Goal: Task Accomplishment & Management: Manage account settings

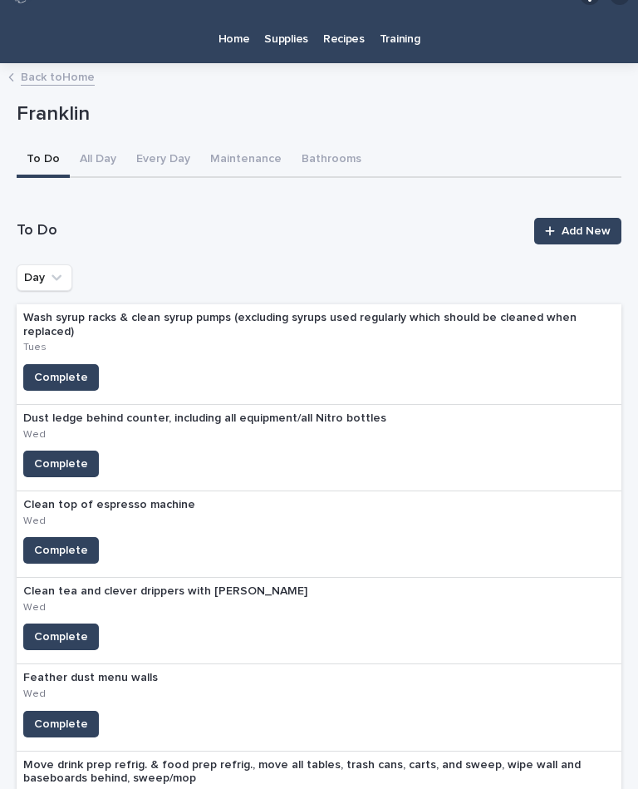
scroll to position [2, 0]
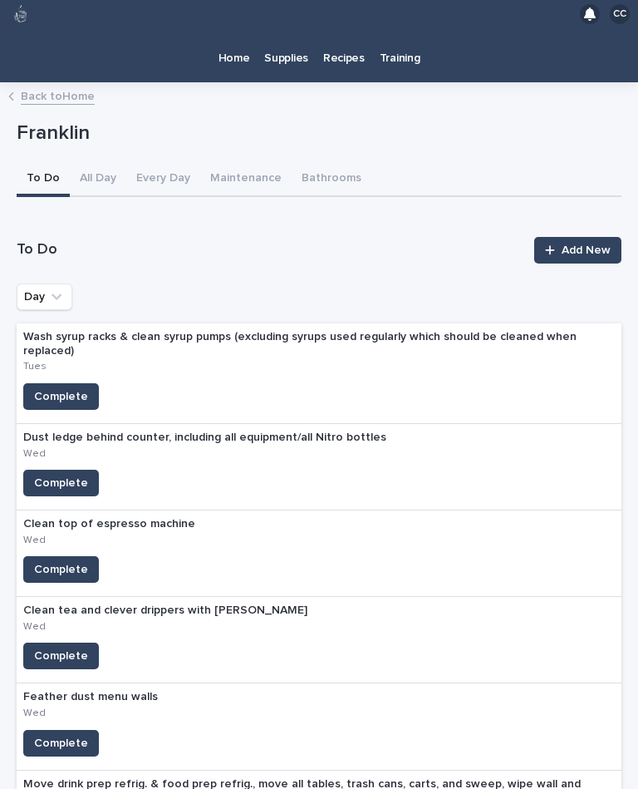
click at [237, 31] on p "Home" at bounding box center [235, 48] width 32 height 35
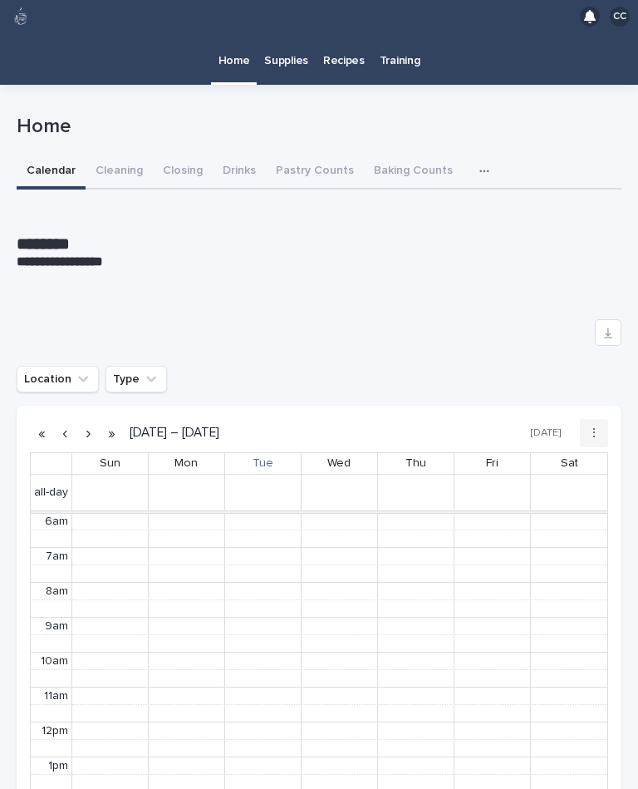
scroll to position [210, 0]
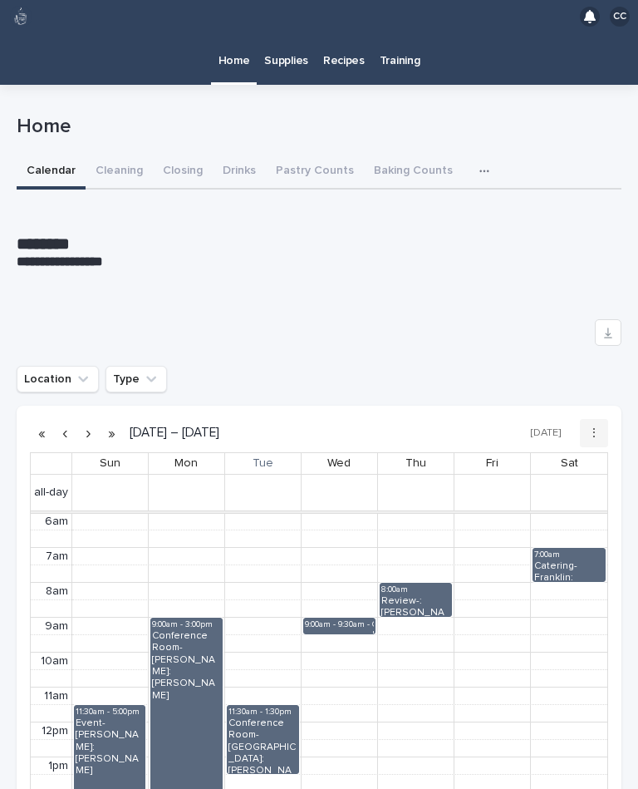
click at [175, 155] on button "Closing" at bounding box center [183, 172] width 60 height 35
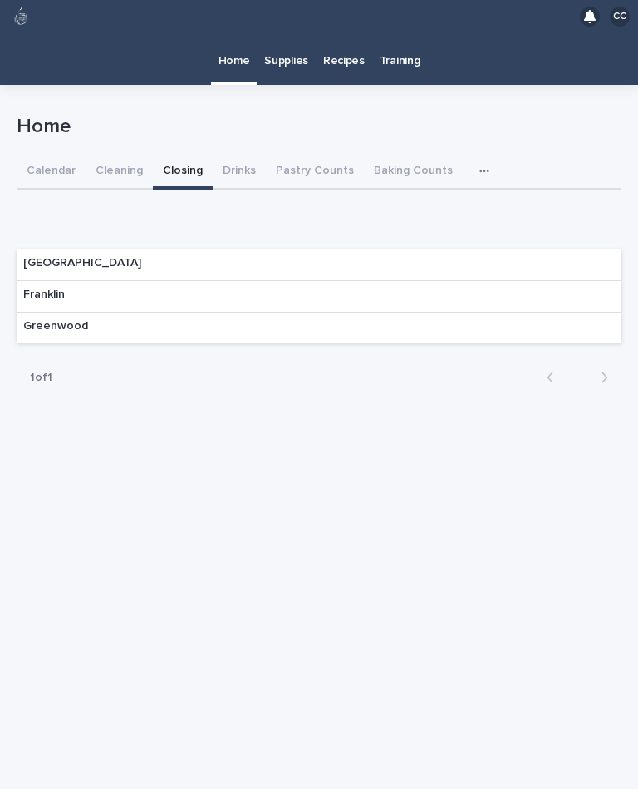
click at [47, 288] on p "Franklin" at bounding box center [44, 295] width 42 height 14
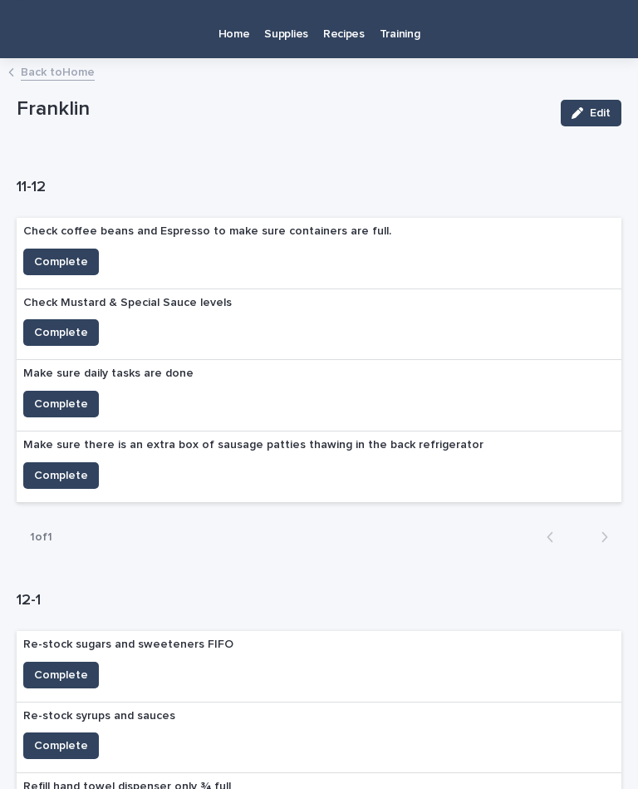
scroll to position [27, 0]
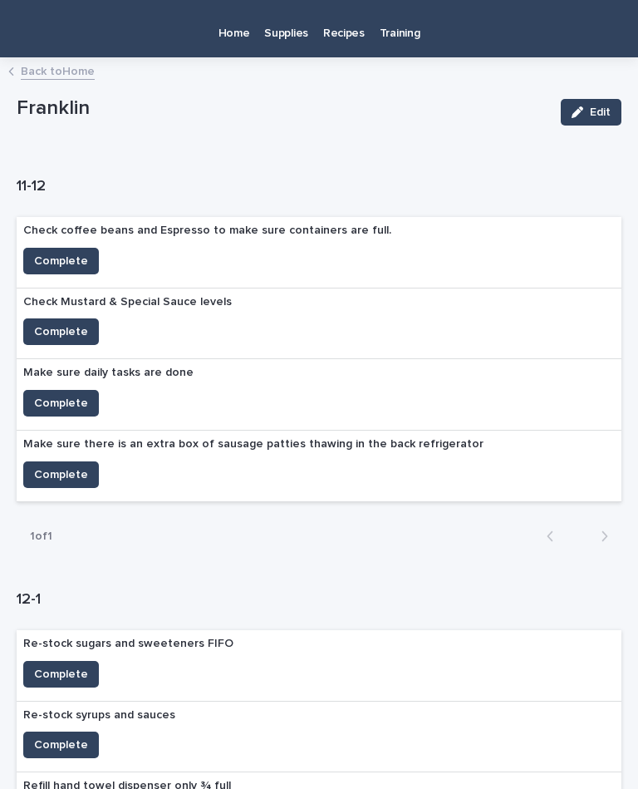
click at [74, 395] on span "Complete" at bounding box center [61, 403] width 54 height 17
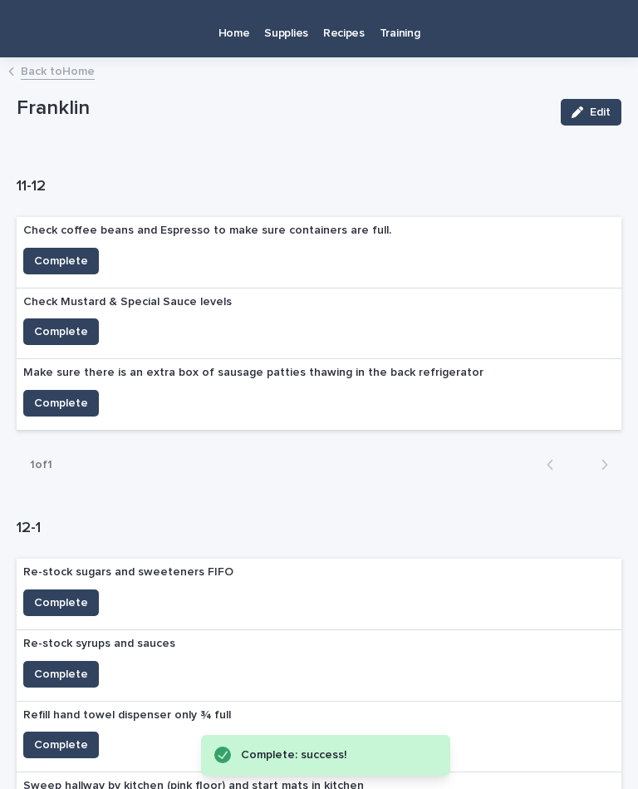
click at [66, 395] on span "Complete" at bounding box center [61, 403] width 54 height 17
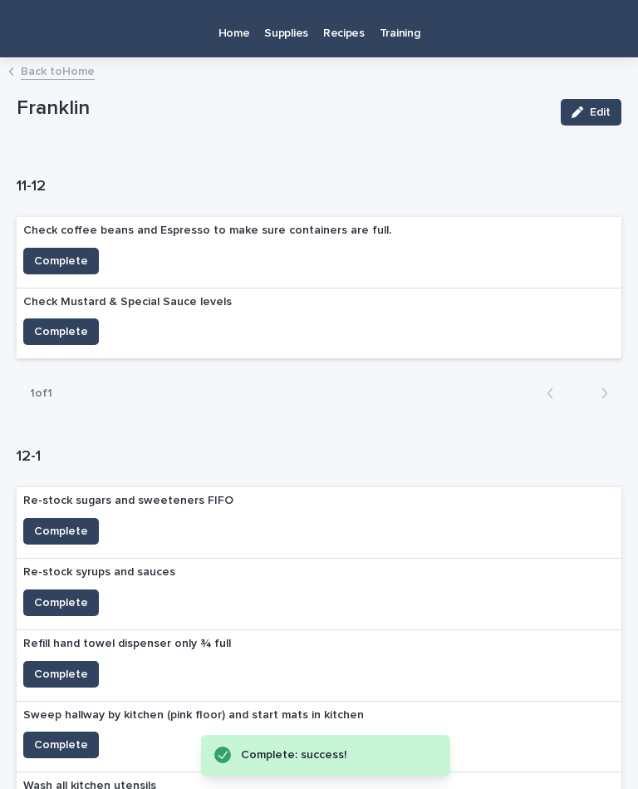
click at [64, 323] on span "Complete" at bounding box center [61, 331] width 54 height 17
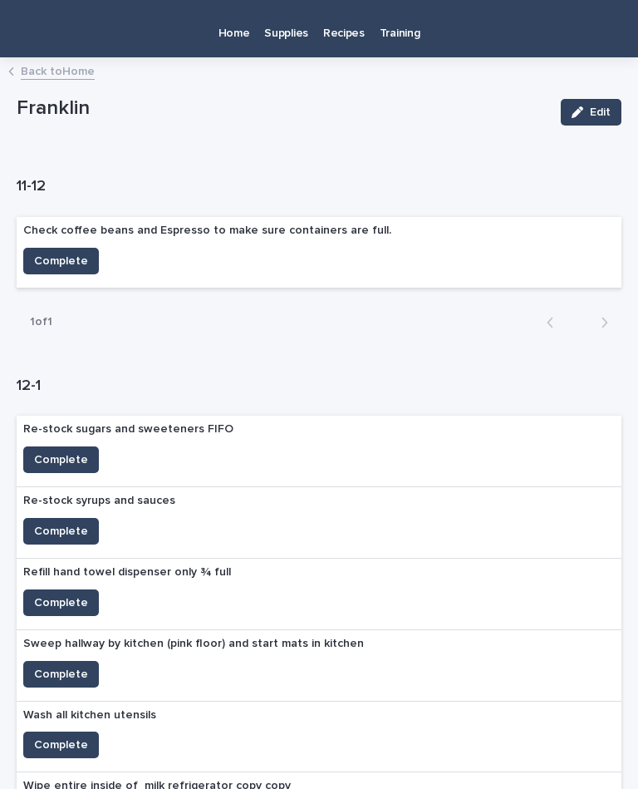
click at [62, 253] on span "Complete" at bounding box center [61, 261] width 54 height 17
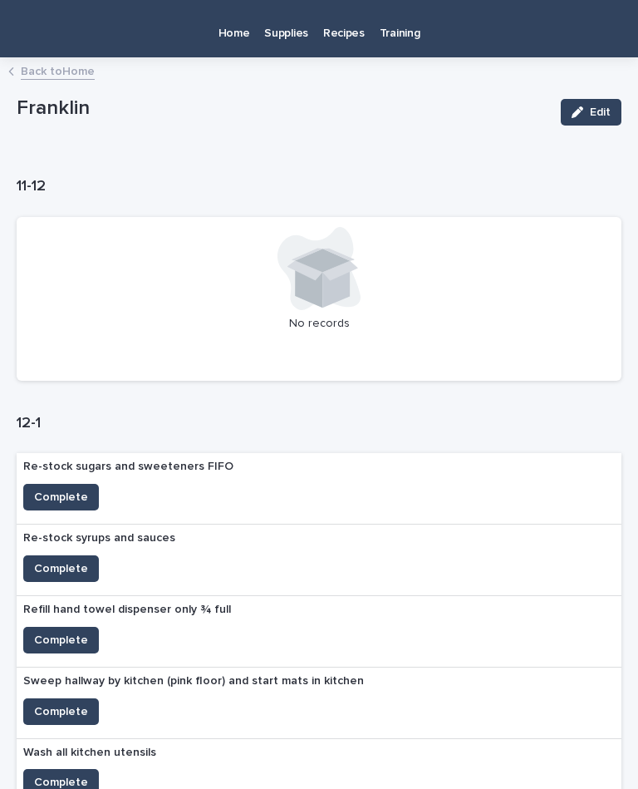
click at [69, 484] on button "Complete" at bounding box center [61, 497] width 76 height 27
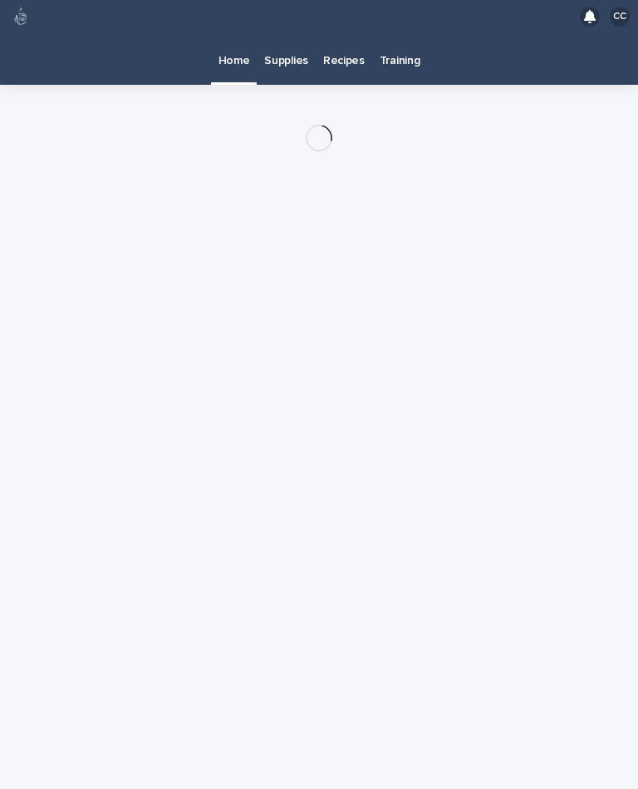
scroll to position [30, 0]
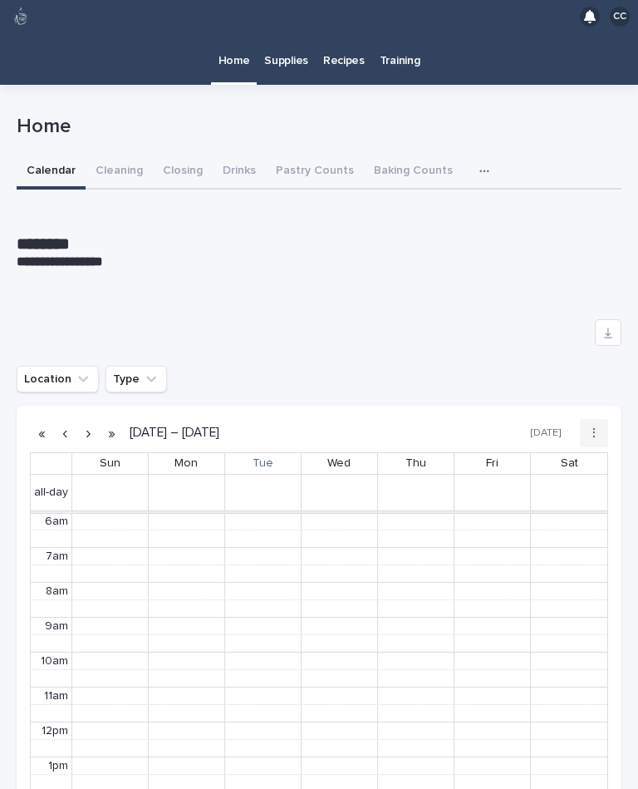
scroll to position [210, 0]
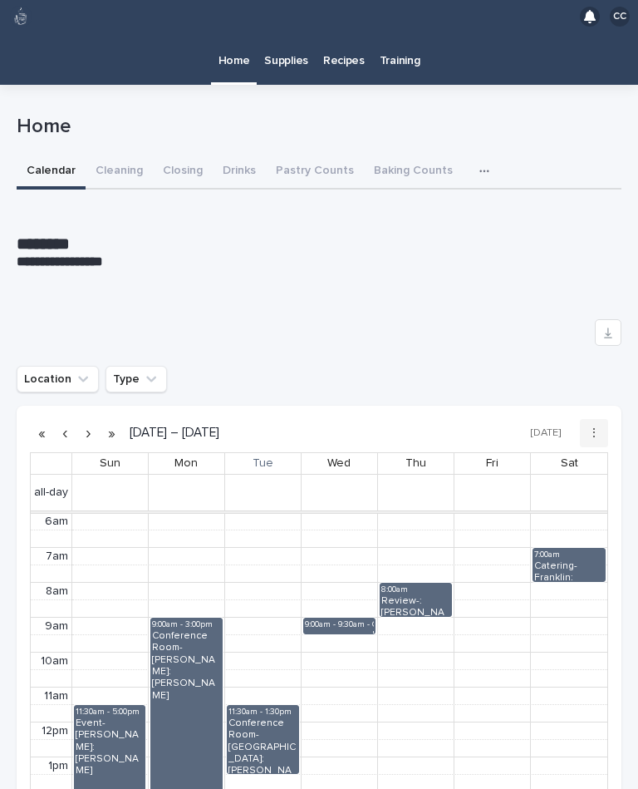
click at [114, 155] on button "Cleaning" at bounding box center [119, 172] width 67 height 35
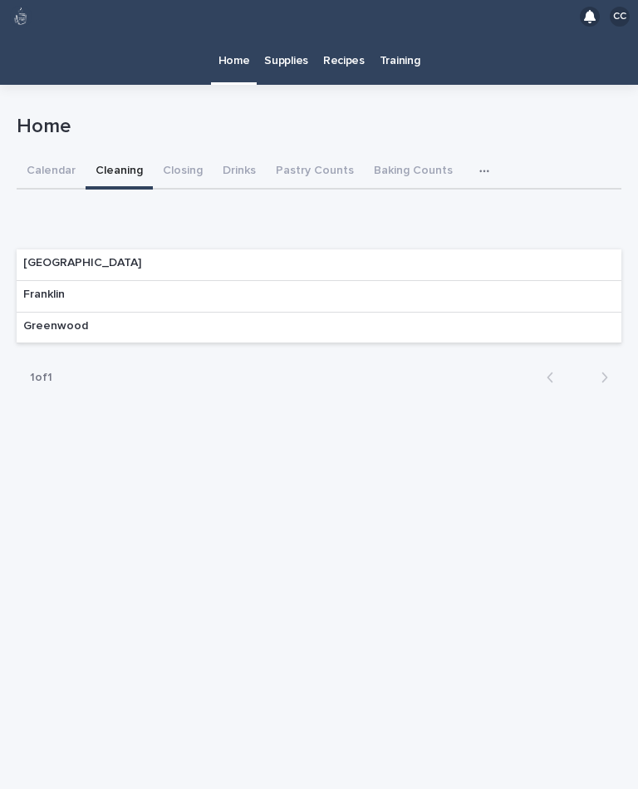
click at [50, 288] on p "Franklin" at bounding box center [44, 295] width 42 height 14
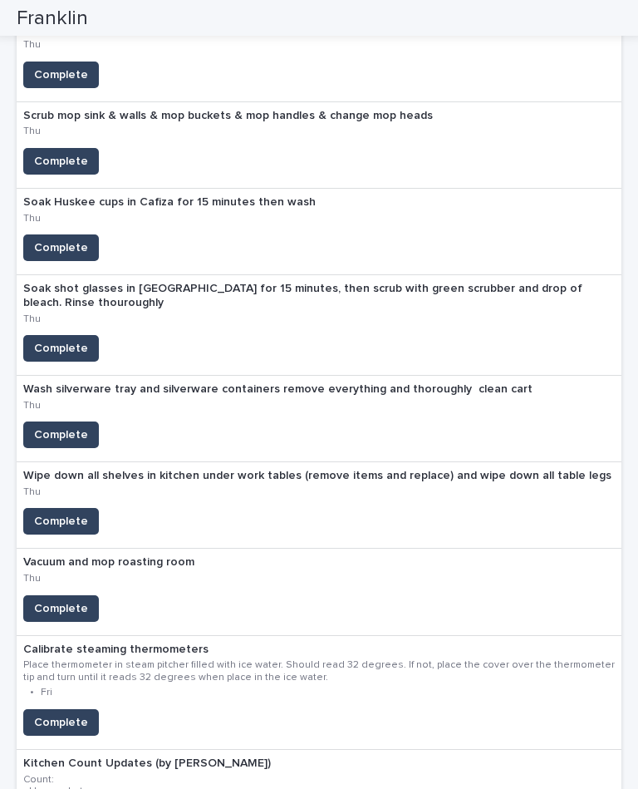
scroll to position [1899, 0]
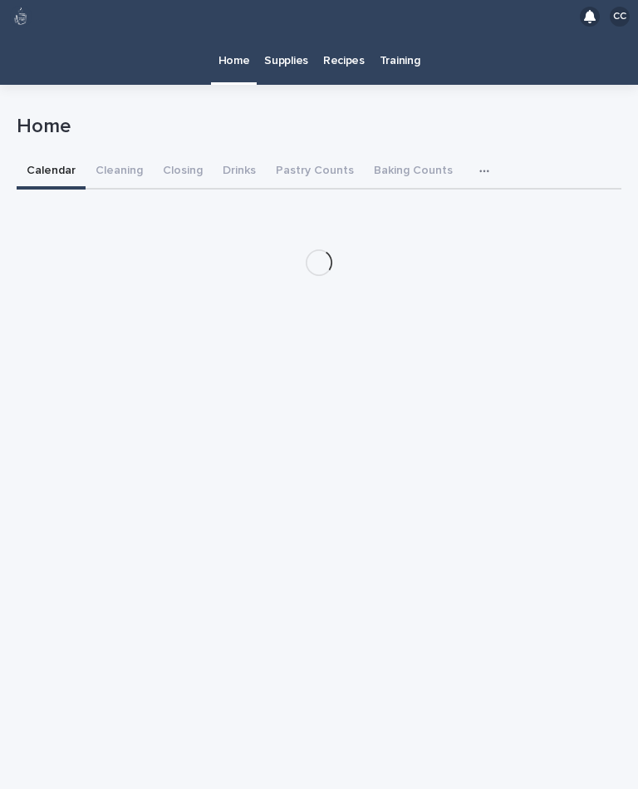
scroll to position [30, 0]
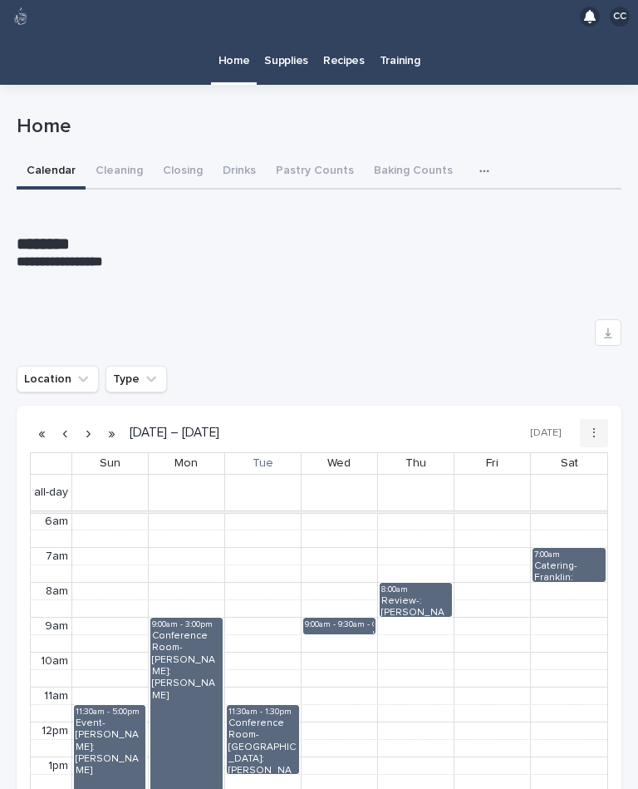
scroll to position [246, 0]
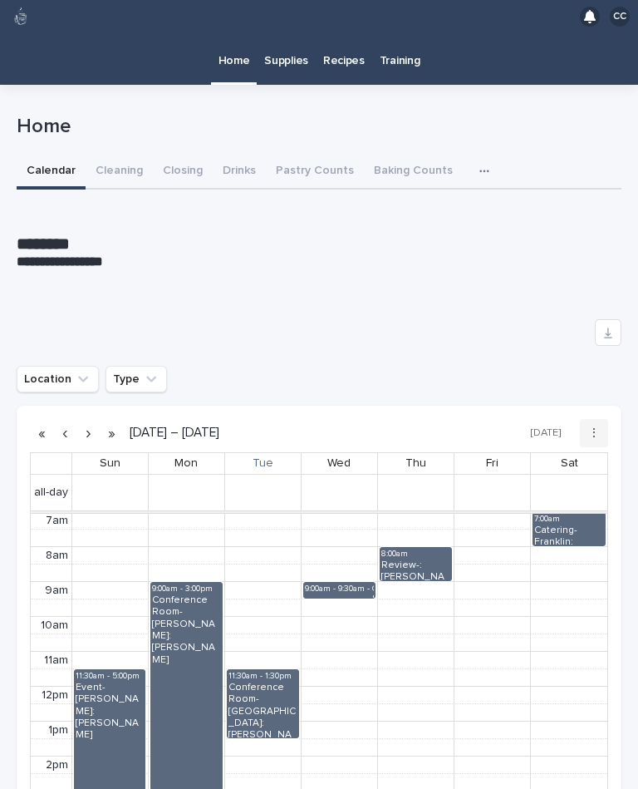
click at [286, 36] on p "Supplies" at bounding box center [286, 50] width 44 height 35
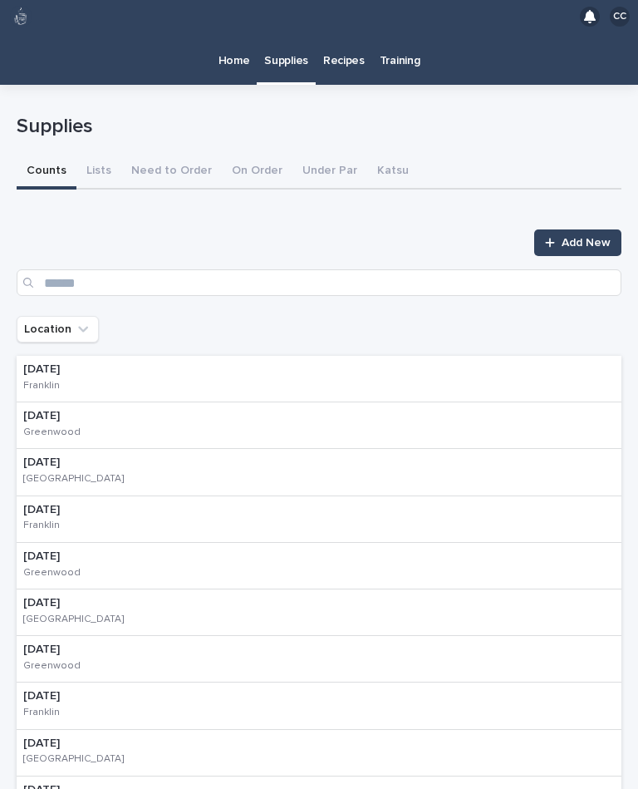
click at [140, 356] on div "[DATE] [PERSON_NAME]" at bounding box center [319, 379] width 605 height 47
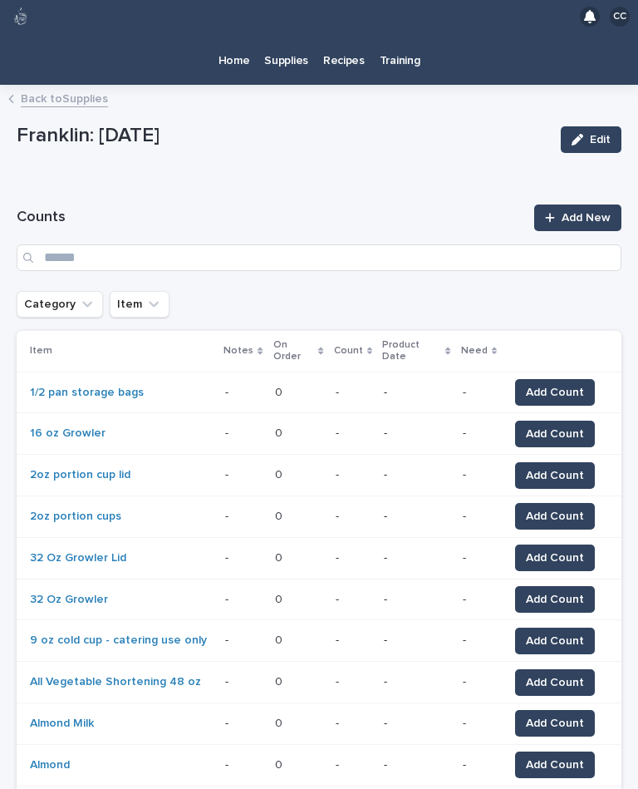
click at [73, 291] on button "Category" at bounding box center [60, 304] width 86 height 27
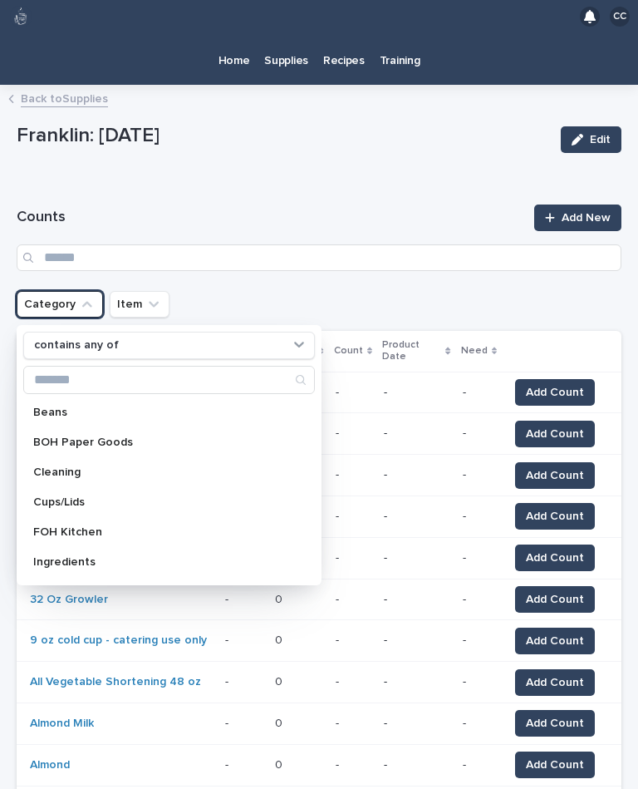
click at [105, 466] on p "Cleaning" at bounding box center [160, 472] width 255 height 12
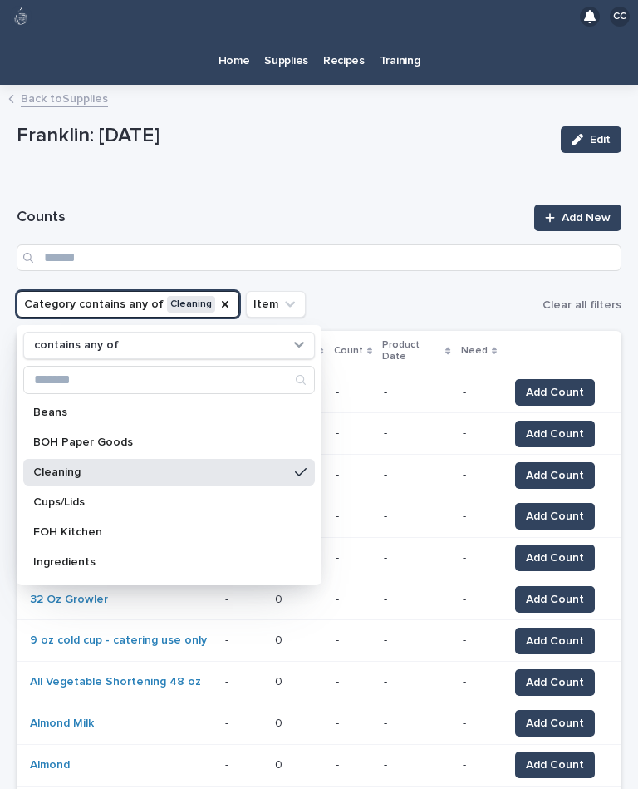
click at [347, 130] on div "Franklin: [DATE] Edit" at bounding box center [319, 140] width 605 height 50
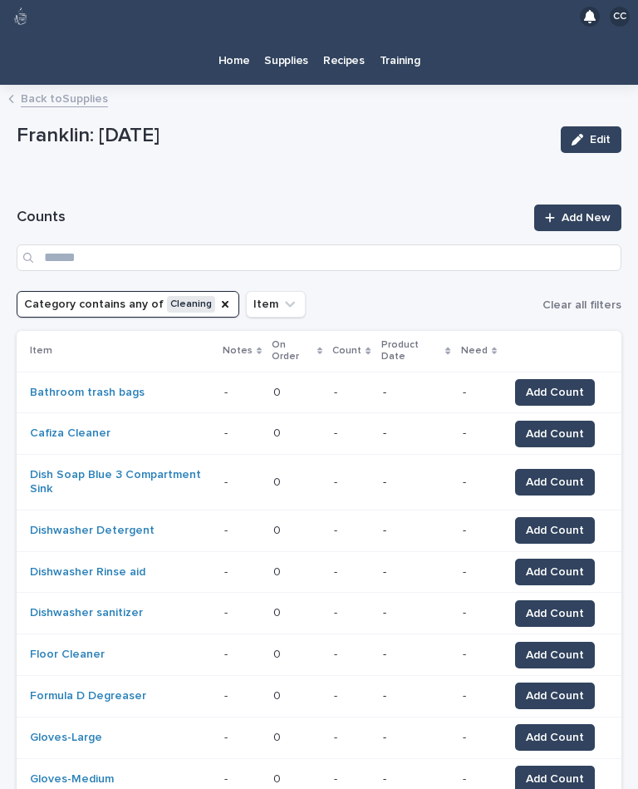
click at [577, 425] on span "Add Count" at bounding box center [555, 433] width 58 height 17
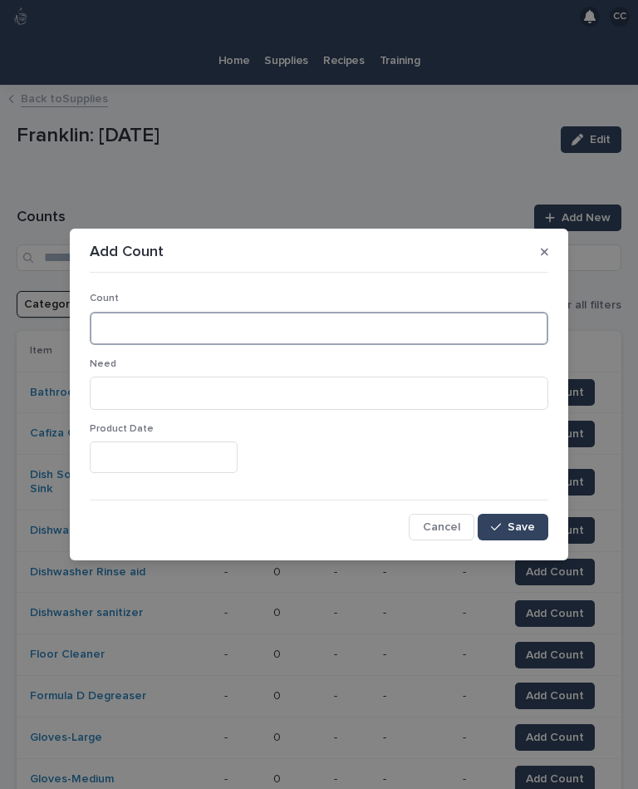
click at [276, 317] on input at bounding box center [319, 328] width 459 height 33
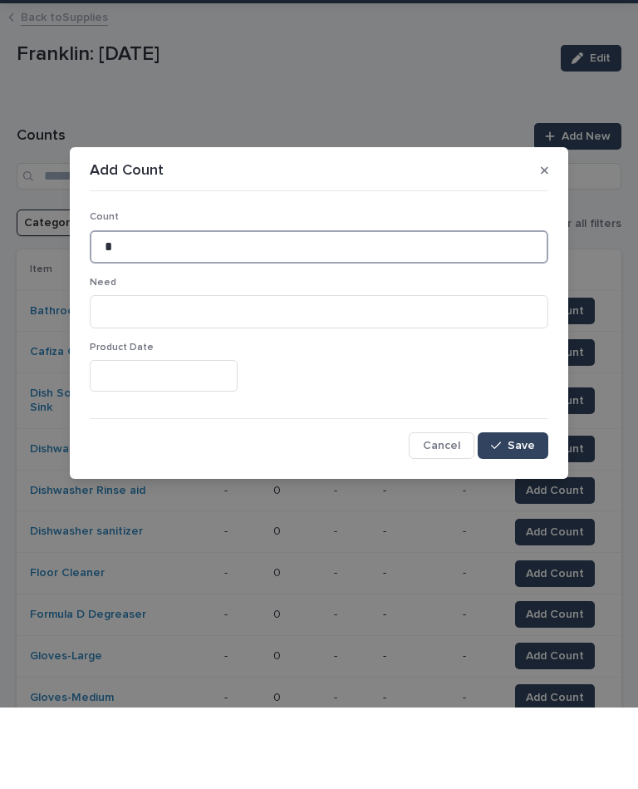
type input "*"
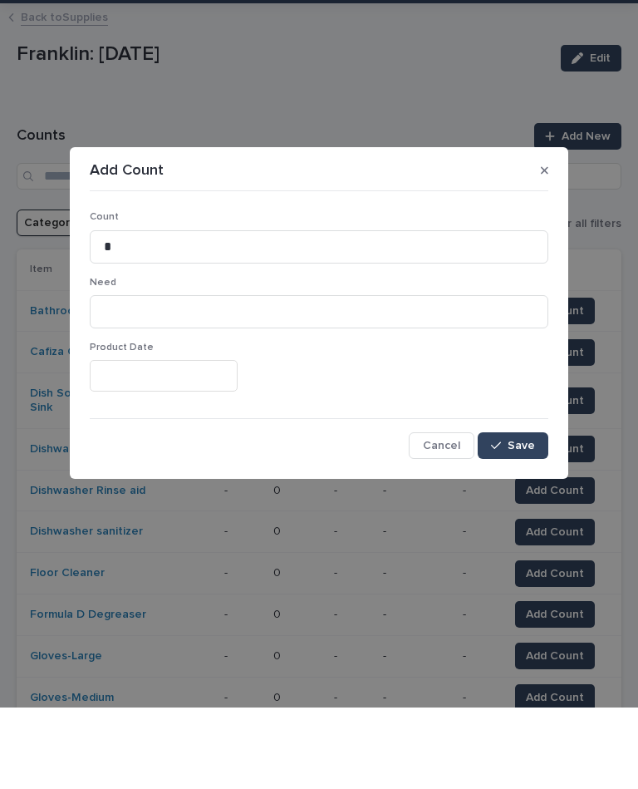
click at [514, 521] on span "Save" at bounding box center [521, 527] width 27 height 12
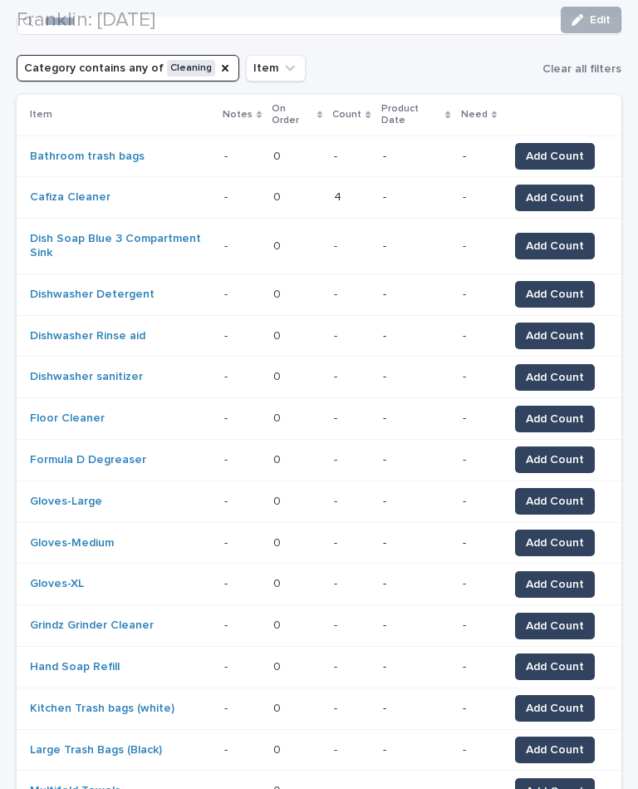
scroll to position [323, 0]
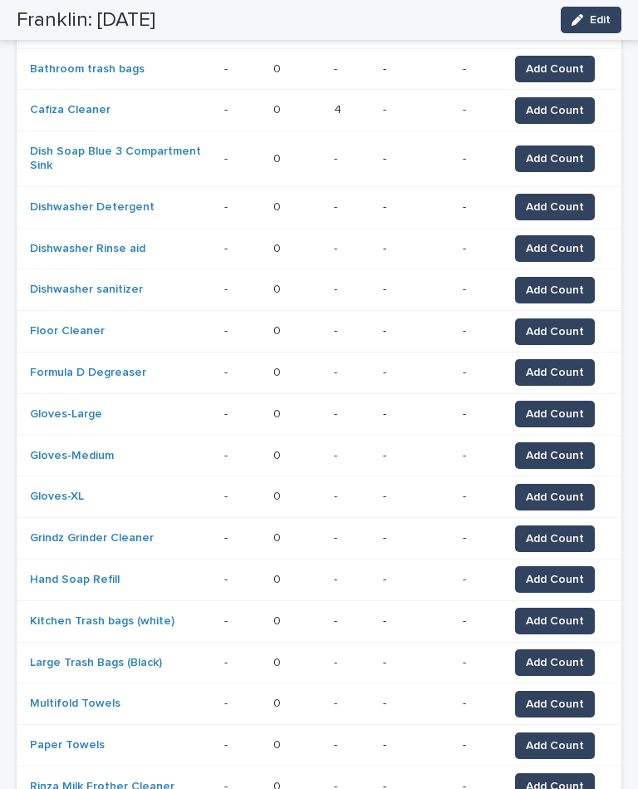
click at [563, 364] on span "Add Count" at bounding box center [555, 372] width 58 height 17
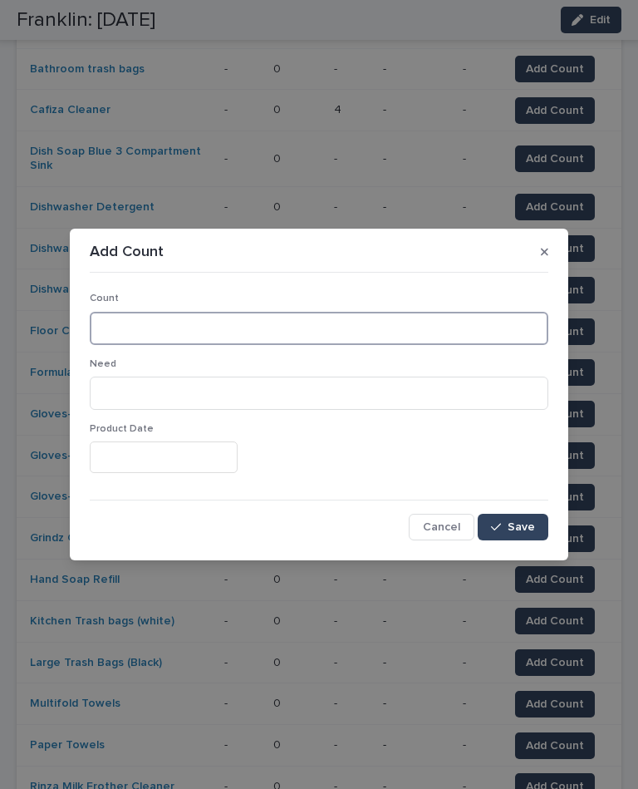
click at [286, 323] on input at bounding box center [319, 328] width 459 height 33
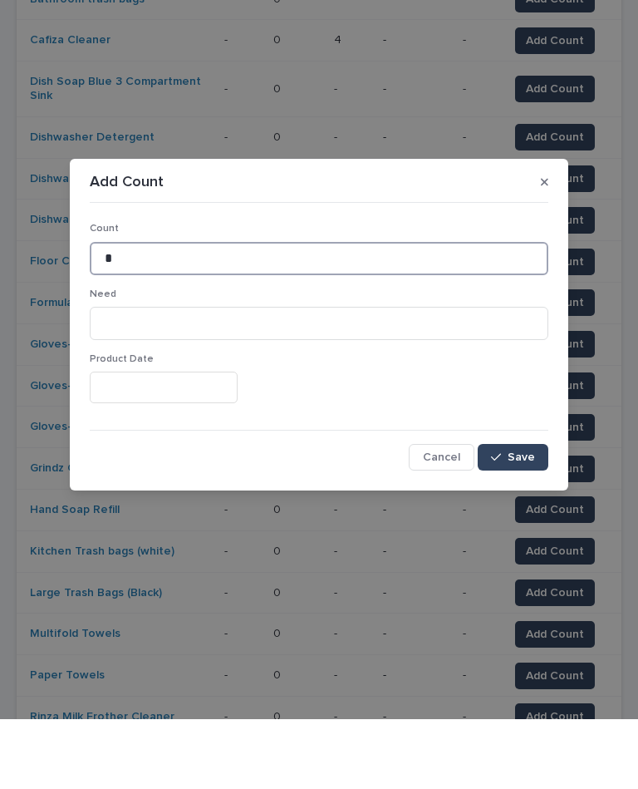
type input "*"
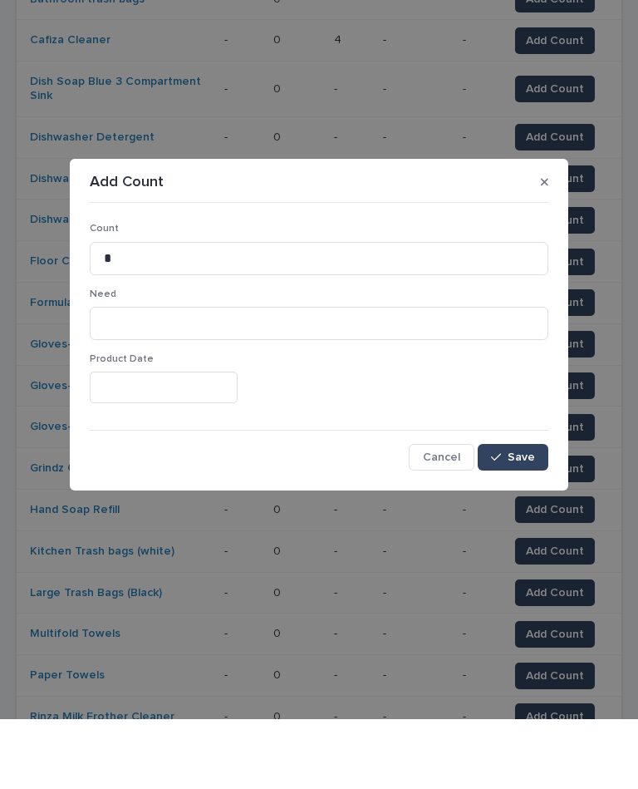
click at [514, 521] on span "Save" at bounding box center [521, 527] width 27 height 12
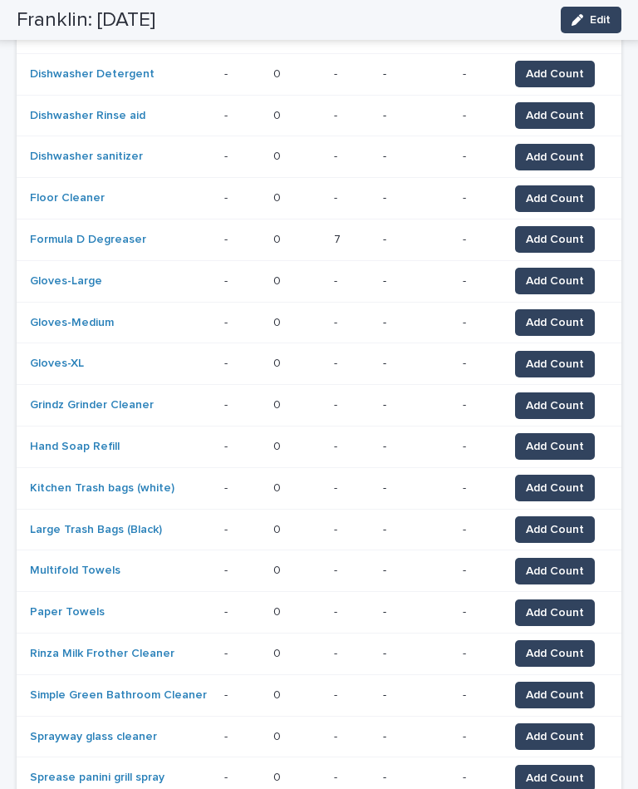
scroll to position [456, 0]
click at [557, 397] on span "Add Count" at bounding box center [555, 405] width 58 height 17
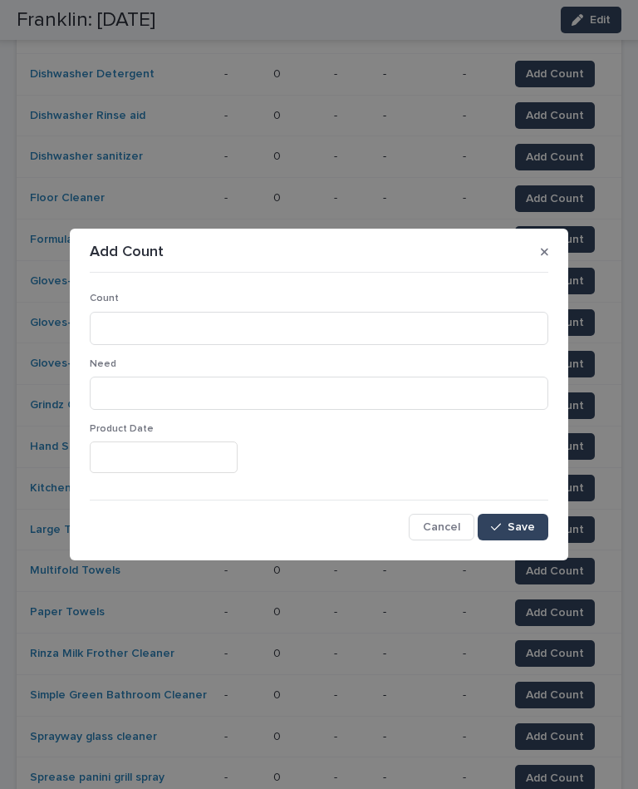
click at [341, 303] on p "Count" at bounding box center [319, 298] width 459 height 12
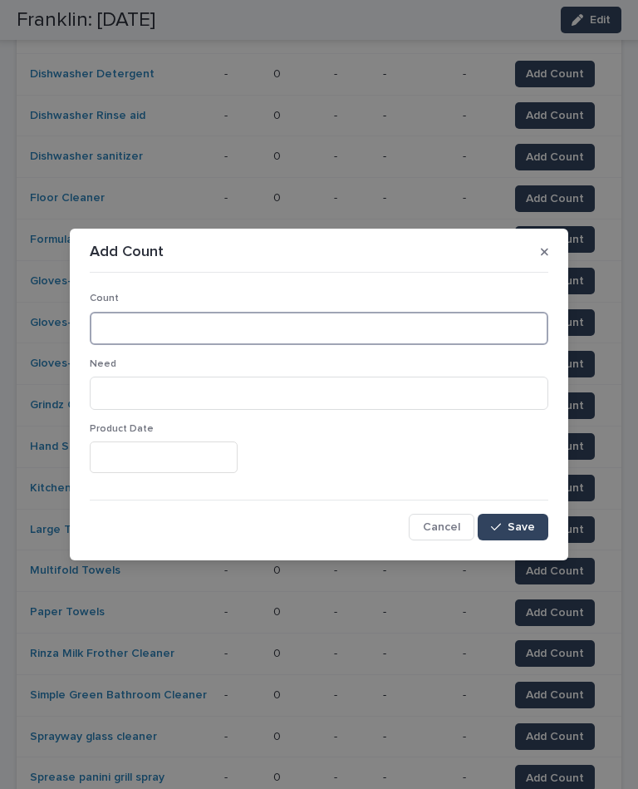
click at [342, 336] on input at bounding box center [319, 328] width 459 height 33
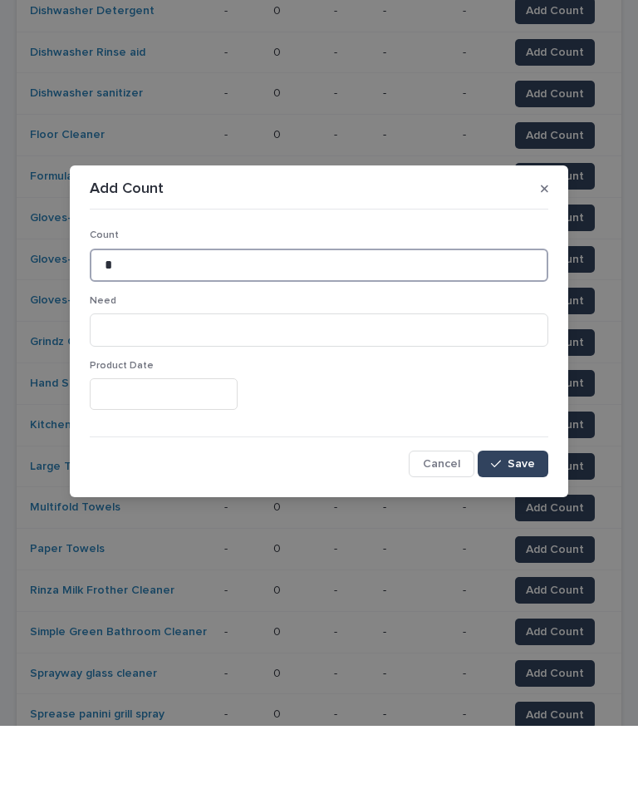
type input "*"
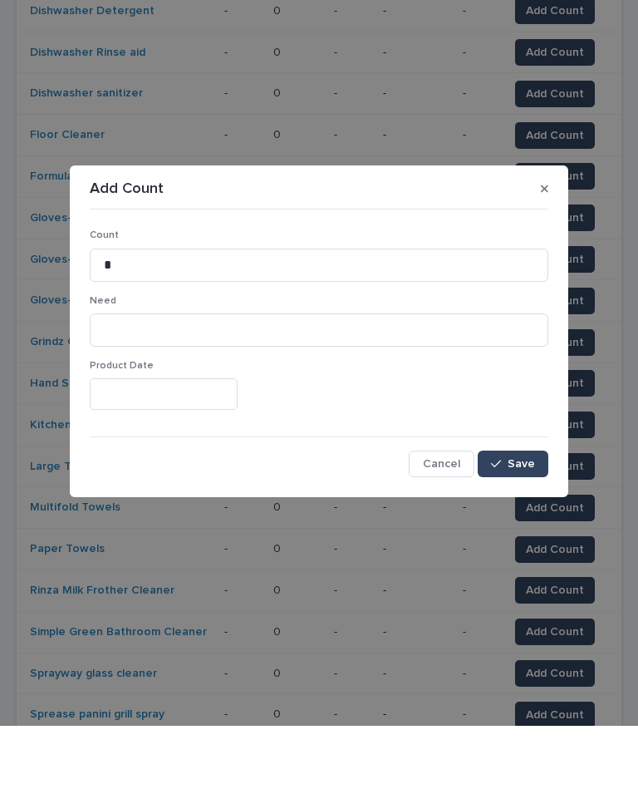
click at [518, 514] on button "Save" at bounding box center [513, 527] width 71 height 27
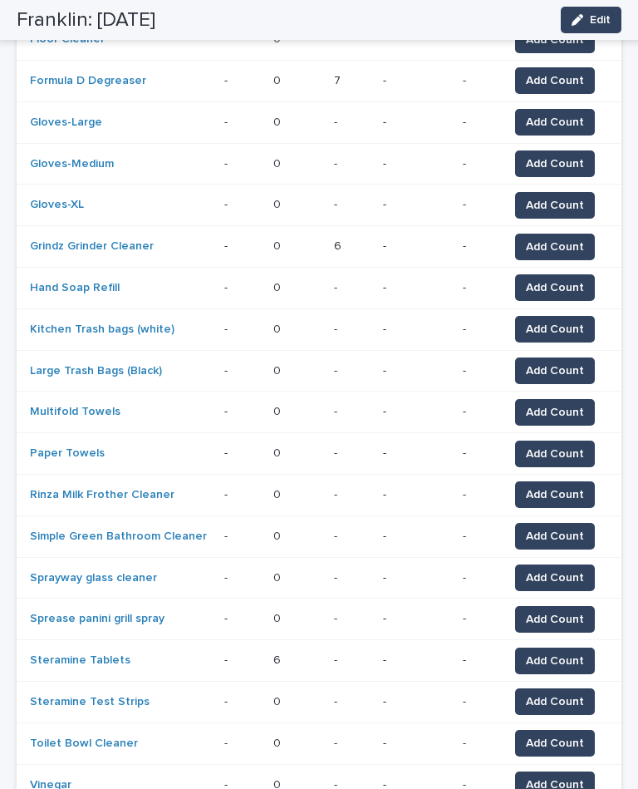
scroll to position [682, 0]
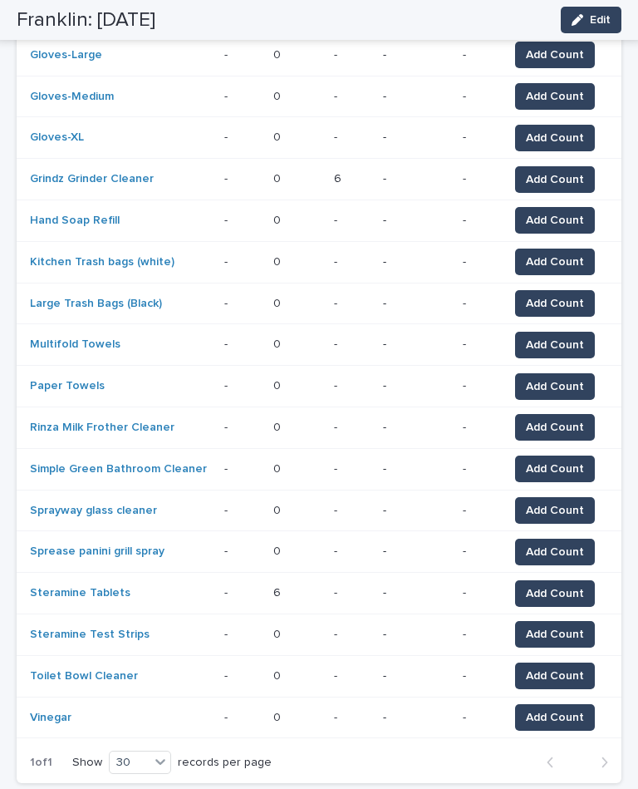
click at [564, 543] on span "Add Count" at bounding box center [555, 551] width 58 height 17
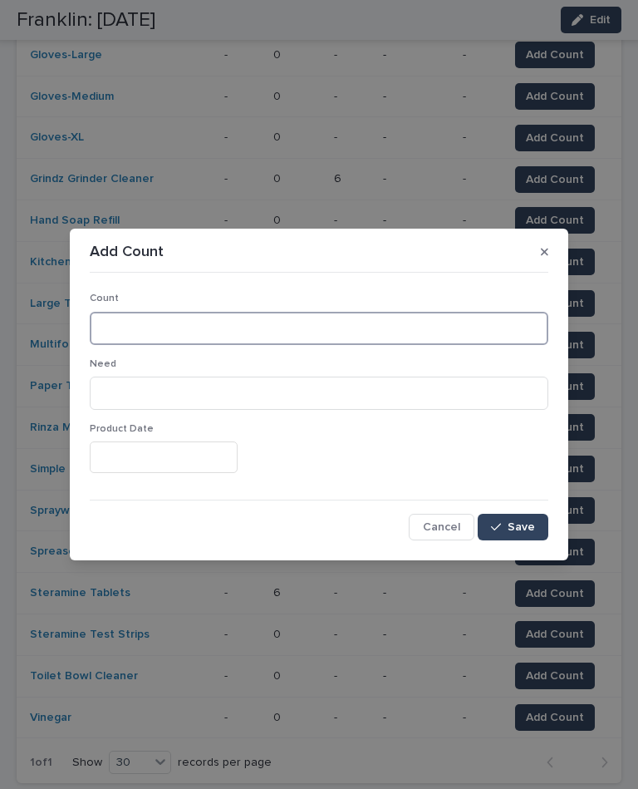
click at [437, 336] on input at bounding box center [319, 328] width 459 height 33
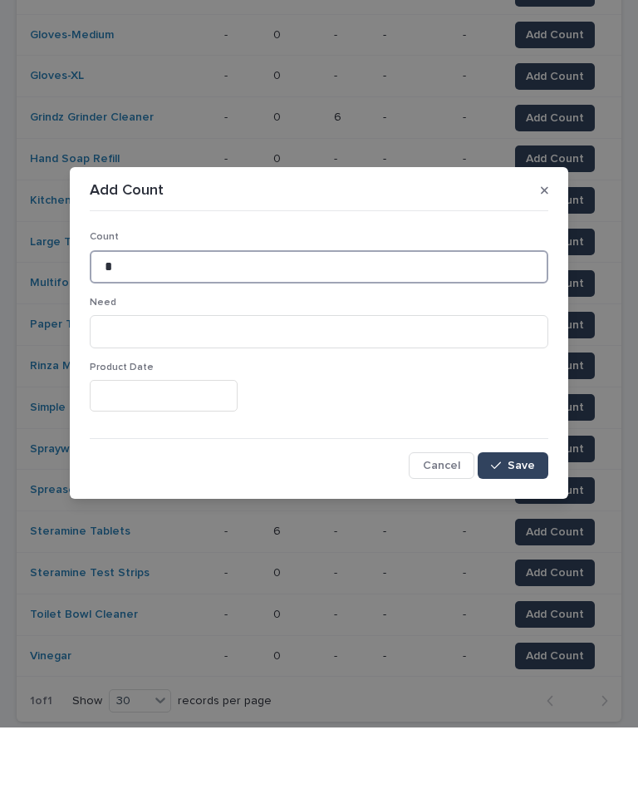
type input "*"
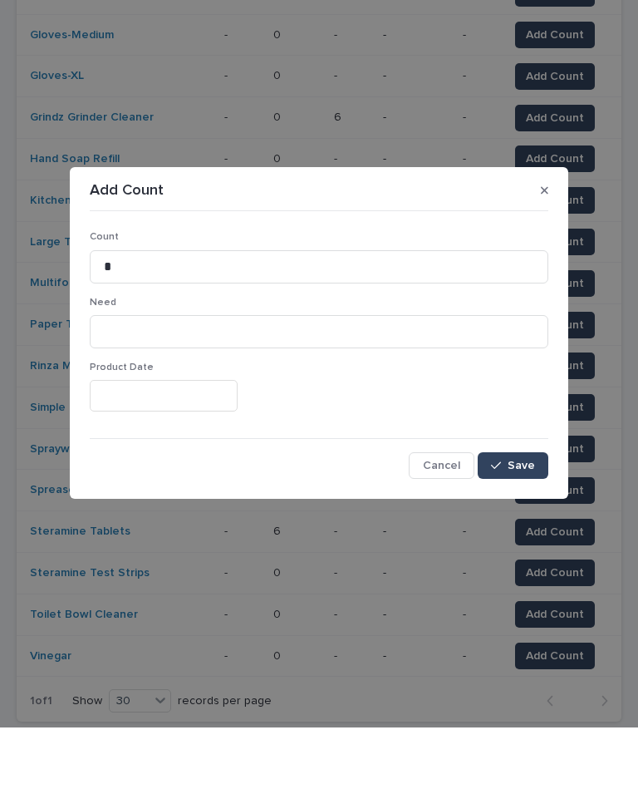
click at [519, 521] on span "Save" at bounding box center [521, 527] width 27 height 12
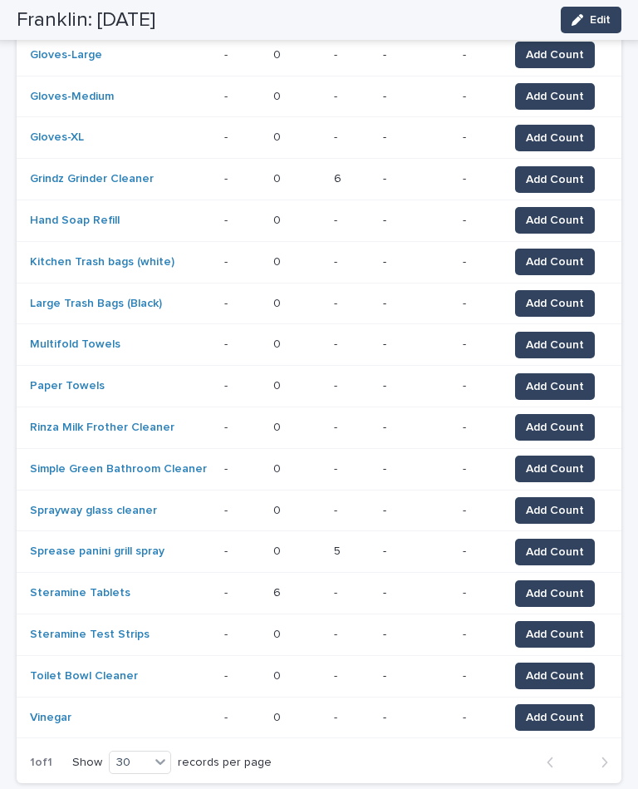
click at [582, 419] on span "Add Count" at bounding box center [555, 427] width 58 height 17
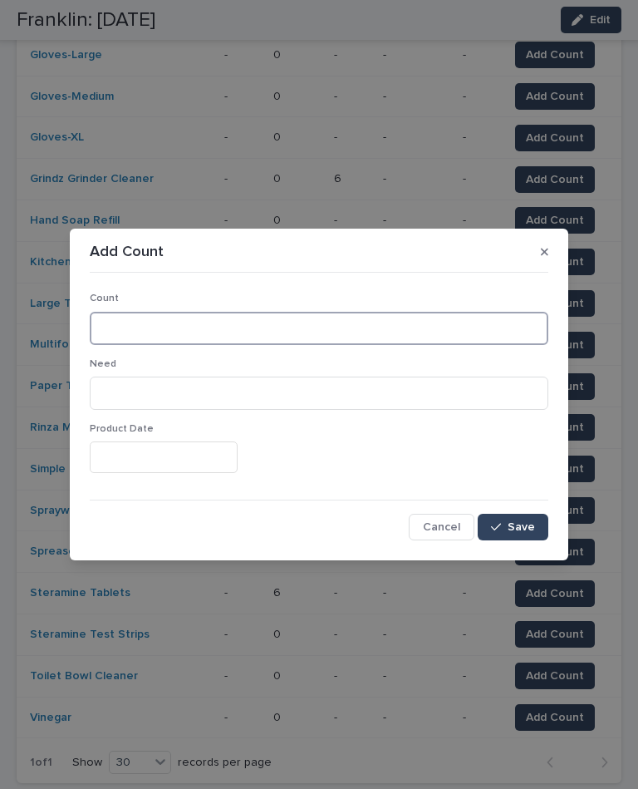
click at [452, 323] on input at bounding box center [319, 328] width 459 height 33
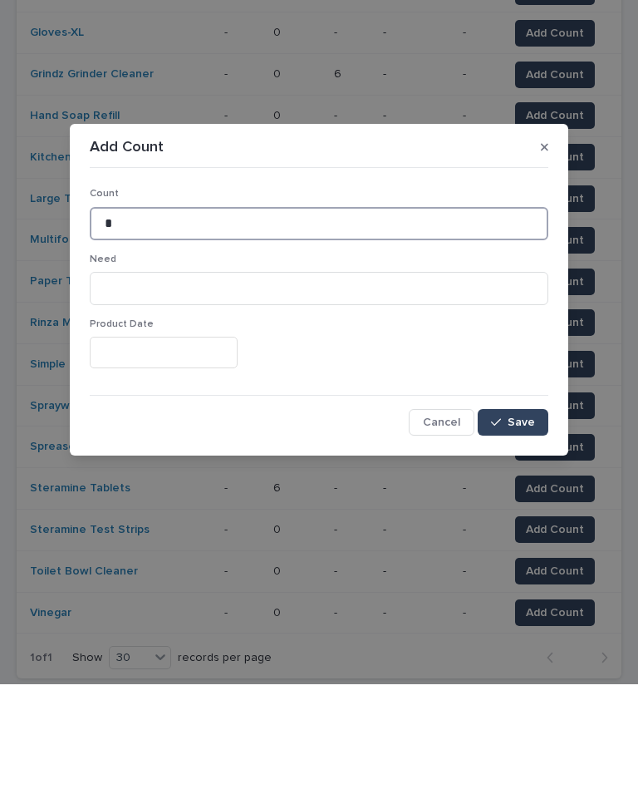
type input "*"
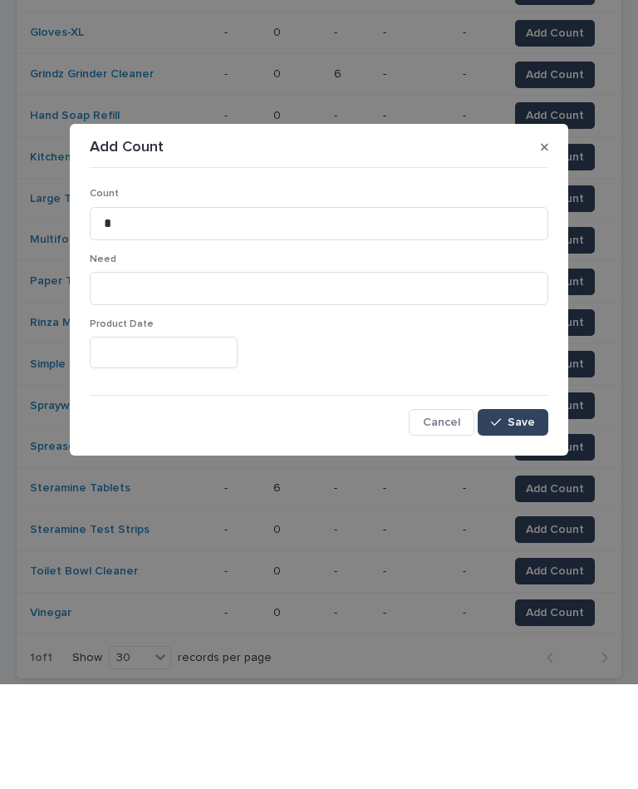
click at [532, 521] on span "Save" at bounding box center [521, 527] width 27 height 12
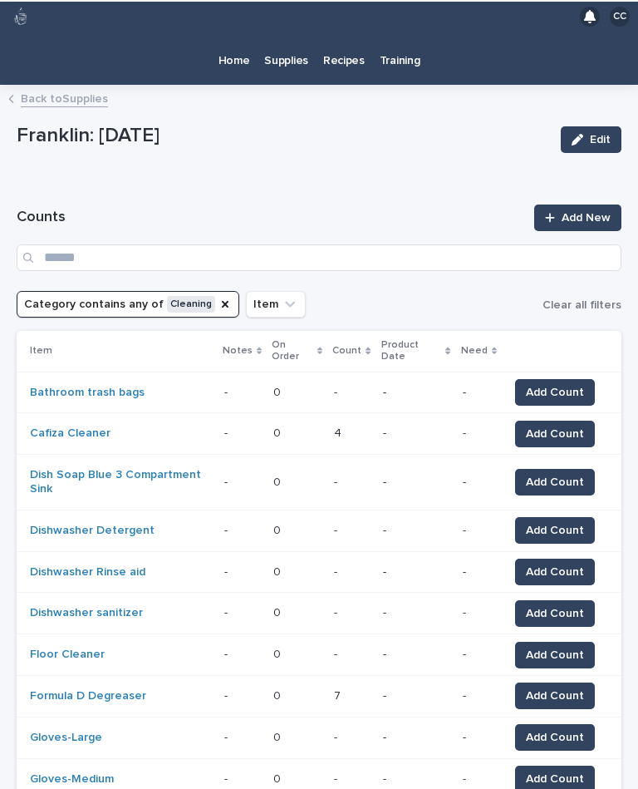
scroll to position [0, 0]
click at [219, 297] on icon "Category" at bounding box center [225, 303] width 13 height 13
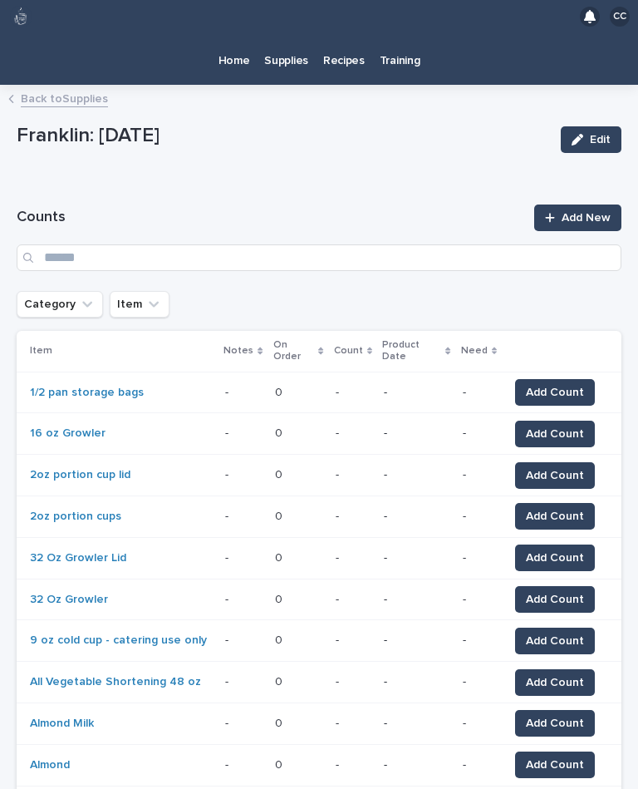
click at [91, 296] on icon "Category" at bounding box center [87, 304] width 17 height 17
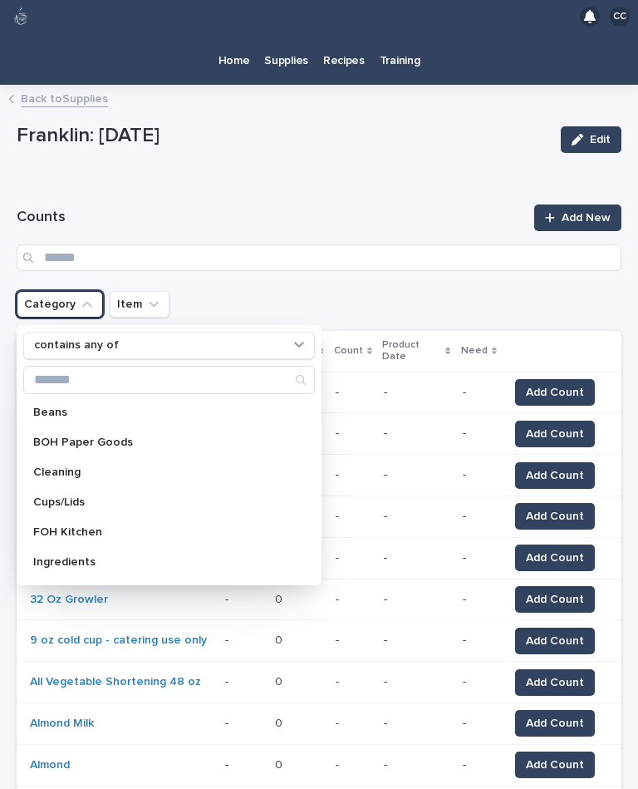
click at [100, 526] on p "FOH Kitchen" at bounding box center [160, 532] width 255 height 12
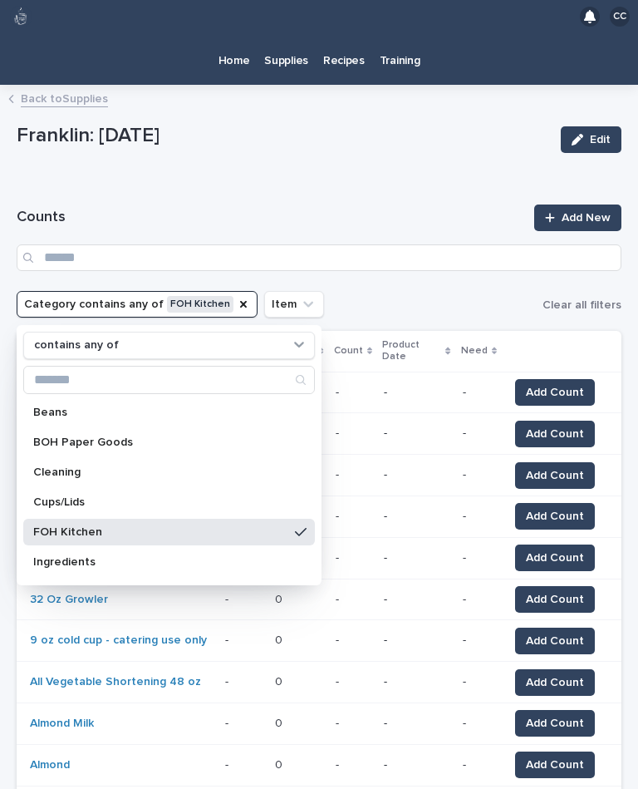
click at [261, 124] on p "Franklin: [DATE]" at bounding box center [282, 136] width 531 height 24
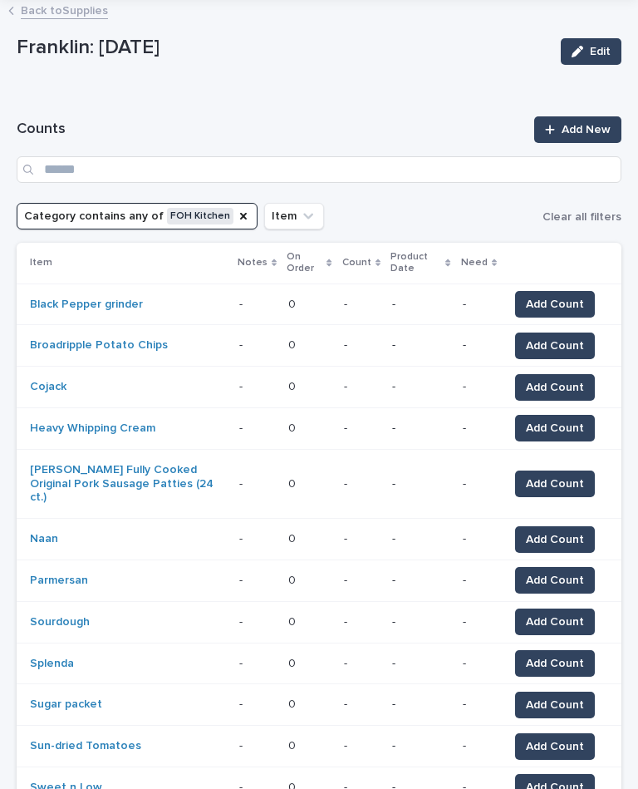
scroll to position [86, 0]
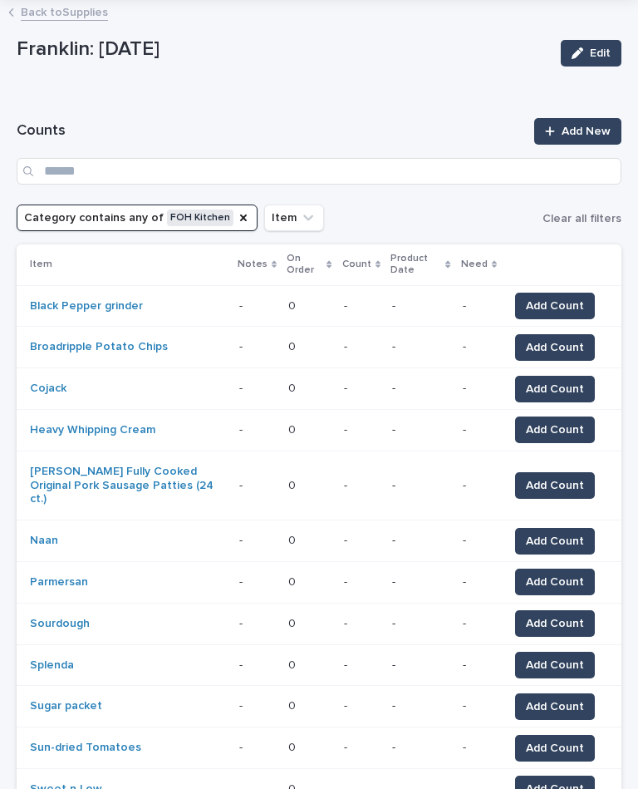
click at [576, 292] on button "Add Count" at bounding box center [555, 305] width 80 height 27
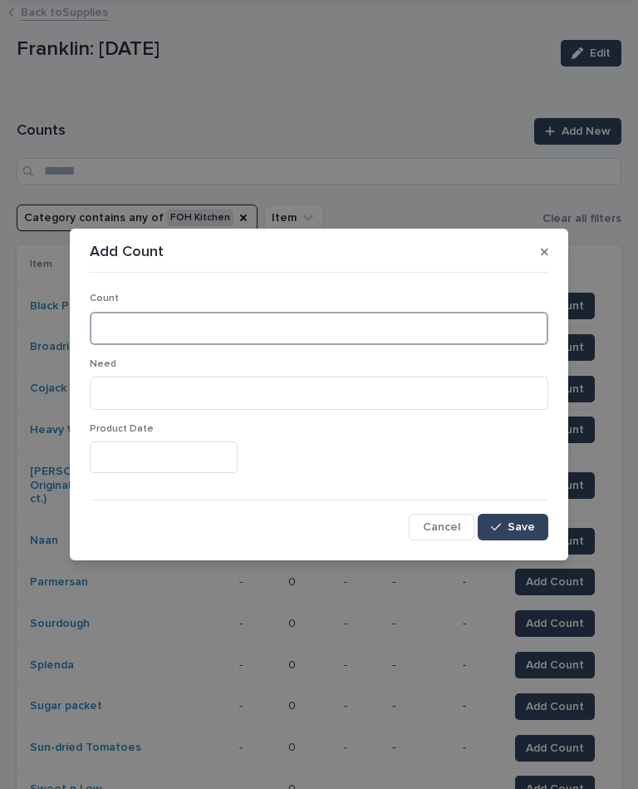
click at [288, 328] on input at bounding box center [319, 328] width 459 height 33
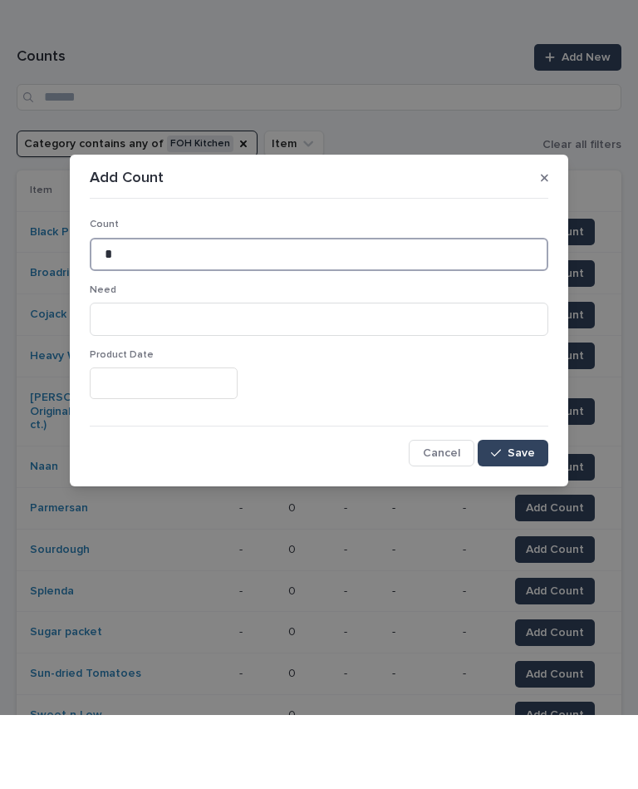
type input "*"
click at [518, 521] on span "Save" at bounding box center [521, 527] width 27 height 12
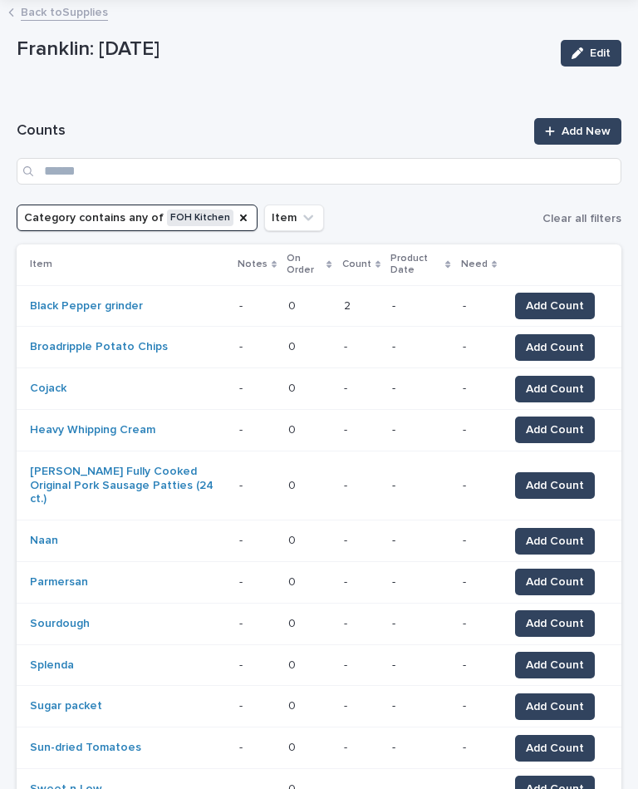
click at [568, 339] on span "Add Count" at bounding box center [555, 347] width 58 height 17
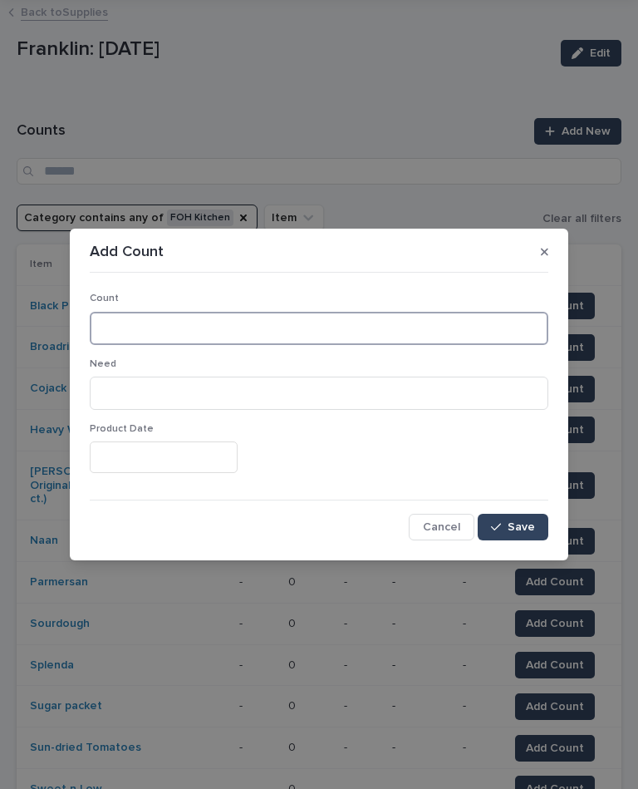
click at [262, 315] on input at bounding box center [319, 328] width 459 height 33
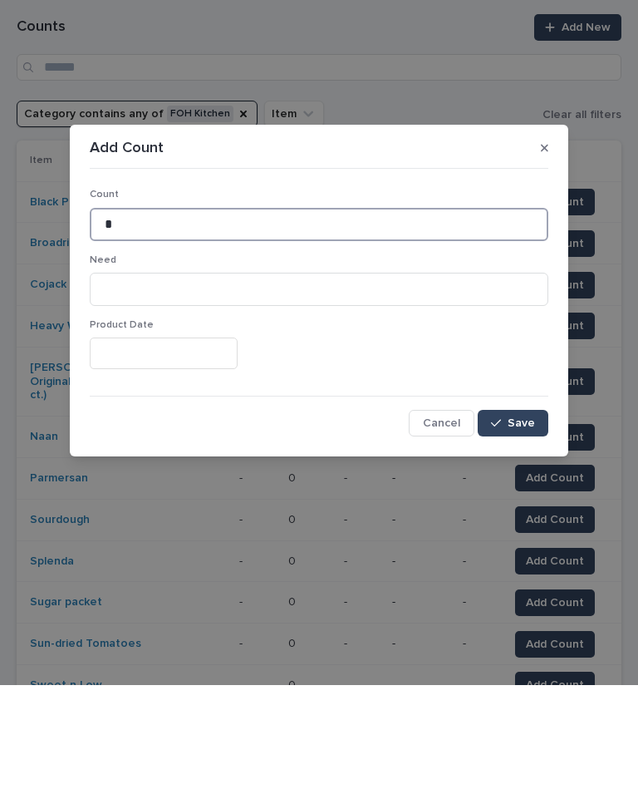
type input "*"
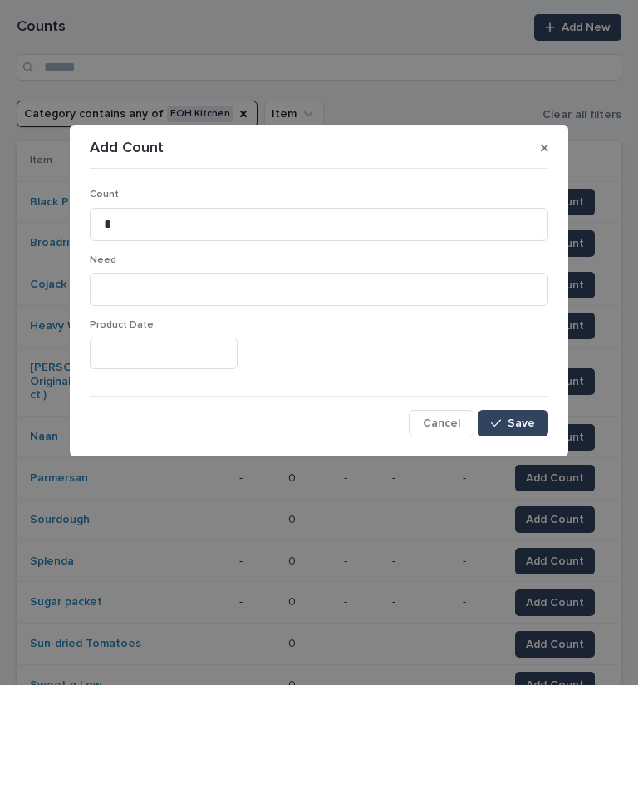
click at [510, 514] on button "Save" at bounding box center [513, 527] width 71 height 27
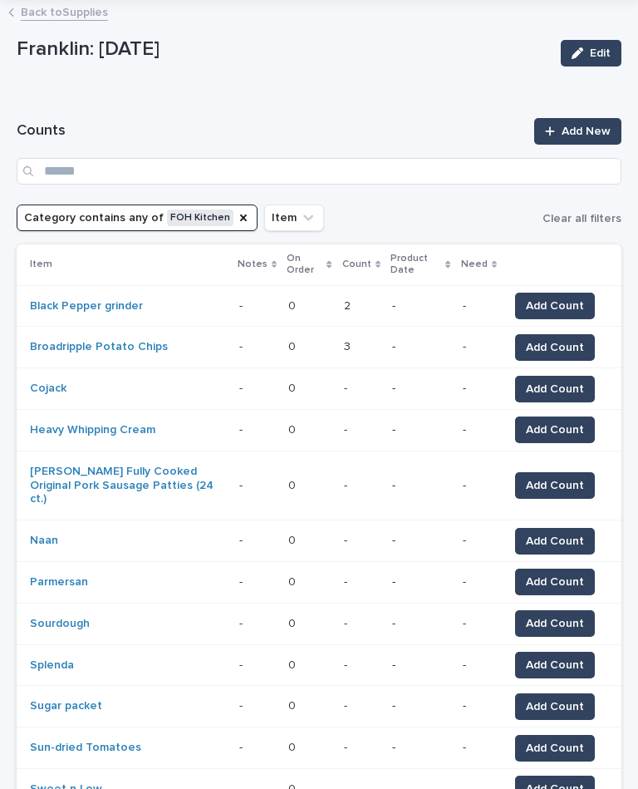
click at [560, 381] on span "Add Count" at bounding box center [555, 389] width 58 height 17
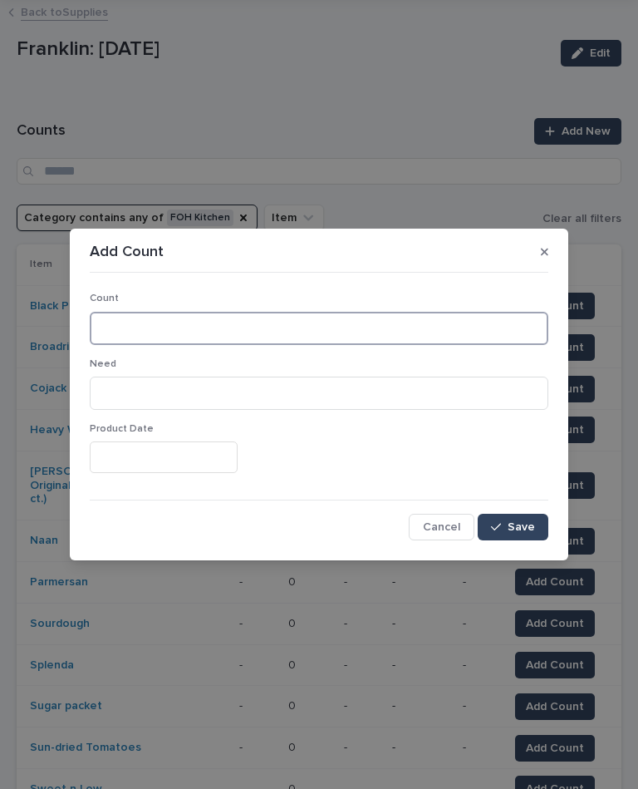
click at [315, 326] on input at bounding box center [319, 328] width 459 height 33
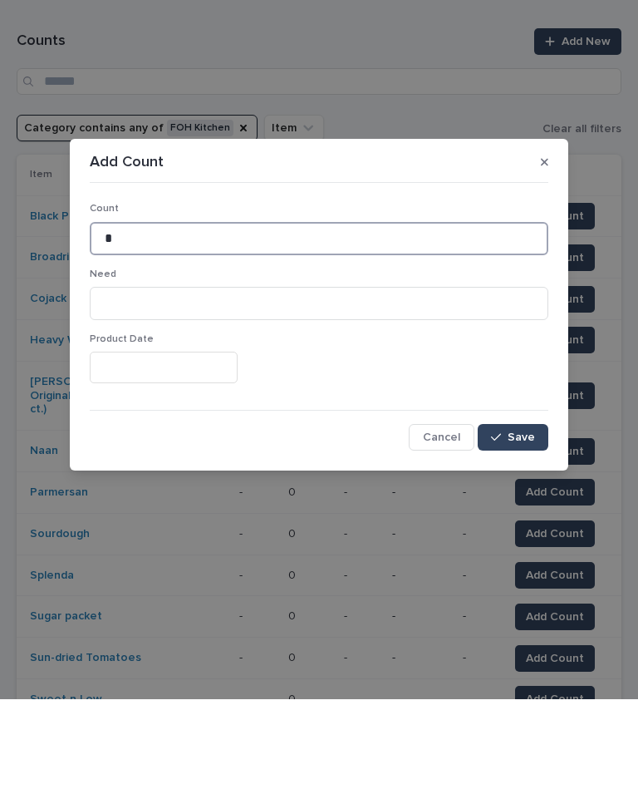
type input "*"
click at [521, 521] on span "Save" at bounding box center [521, 527] width 27 height 12
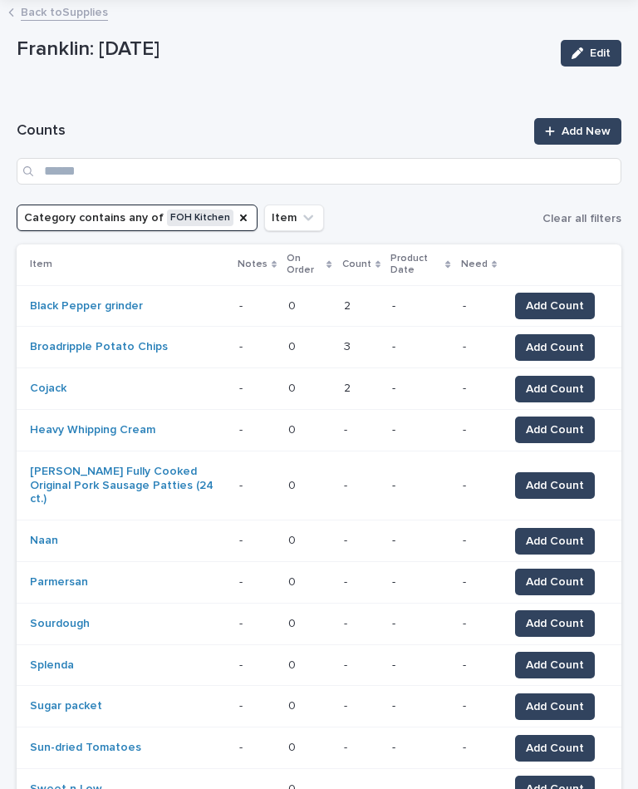
click at [561, 421] on span "Add Count" at bounding box center [555, 429] width 58 height 17
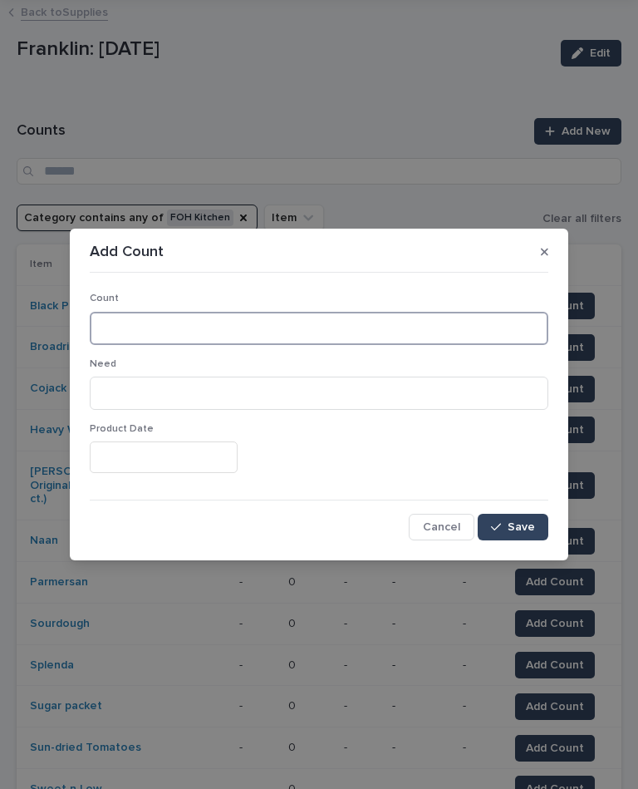
click at [243, 322] on input at bounding box center [319, 328] width 459 height 33
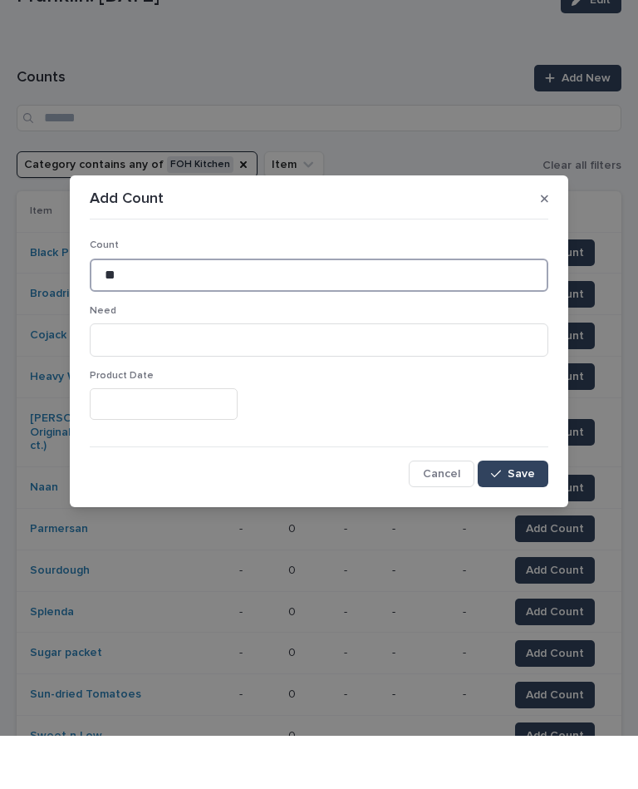
type input "**"
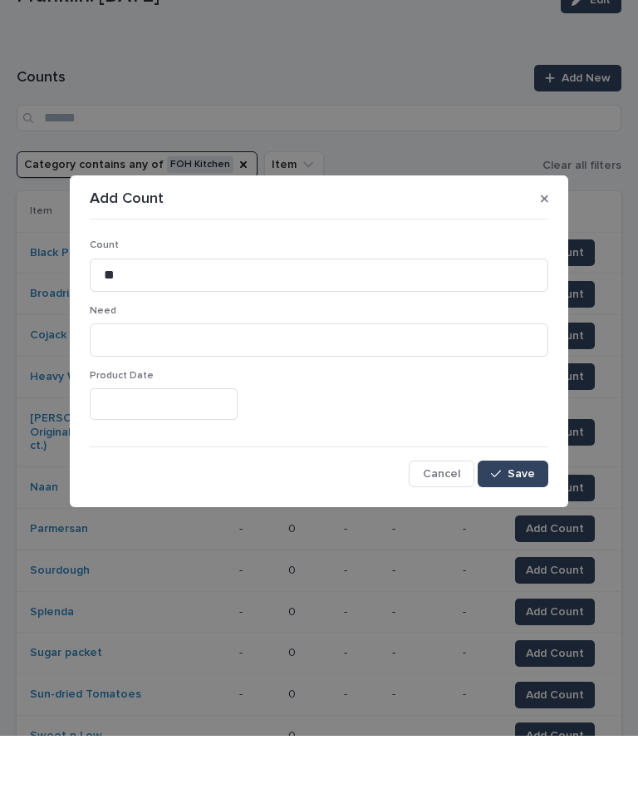
click at [506, 521] on div "button" at bounding box center [499, 527] width 17 height 12
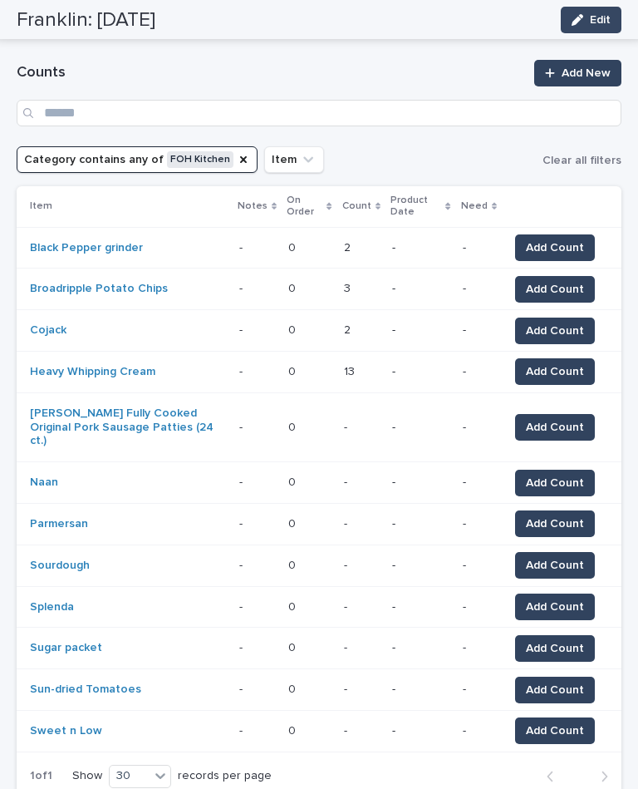
scroll to position [103, 0]
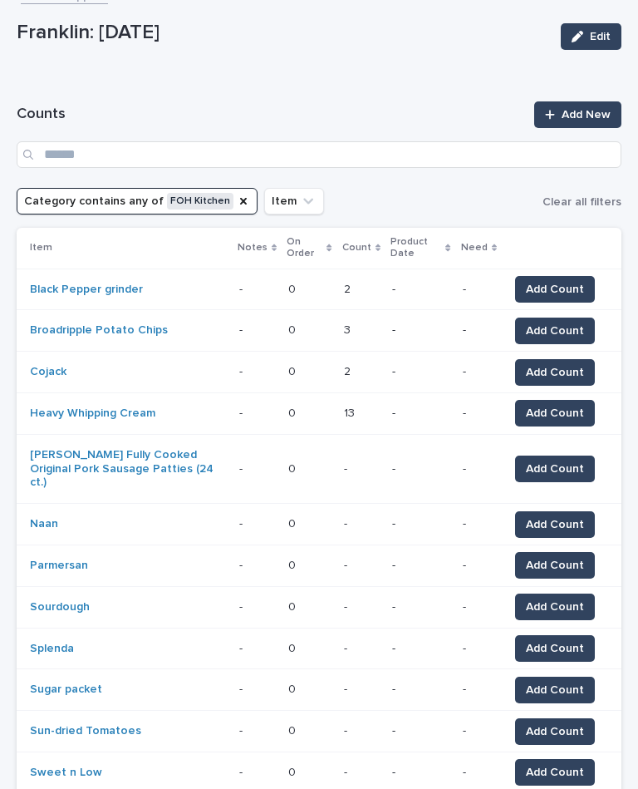
click at [566, 460] on span "Add Count" at bounding box center [555, 468] width 58 height 17
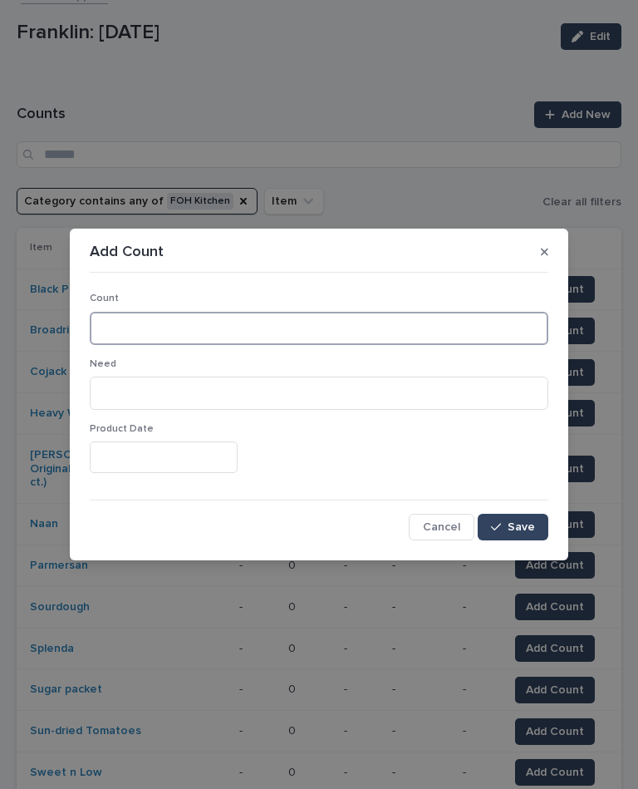
click at [216, 326] on input at bounding box center [319, 328] width 459 height 33
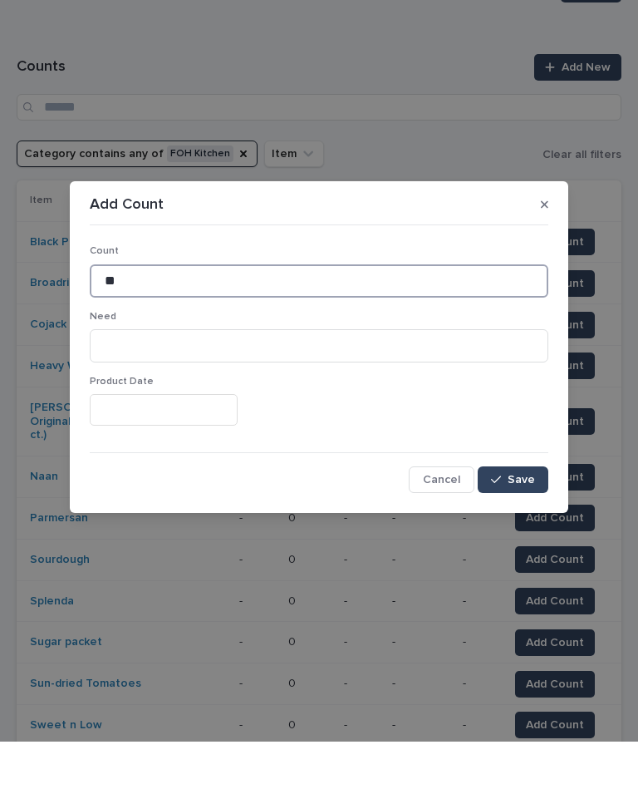
type input "**"
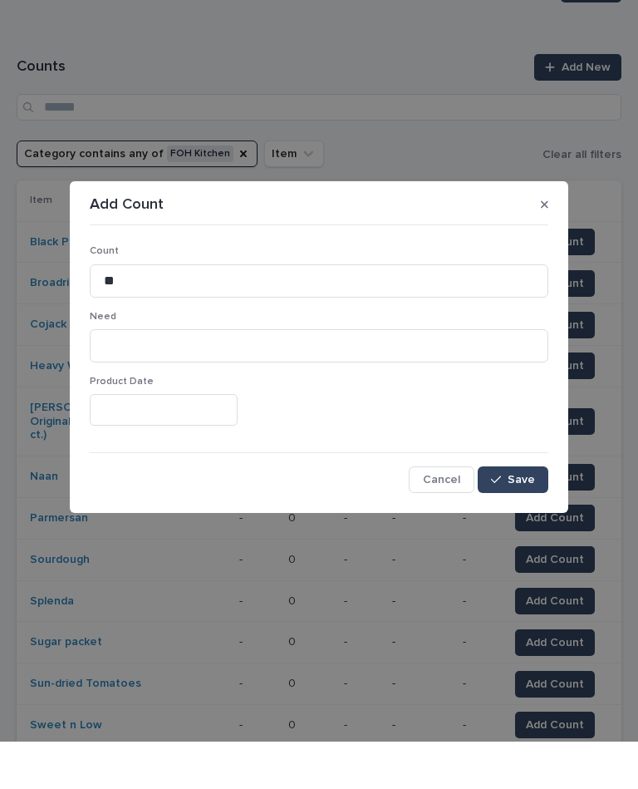
click at [512, 521] on span "Save" at bounding box center [521, 527] width 27 height 12
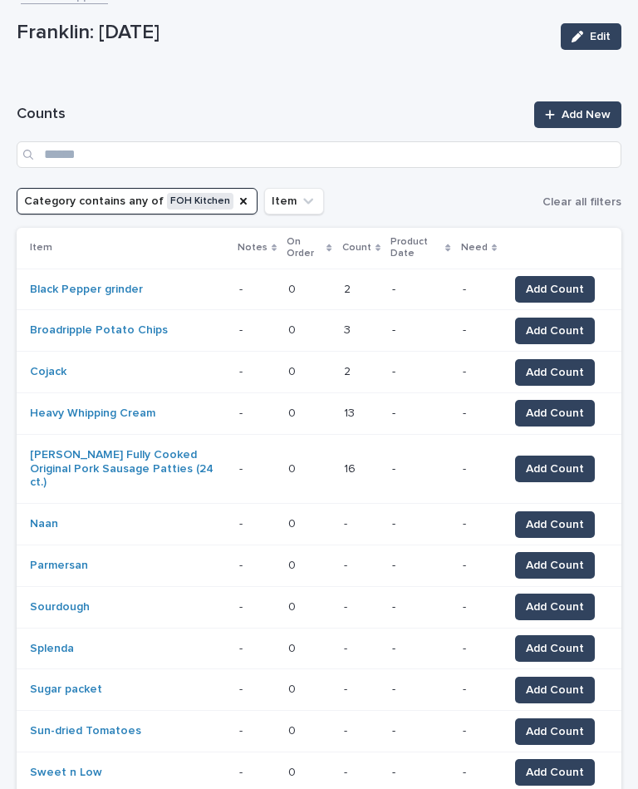
click at [561, 516] on span "Add Count" at bounding box center [555, 524] width 58 height 17
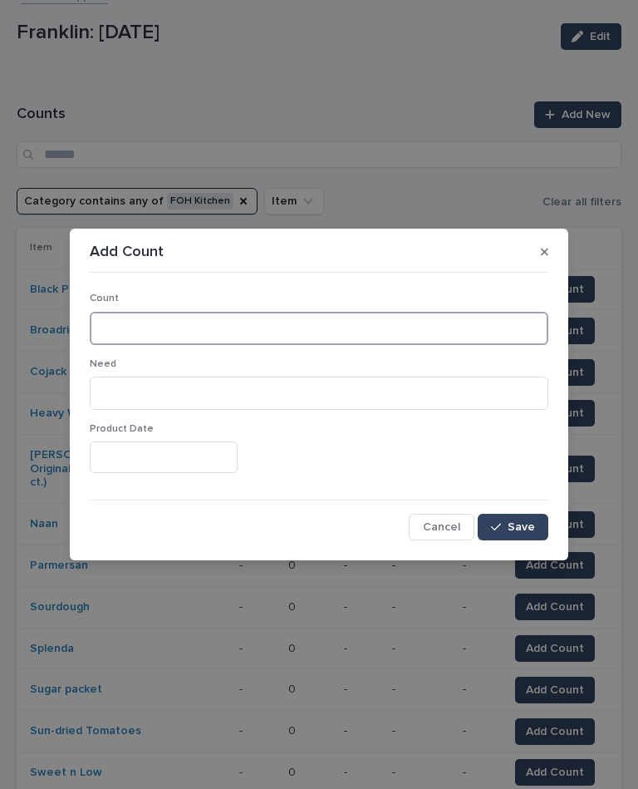
click at [283, 320] on input at bounding box center [319, 328] width 459 height 33
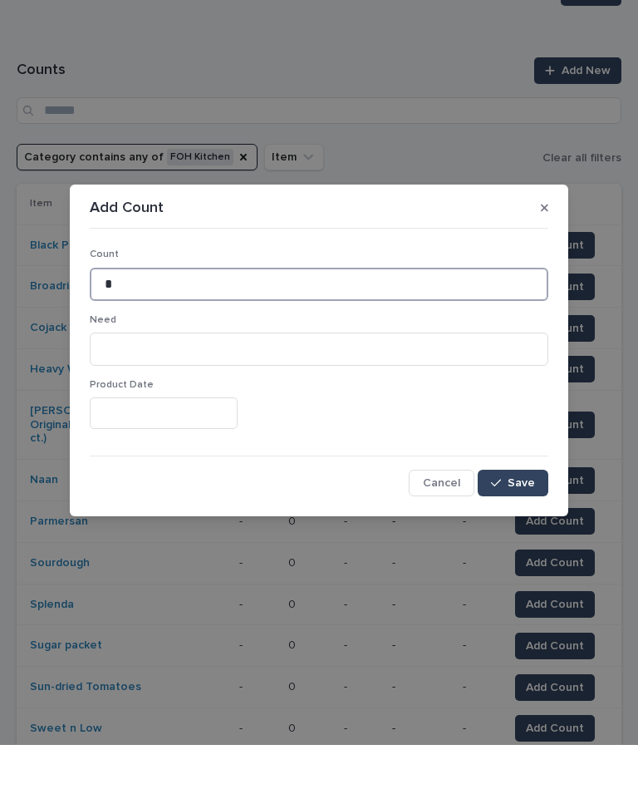
type input "*"
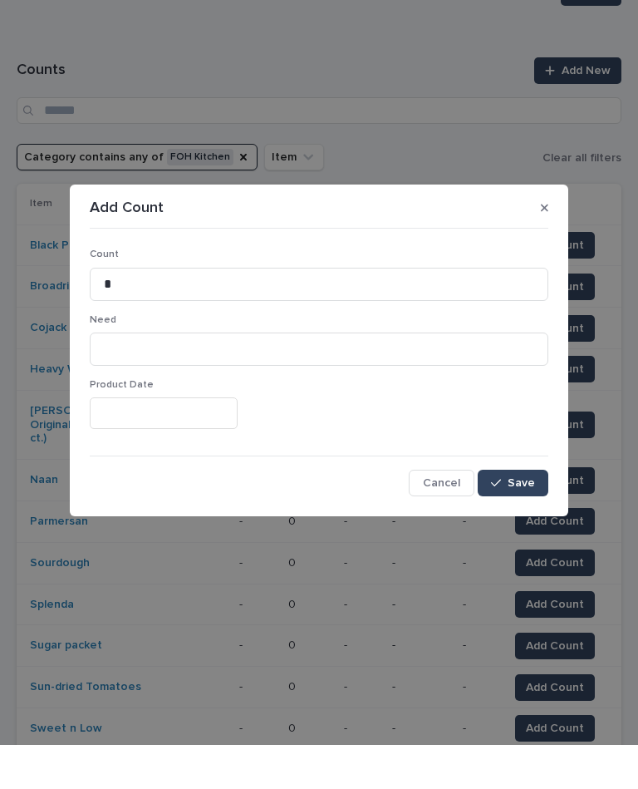
click at [514, 514] on button "Save" at bounding box center [513, 527] width 71 height 27
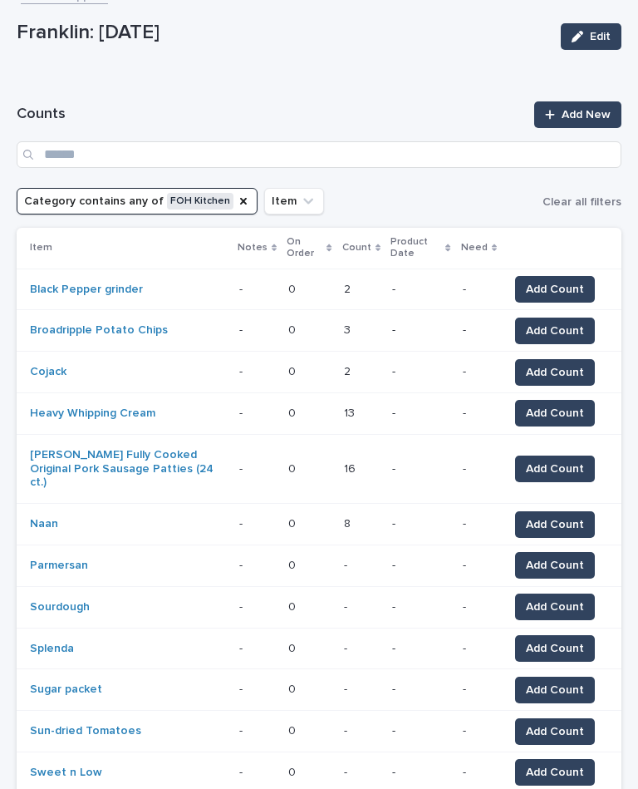
click at [557, 557] on span "Add Count" at bounding box center [555, 565] width 58 height 17
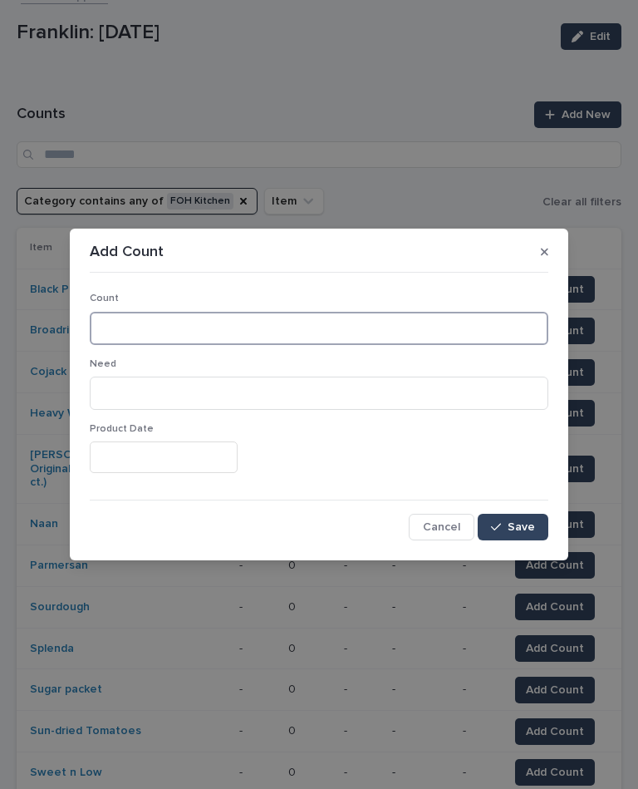
click at [285, 327] on input at bounding box center [319, 328] width 459 height 33
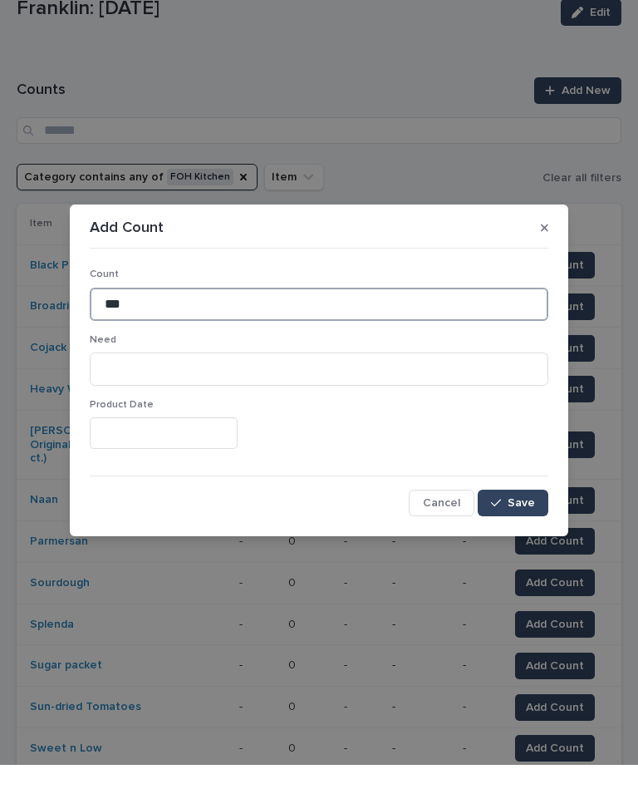
type input "***"
click at [517, 514] on button "Save" at bounding box center [513, 527] width 71 height 27
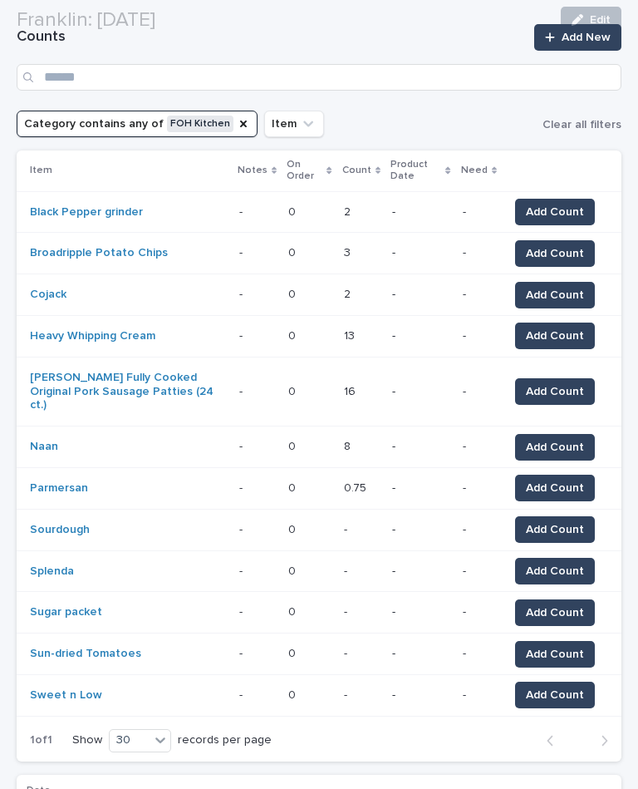
scroll to position [185, 0]
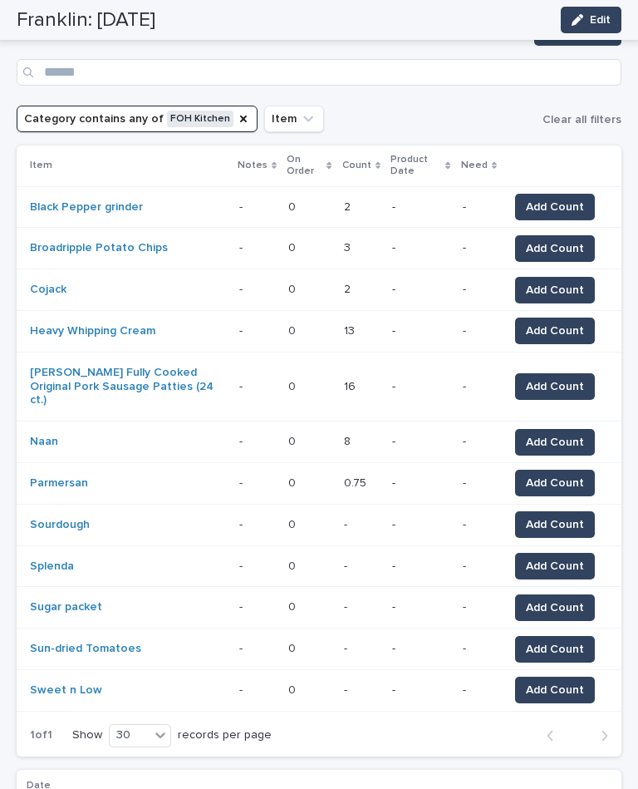
click at [568, 516] on span "Add Count" at bounding box center [555, 524] width 58 height 17
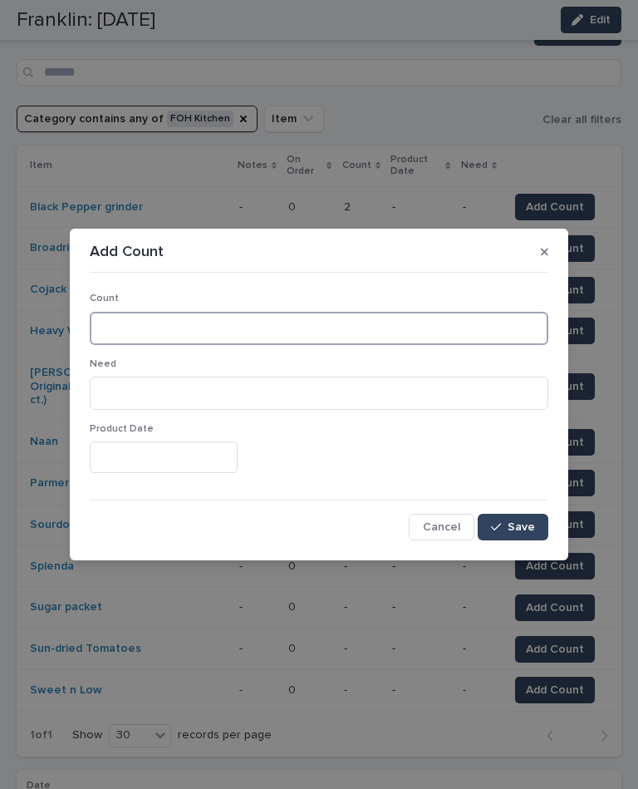
click at [459, 331] on input at bounding box center [319, 328] width 459 height 33
type input "*"
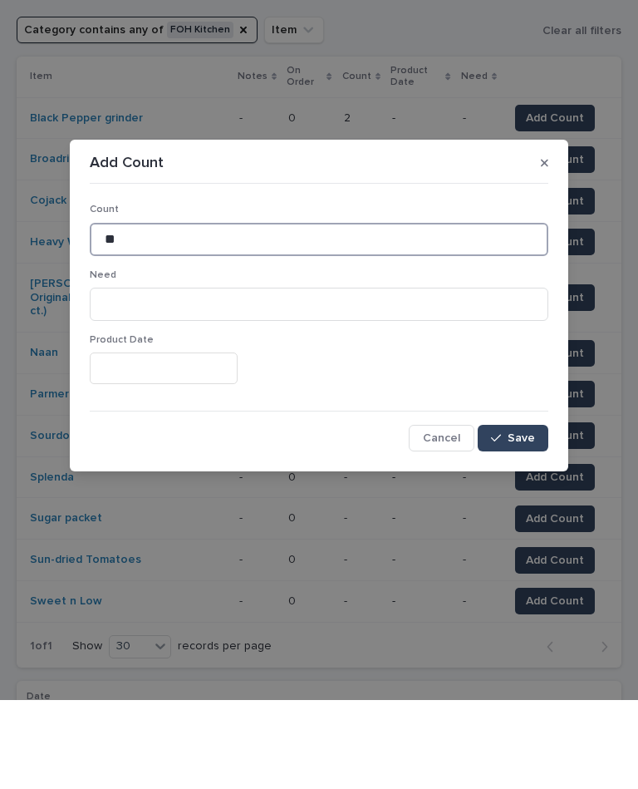
type input "**"
click at [511, 514] on button "Save" at bounding box center [513, 527] width 71 height 27
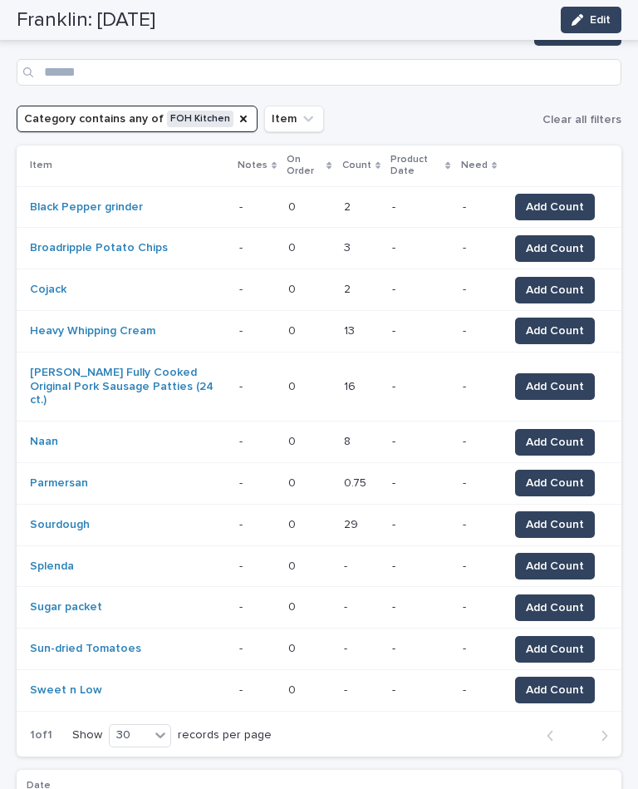
click at [566, 558] on span "Add Count" at bounding box center [555, 566] width 58 height 17
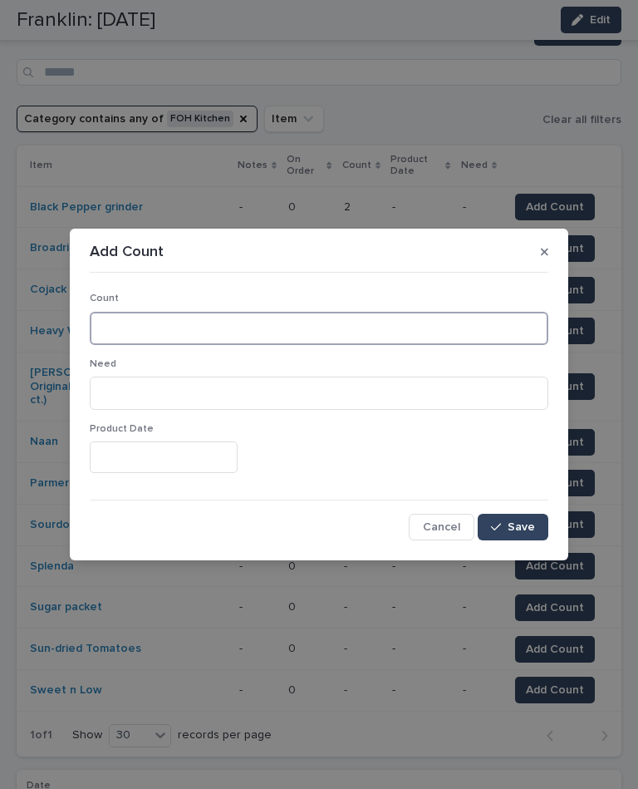
click at [268, 327] on input at bounding box center [319, 328] width 459 height 33
type input "***"
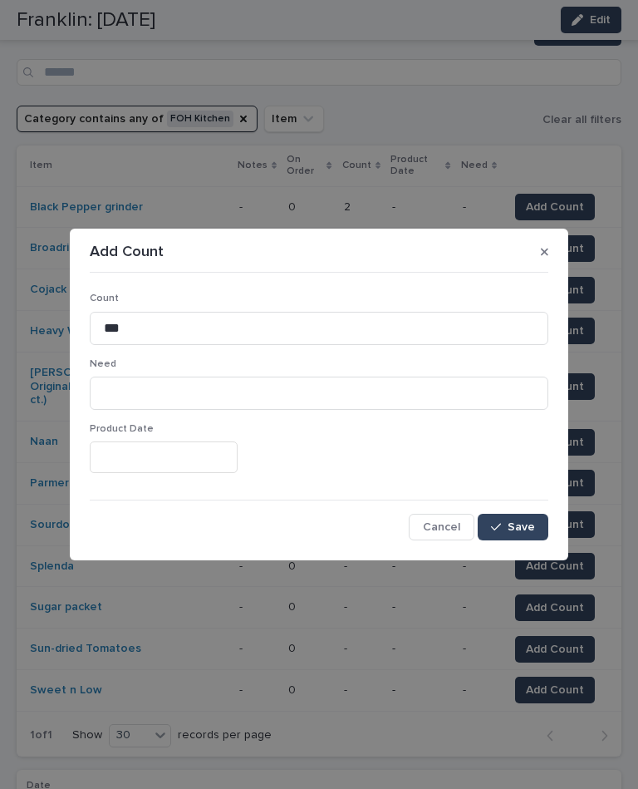
click at [509, 518] on button "Save" at bounding box center [513, 527] width 71 height 27
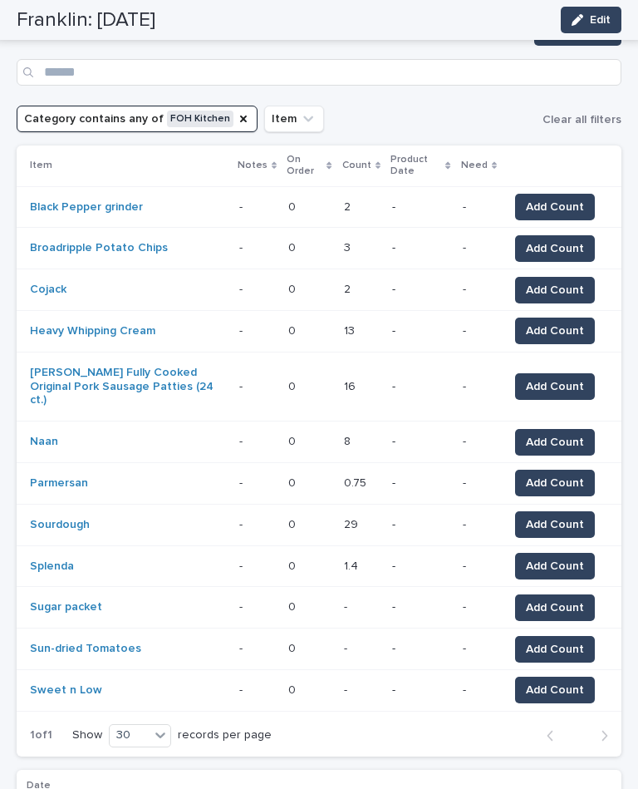
click at [563, 599] on span "Add Count" at bounding box center [555, 607] width 58 height 17
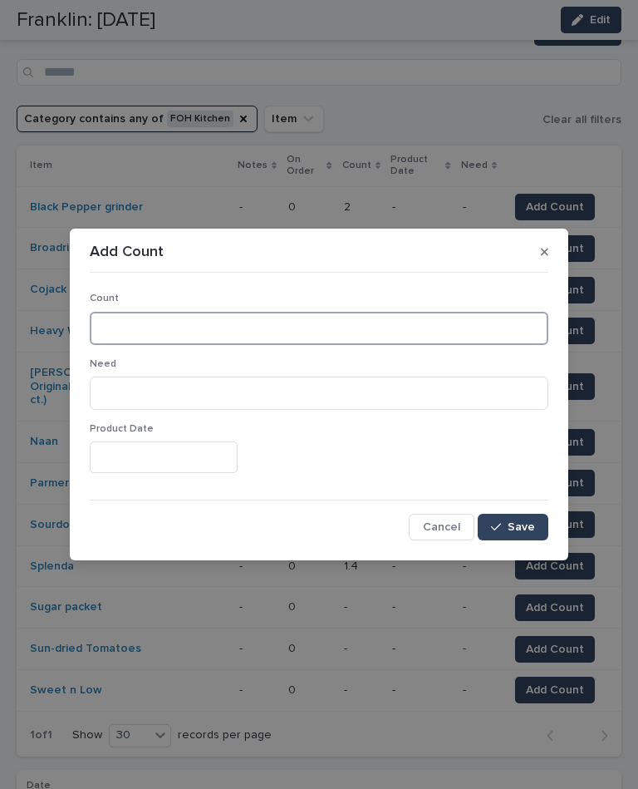
click at [297, 327] on input at bounding box center [319, 328] width 459 height 33
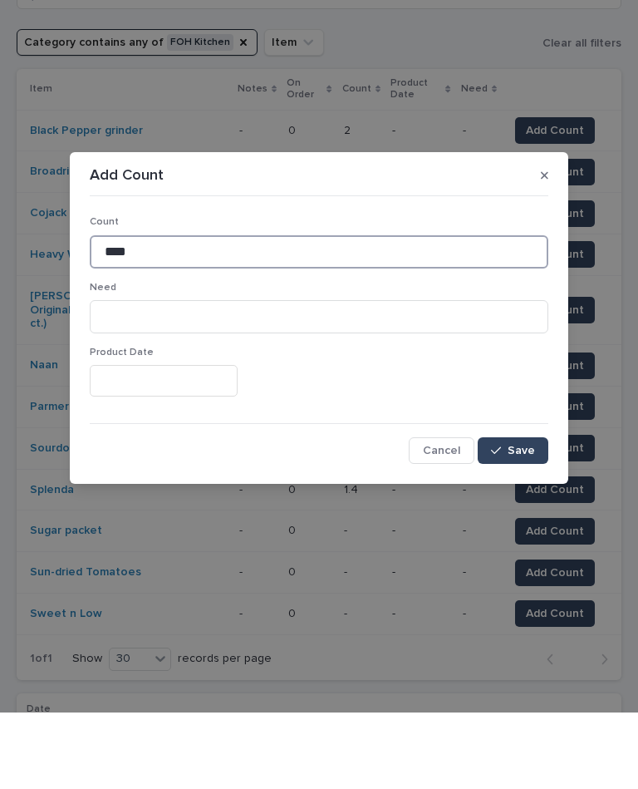
type input "****"
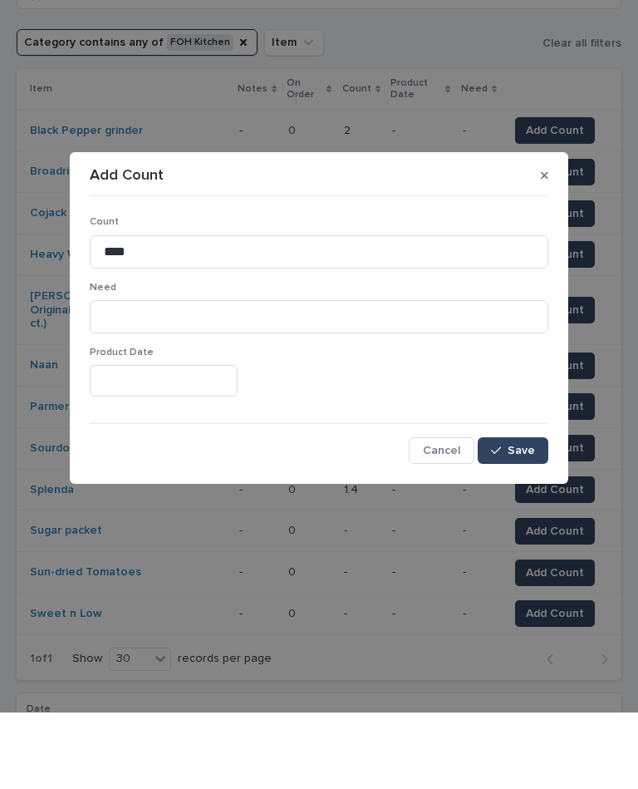
click at [518, 521] on span "Save" at bounding box center [521, 527] width 27 height 12
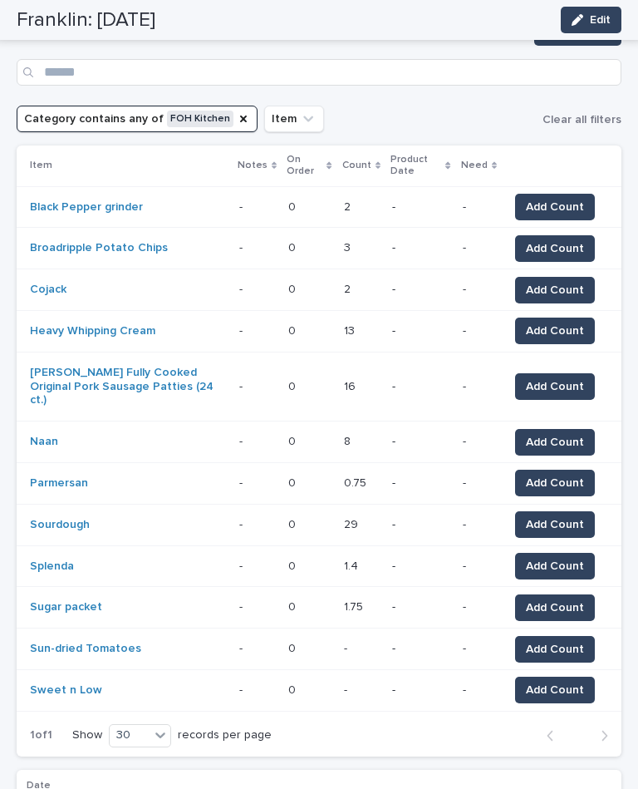
click at [570, 681] on span "Add Count" at bounding box center [555, 689] width 58 height 17
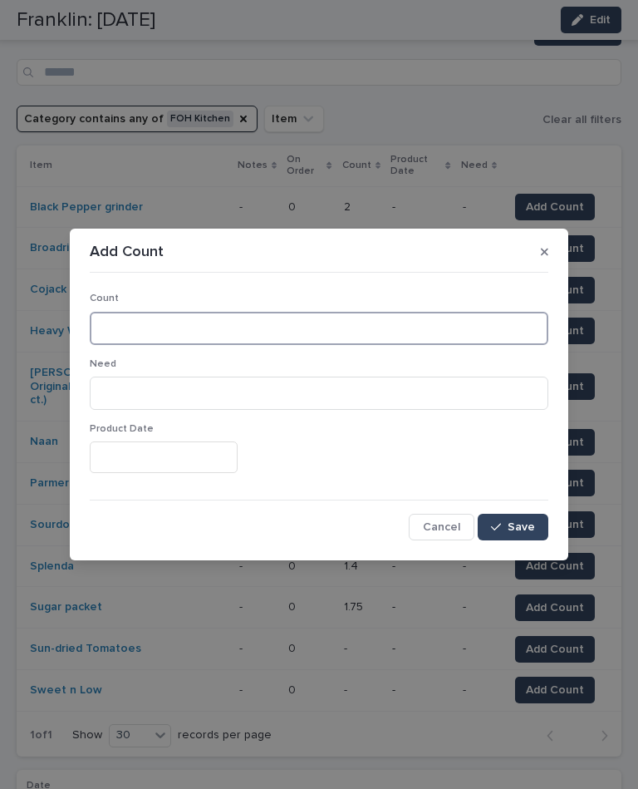
click at [348, 323] on input at bounding box center [319, 328] width 459 height 33
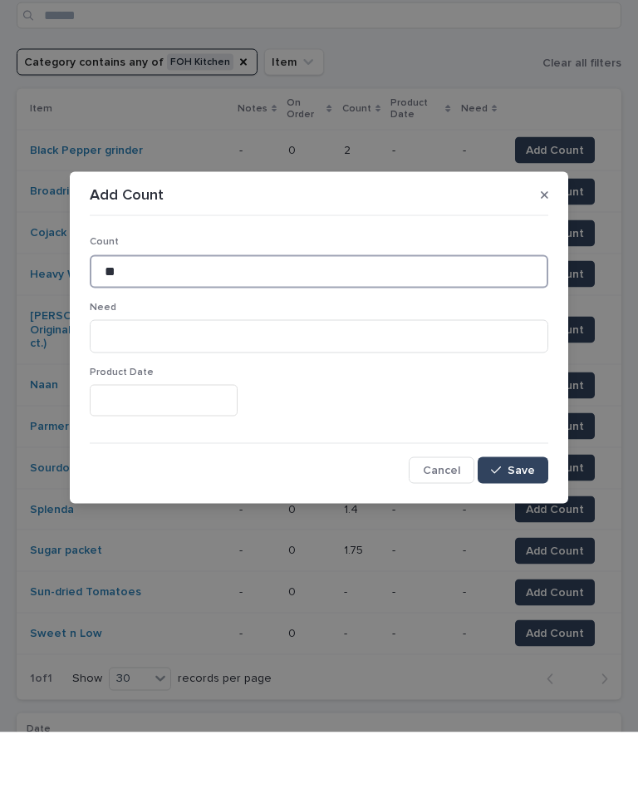
type input "**"
click at [512, 514] on button "Save" at bounding box center [513, 527] width 71 height 27
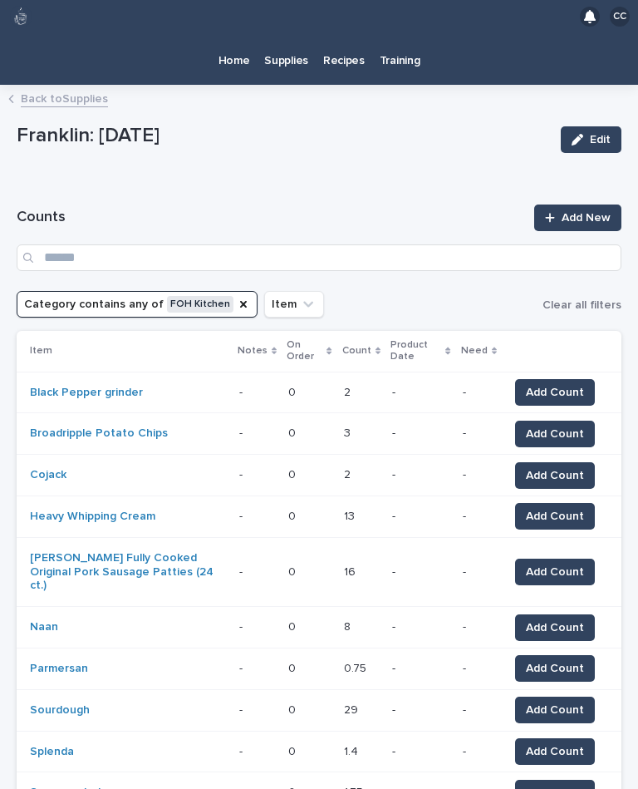
scroll to position [3, 0]
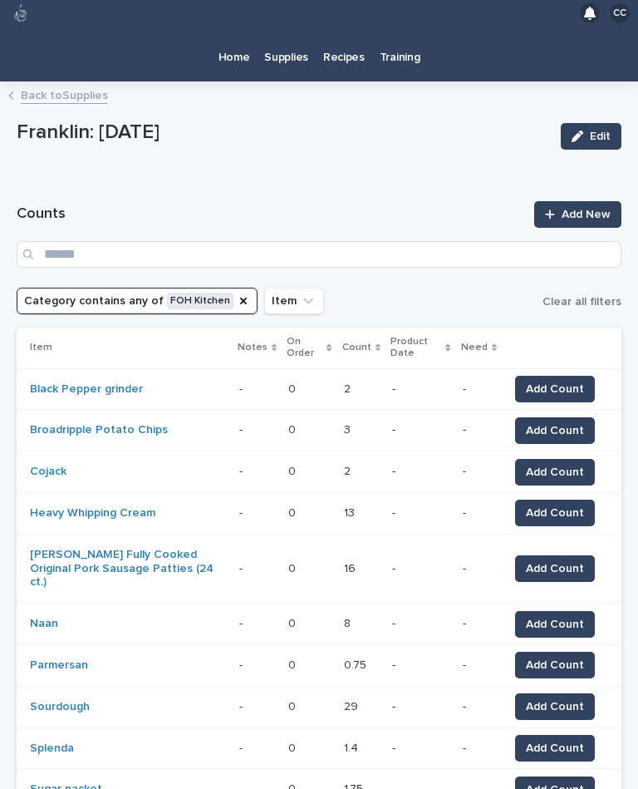
click at [237, 294] on icon "Category" at bounding box center [243, 300] width 13 height 13
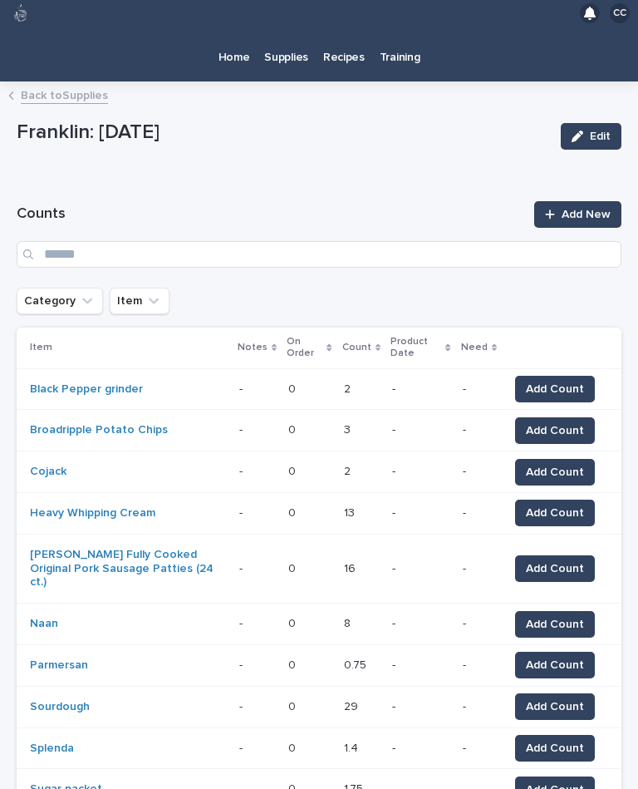
click at [84, 292] on icon "Category" at bounding box center [87, 300] width 17 height 17
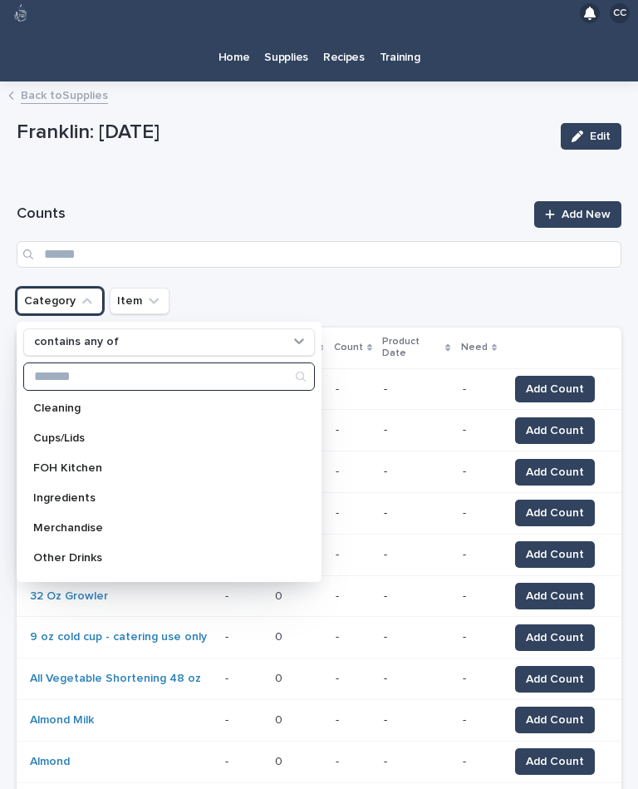
scroll to position [61, 0]
click at [57, 514] on div "Merchandise" at bounding box center [169, 527] width 292 height 27
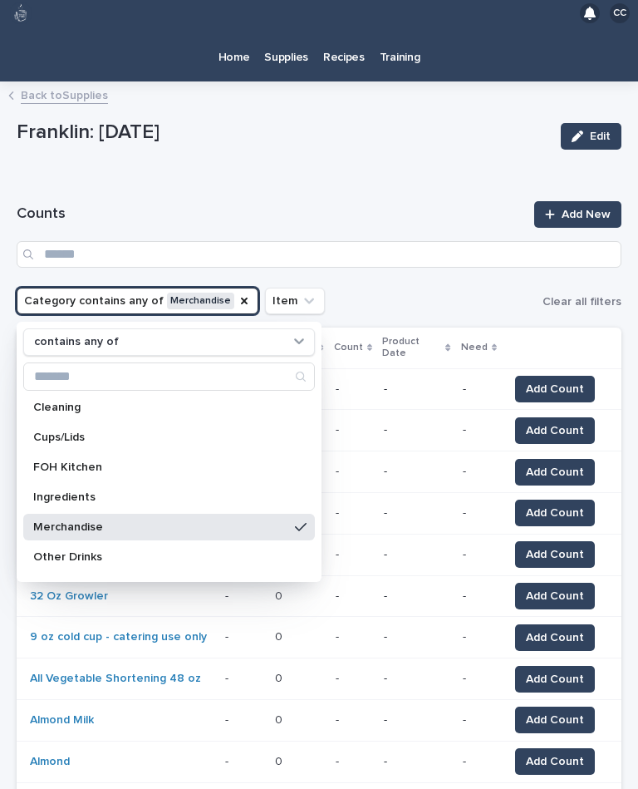
click at [87, 484] on div "Ingredients" at bounding box center [169, 497] width 292 height 27
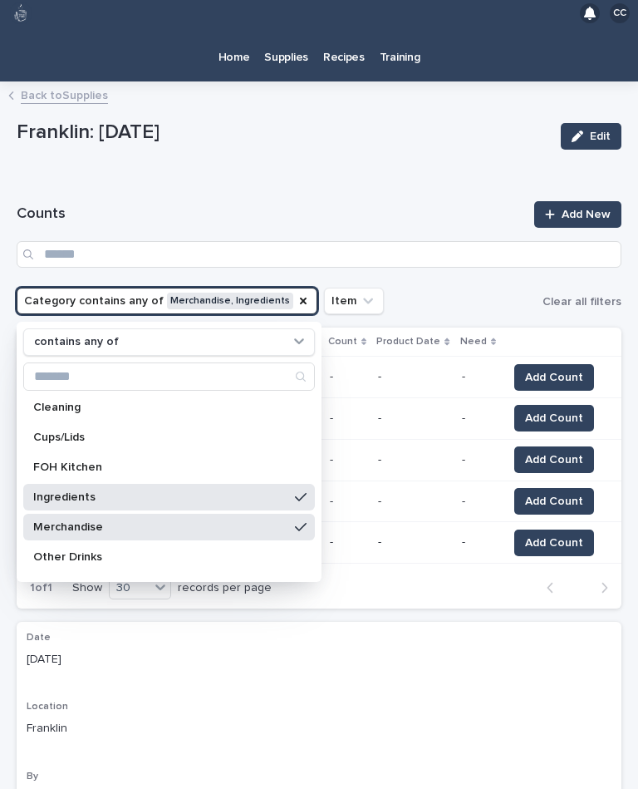
click at [356, 129] on div "Franklin: [DATE] Edit" at bounding box center [319, 136] width 605 height 50
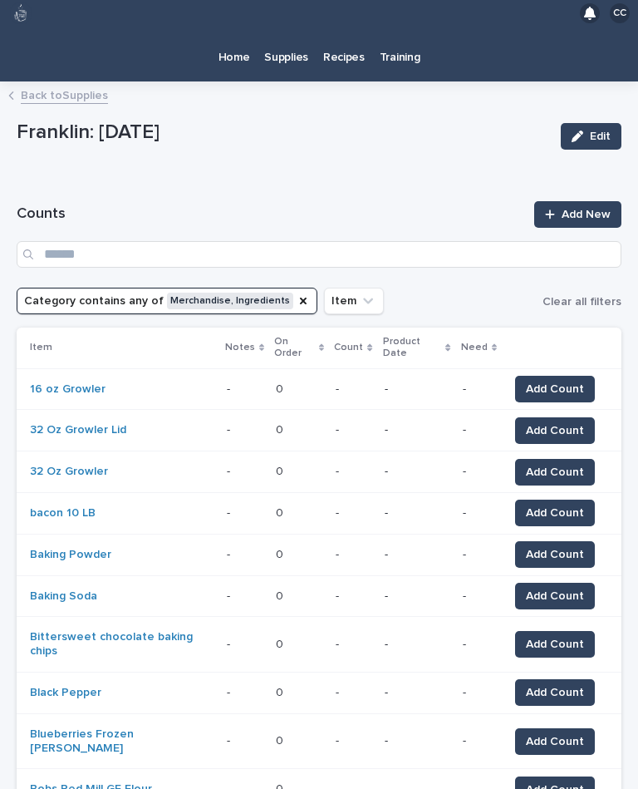
click at [549, 381] on span "Add Count" at bounding box center [555, 389] width 58 height 17
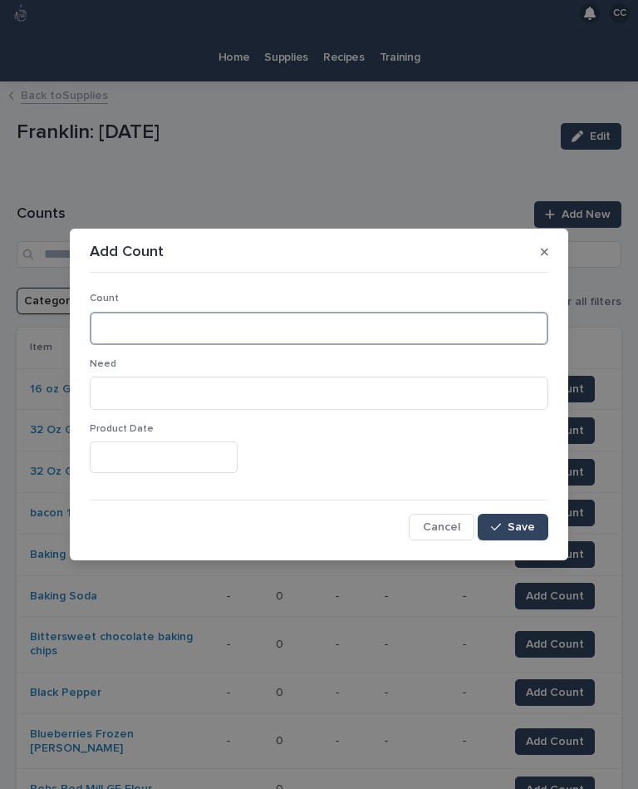
click at [271, 323] on input at bounding box center [319, 328] width 459 height 33
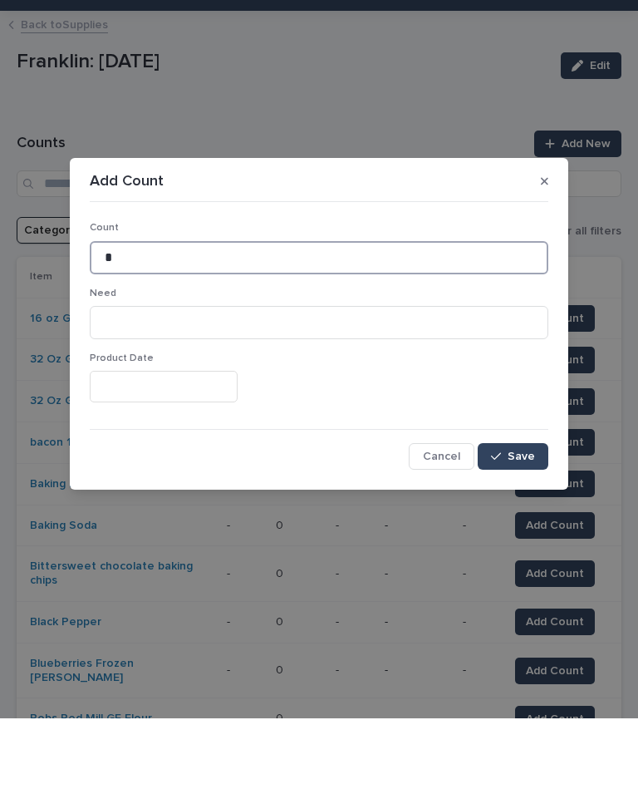
type input "*"
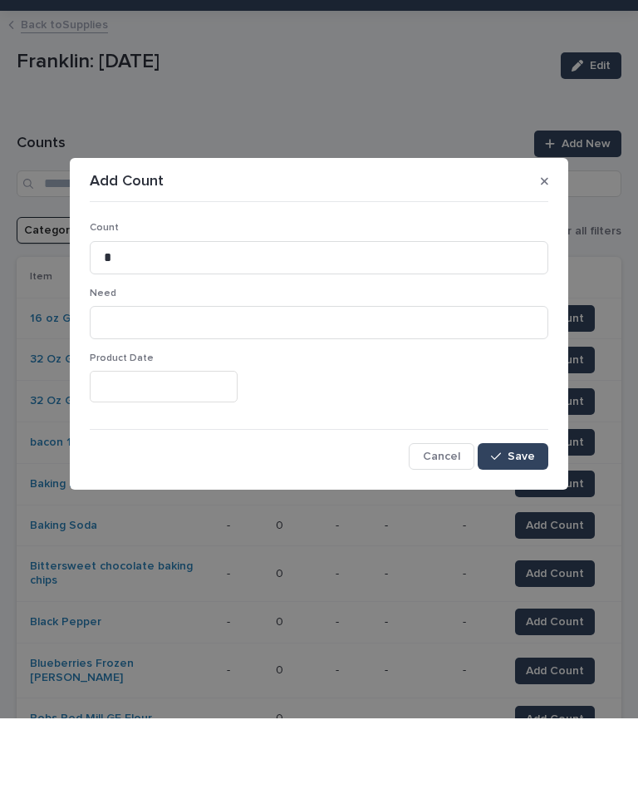
click at [524, 514] on button "Save" at bounding box center [513, 527] width 71 height 27
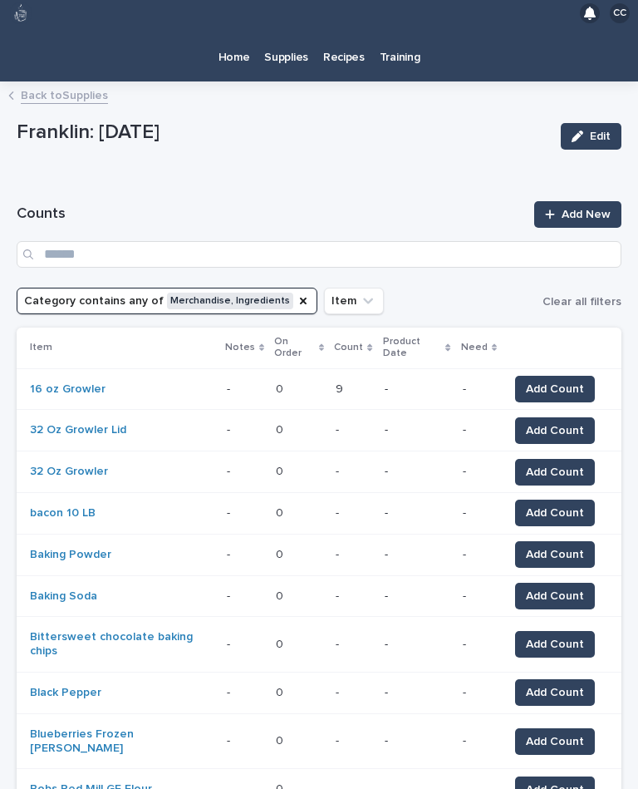
click at [570, 422] on span "Add Count" at bounding box center [555, 430] width 58 height 17
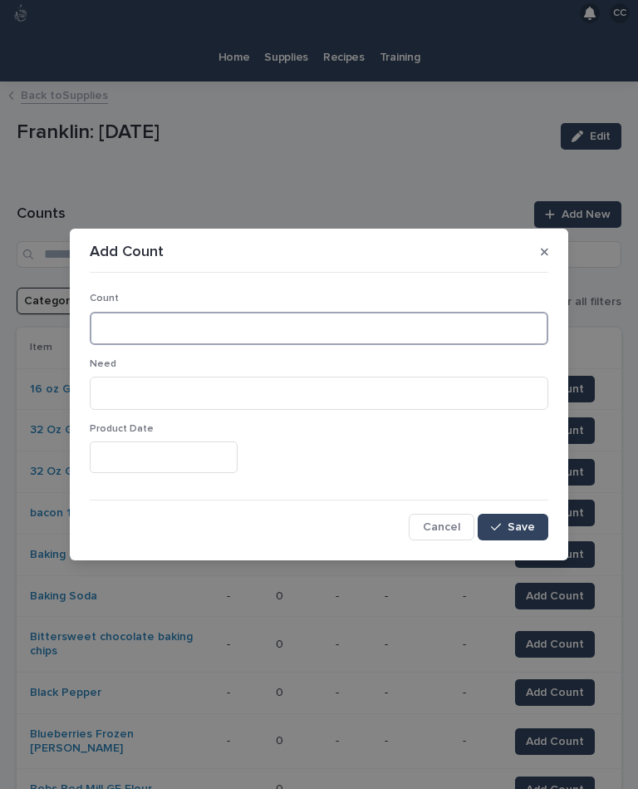
click at [283, 322] on input at bounding box center [319, 328] width 459 height 33
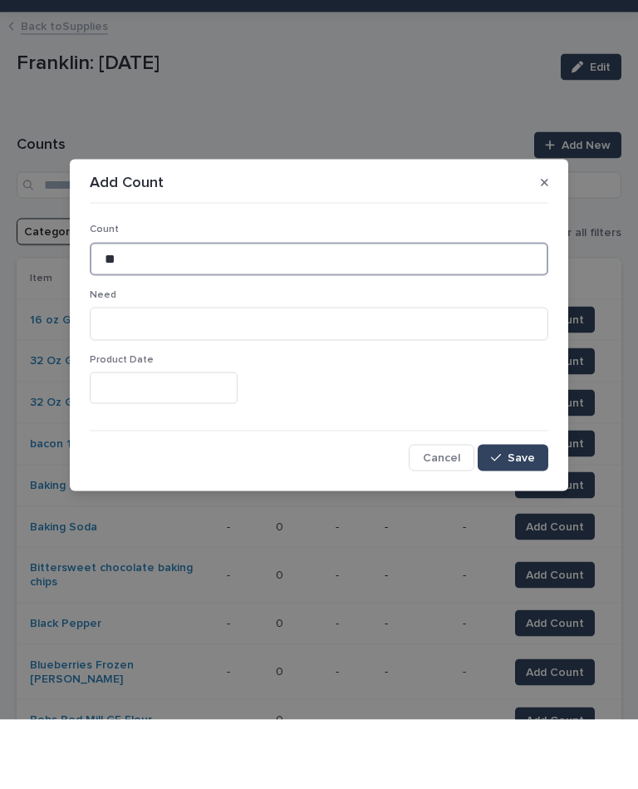
type input "**"
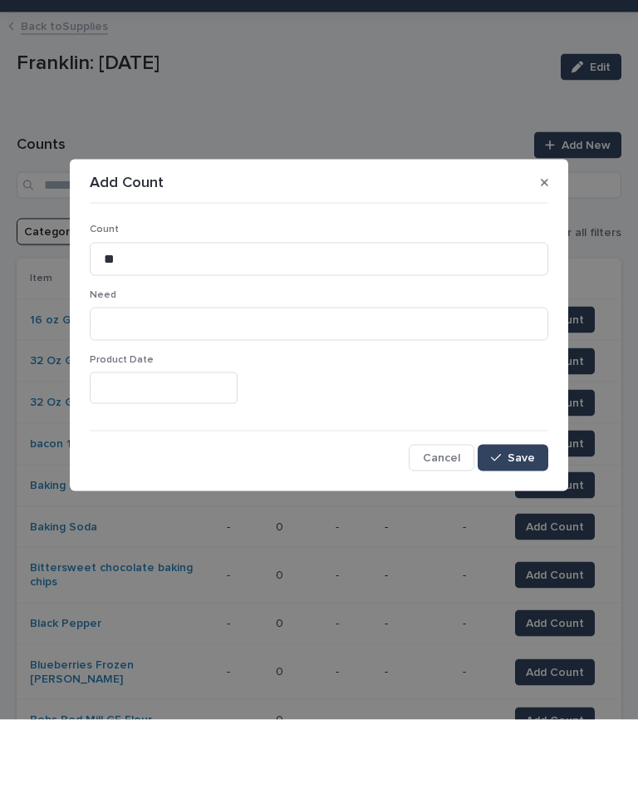
click at [515, 521] on span "Save" at bounding box center [521, 527] width 27 height 12
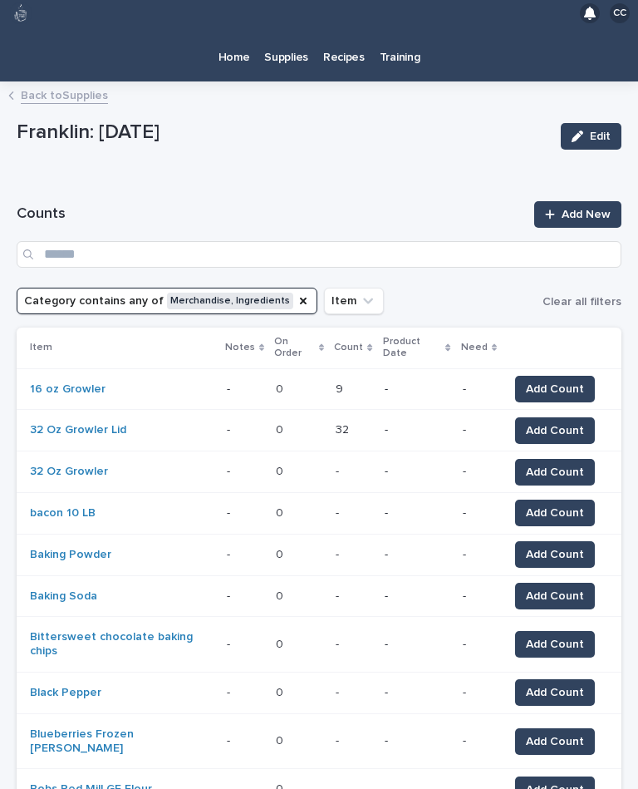
click at [571, 464] on span "Add Count" at bounding box center [555, 472] width 58 height 17
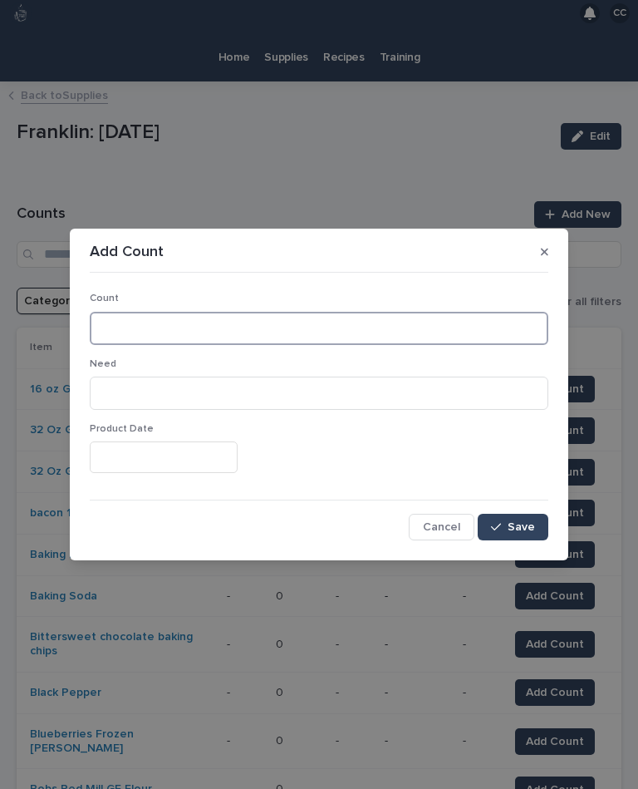
click at [489, 329] on input at bounding box center [319, 328] width 459 height 33
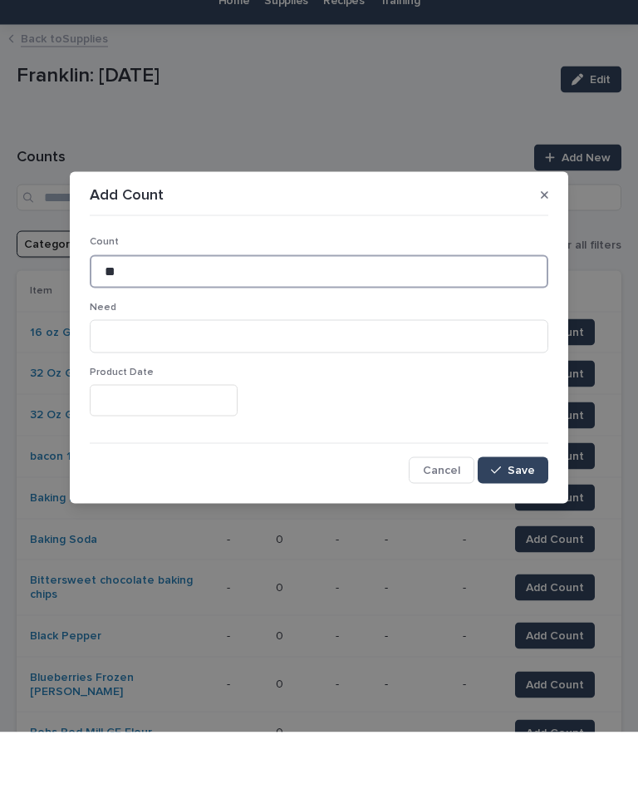
type input "**"
click at [524, 521] on span "Save" at bounding box center [521, 527] width 27 height 12
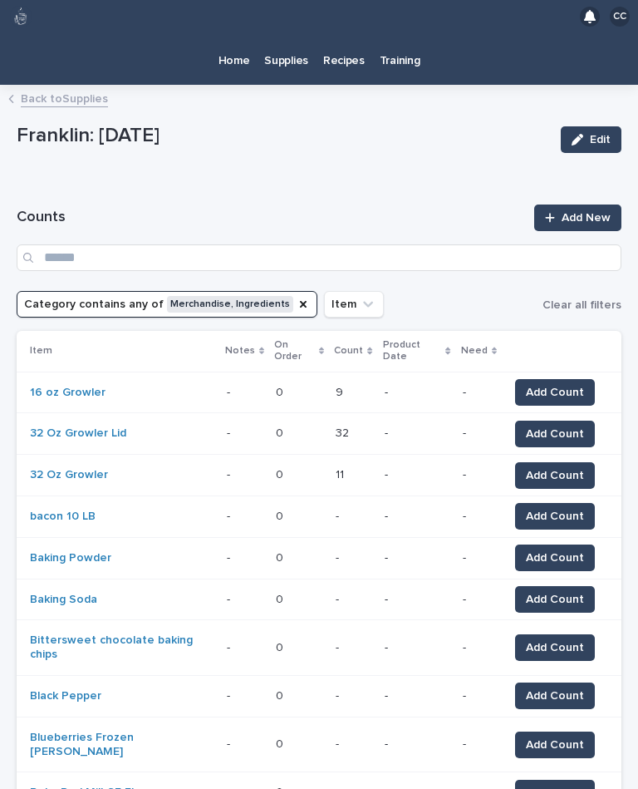
scroll to position [0, 0]
click at [297, 297] on icon "Category" at bounding box center [303, 303] width 13 height 13
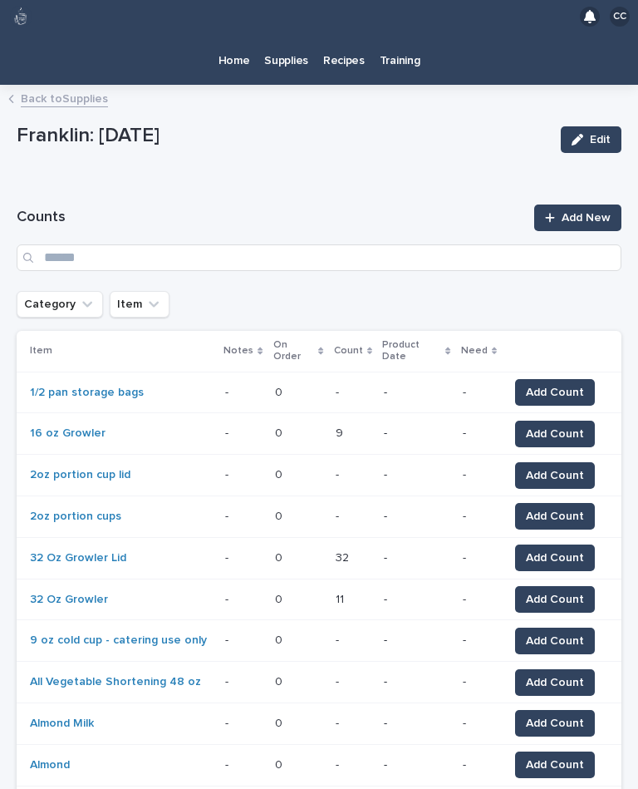
click at [82, 301] on icon "Category" at bounding box center [87, 304] width 10 height 6
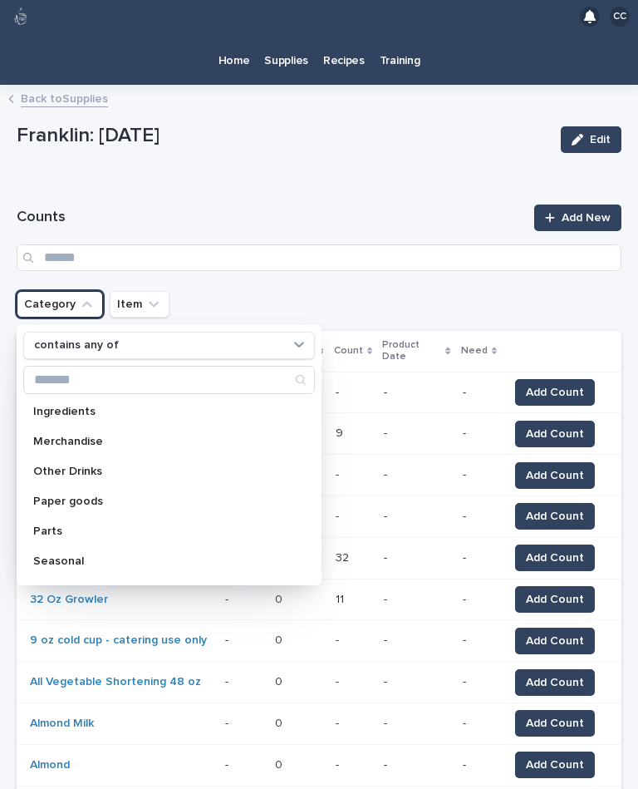
scroll to position [155, 0]
click at [106, 453] on div "Other Drinks" at bounding box center [169, 466] width 292 height 27
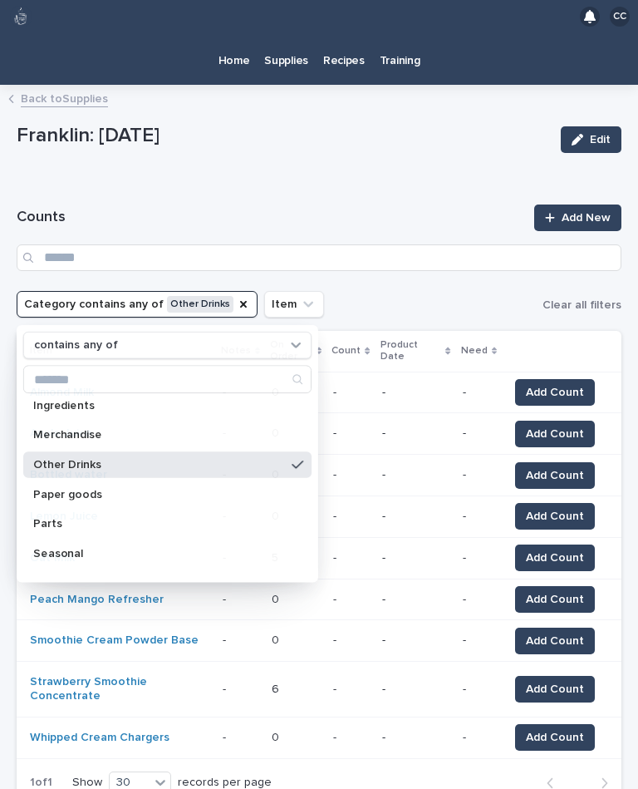
click at [337, 208] on h1 "Counts" at bounding box center [271, 218] width 508 height 20
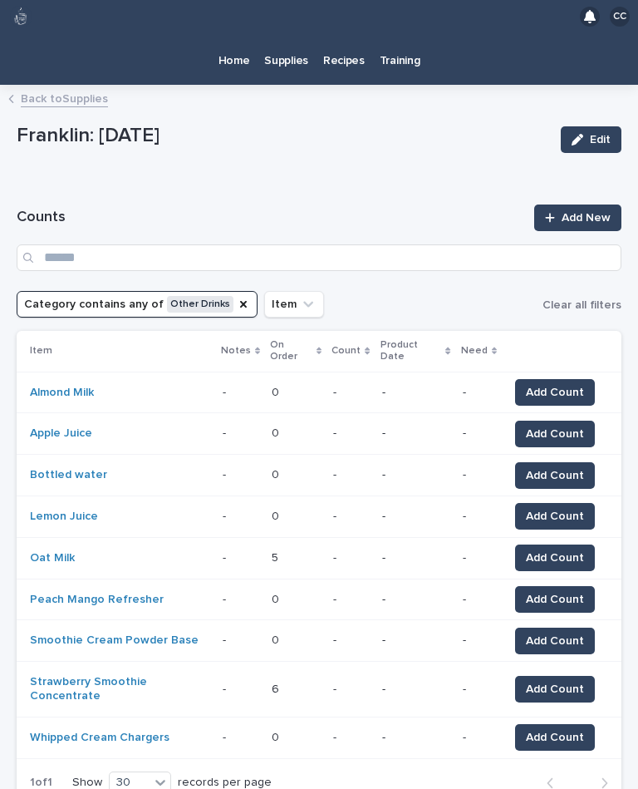
click at [568, 425] on span "Add Count" at bounding box center [555, 433] width 58 height 17
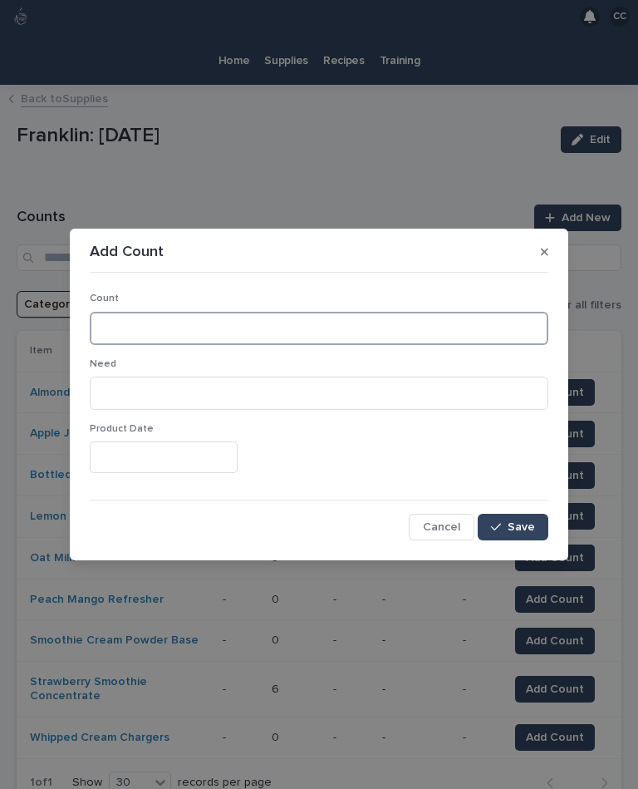
click at [345, 321] on input at bounding box center [319, 328] width 459 height 33
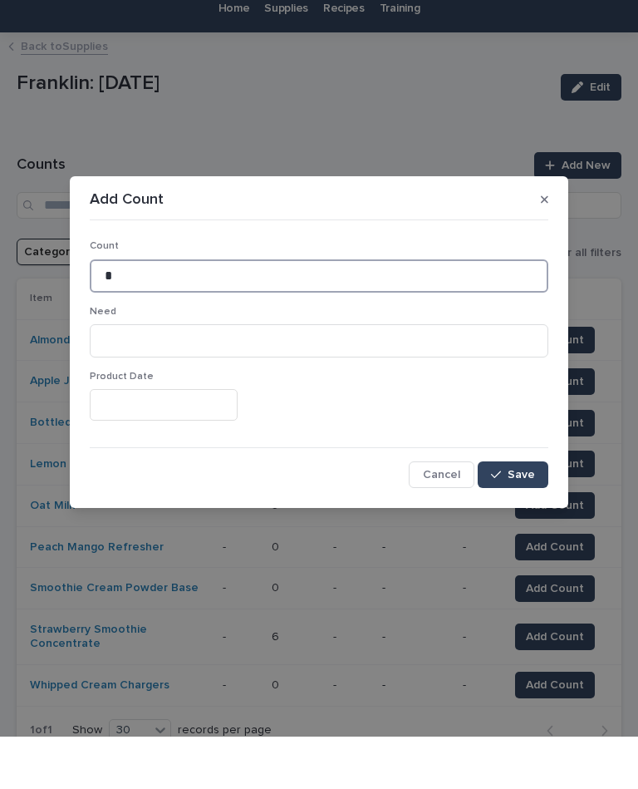
type input "*"
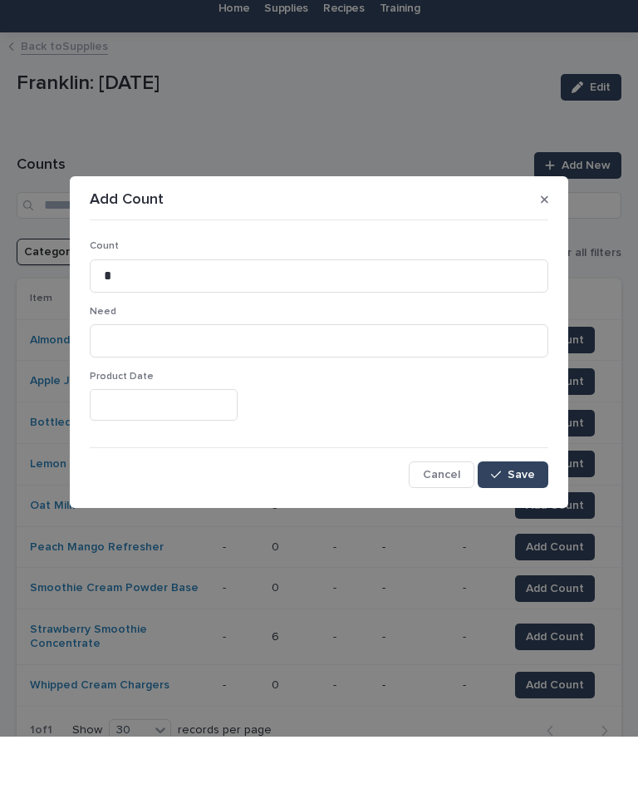
click at [516, 521] on span "Save" at bounding box center [521, 527] width 27 height 12
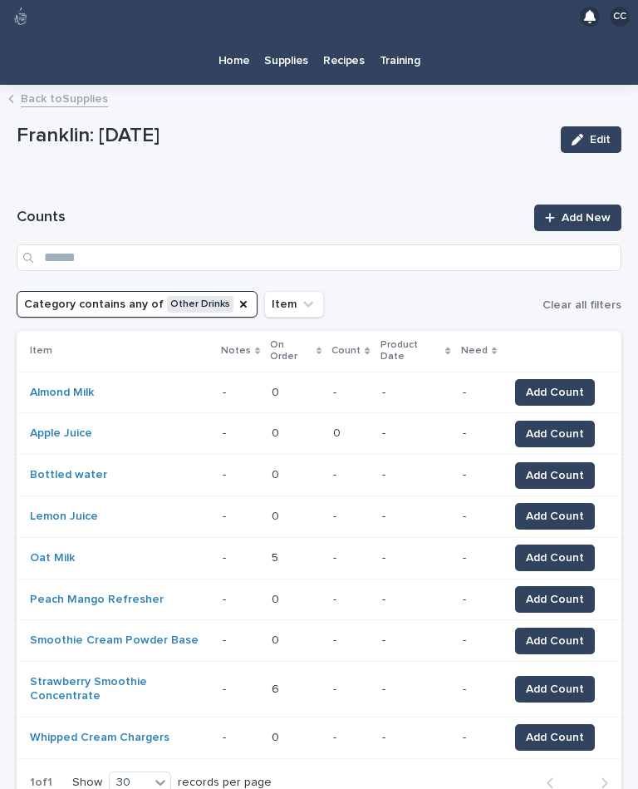
click at [553, 384] on span "Add Count" at bounding box center [555, 392] width 58 height 17
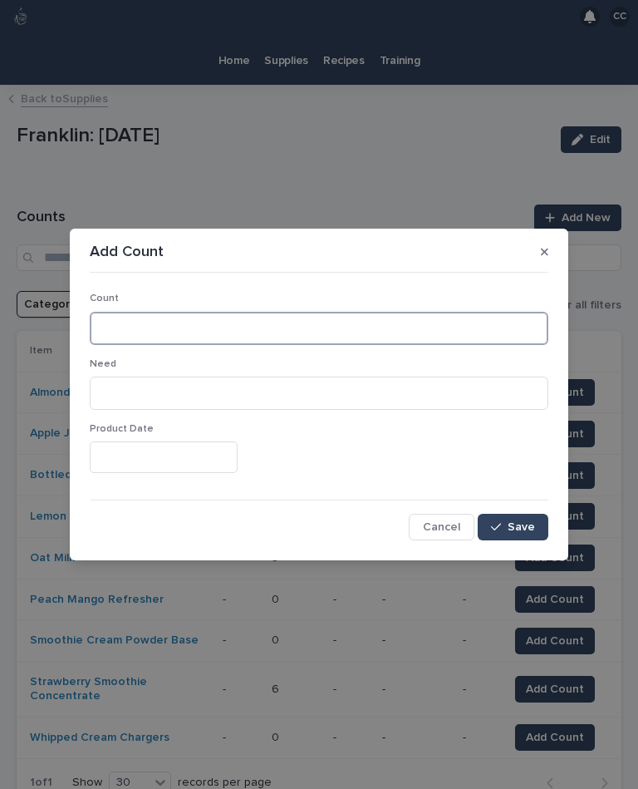
click at [278, 312] on input at bounding box center [319, 328] width 459 height 33
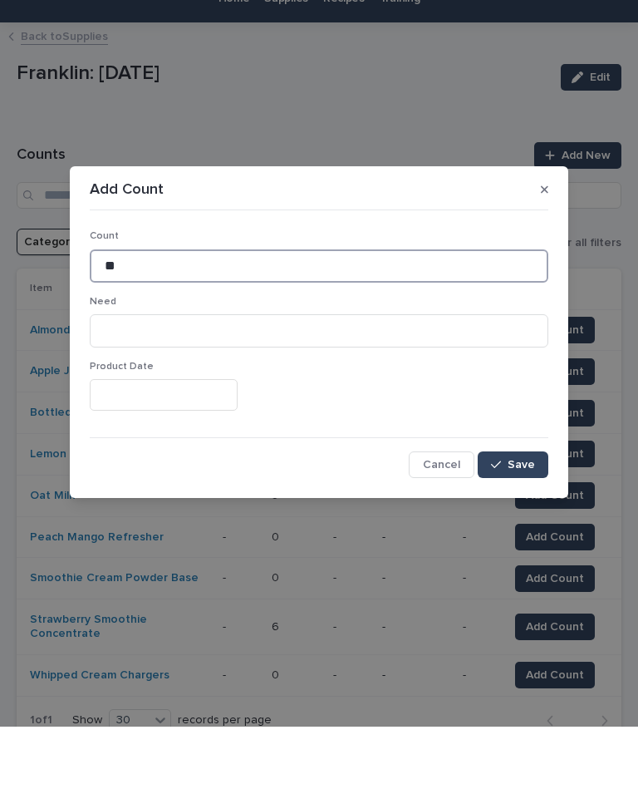
type input "*"
type input "***"
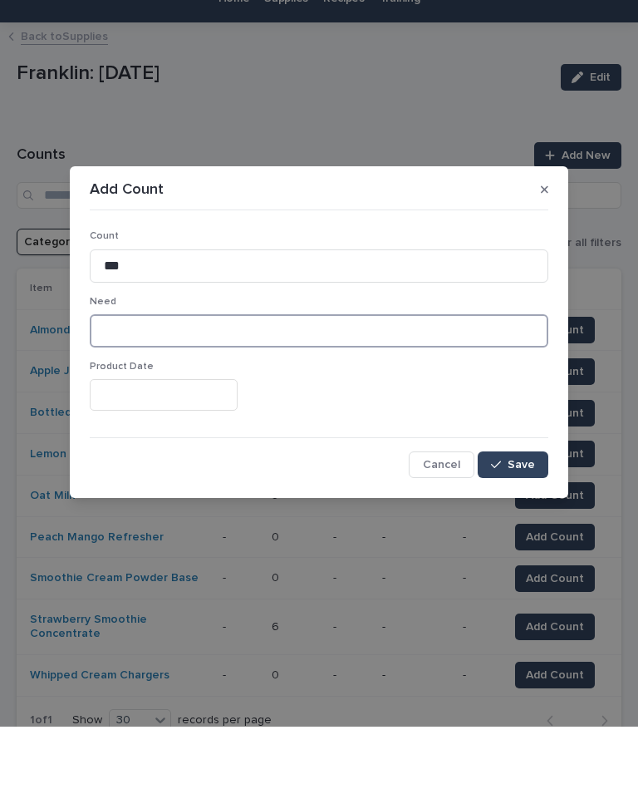
click at [373, 376] on input at bounding box center [319, 392] width 459 height 33
type input "*"
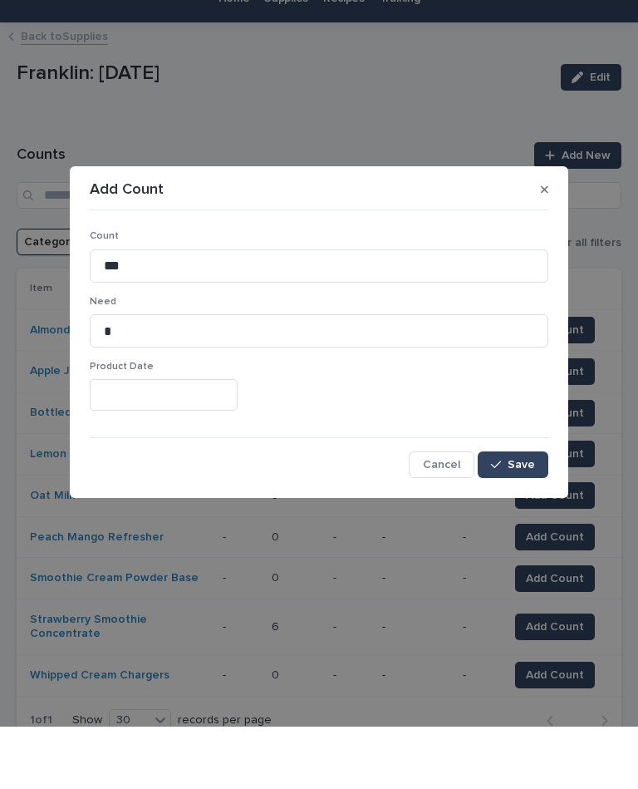
click at [511, 521] on span "Save" at bounding box center [521, 527] width 27 height 12
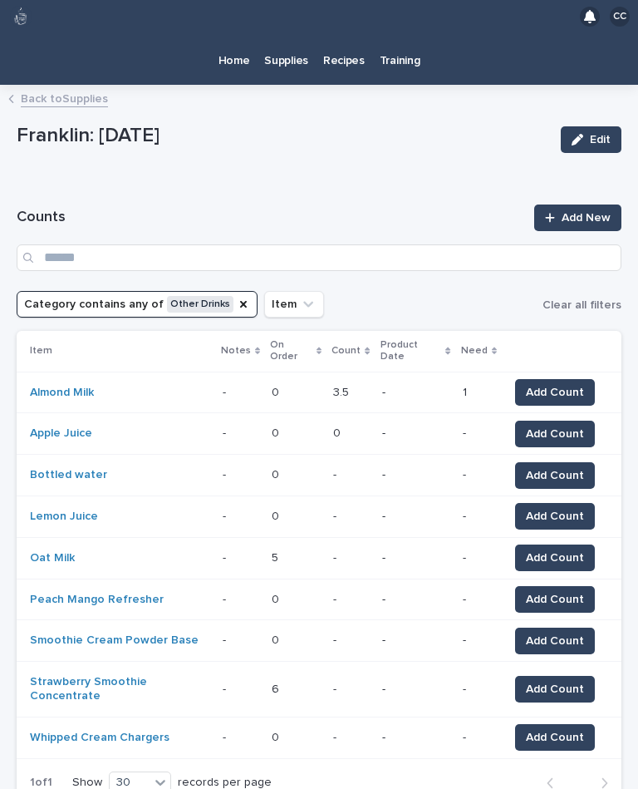
click at [566, 544] on button "Add Count" at bounding box center [555, 557] width 80 height 27
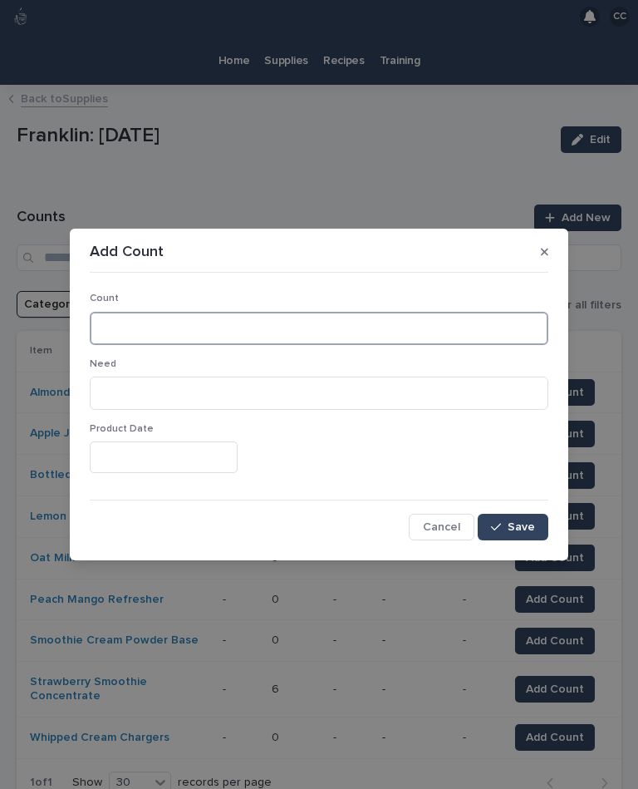
click at [263, 330] on input at bounding box center [319, 328] width 459 height 33
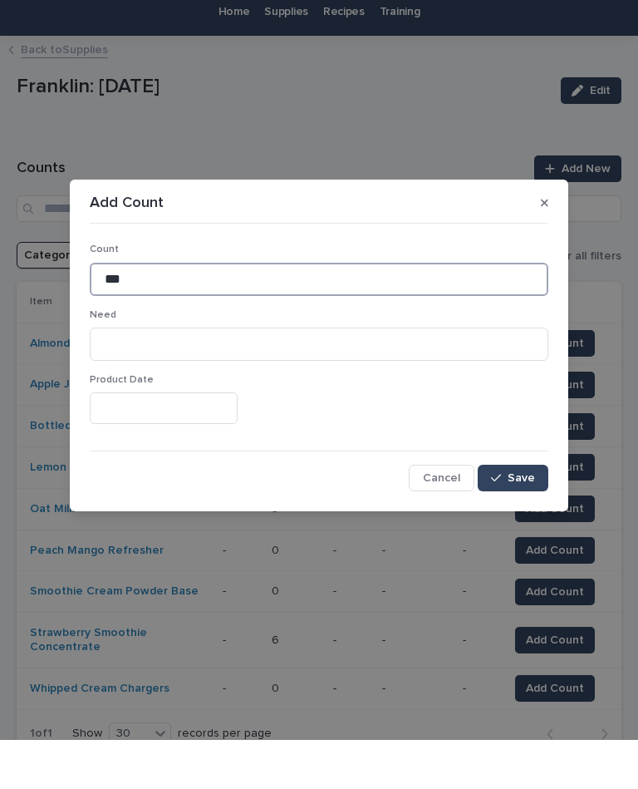
type input "***"
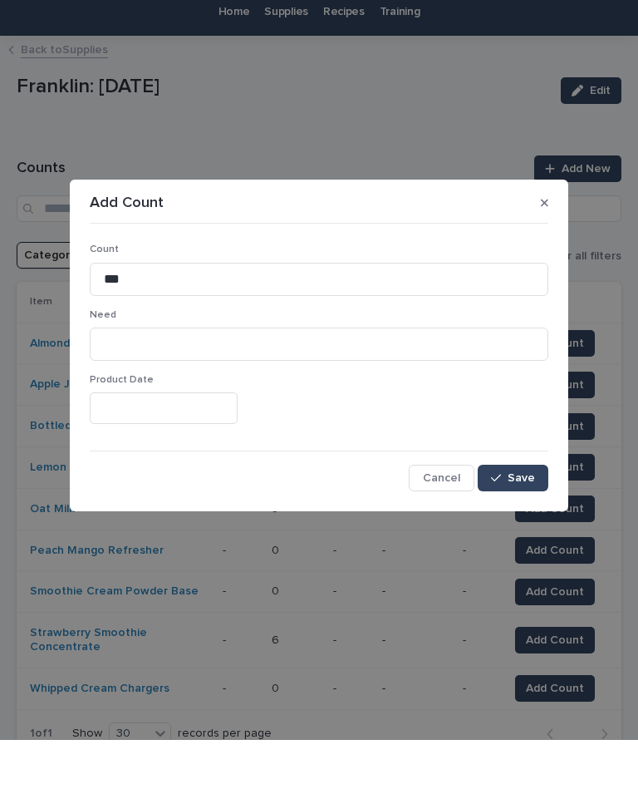
click at [514, 521] on span "Save" at bounding box center [521, 527] width 27 height 12
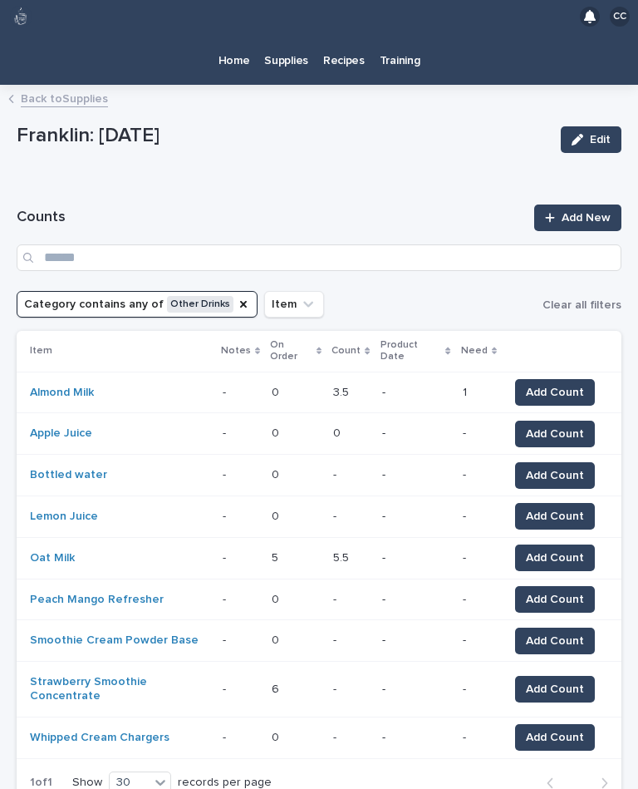
scroll to position [27, 0]
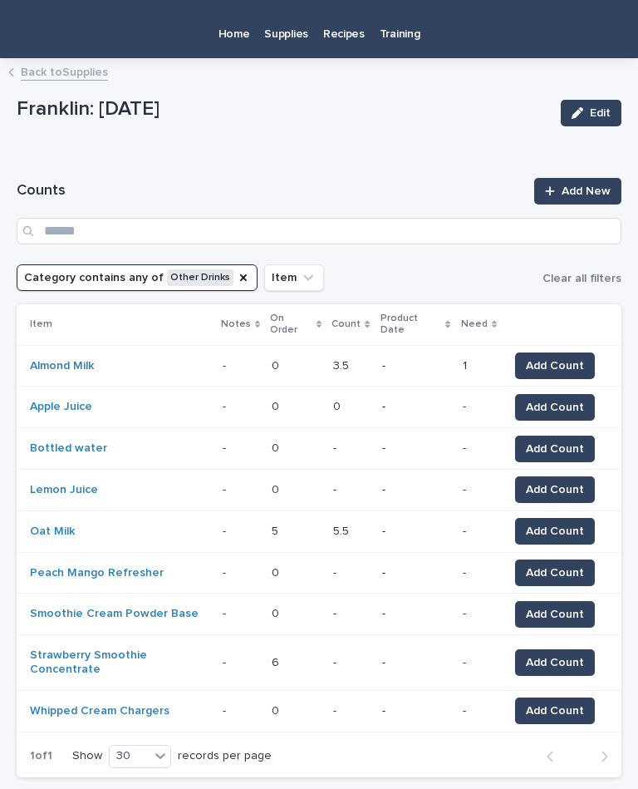
click at [560, 564] on span "Add Count" at bounding box center [555, 572] width 58 height 17
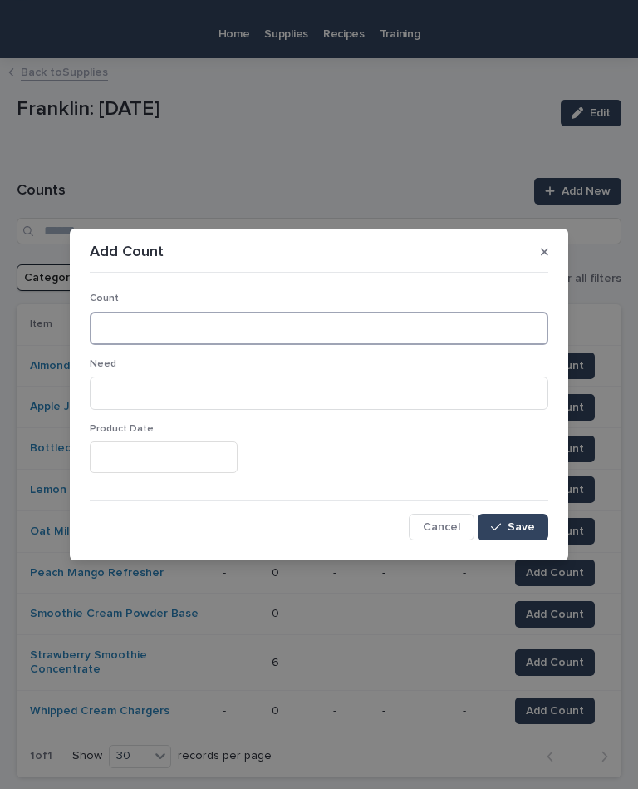
click at [304, 317] on input at bounding box center [319, 328] width 459 height 33
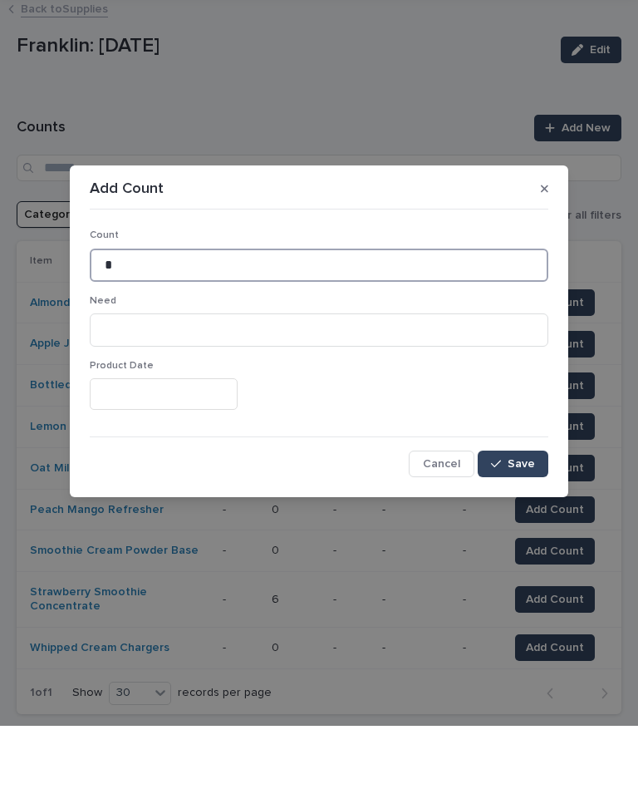
type input "*"
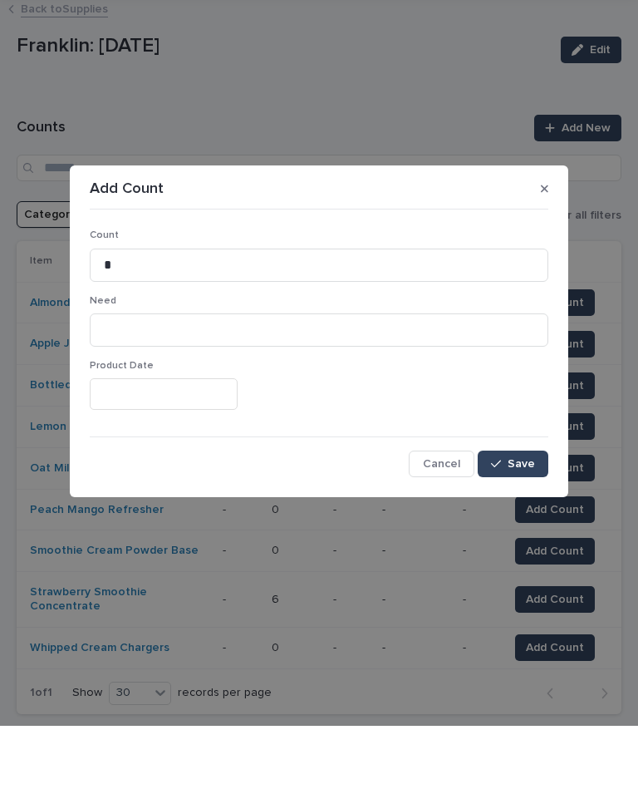
click at [517, 521] on span "Save" at bounding box center [521, 527] width 27 height 12
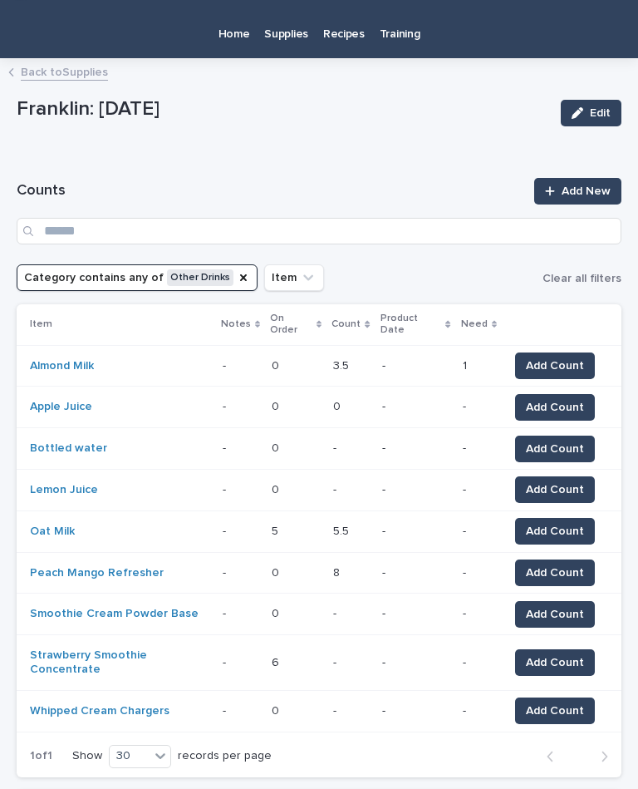
click at [546, 481] on span "Add Count" at bounding box center [555, 489] width 58 height 17
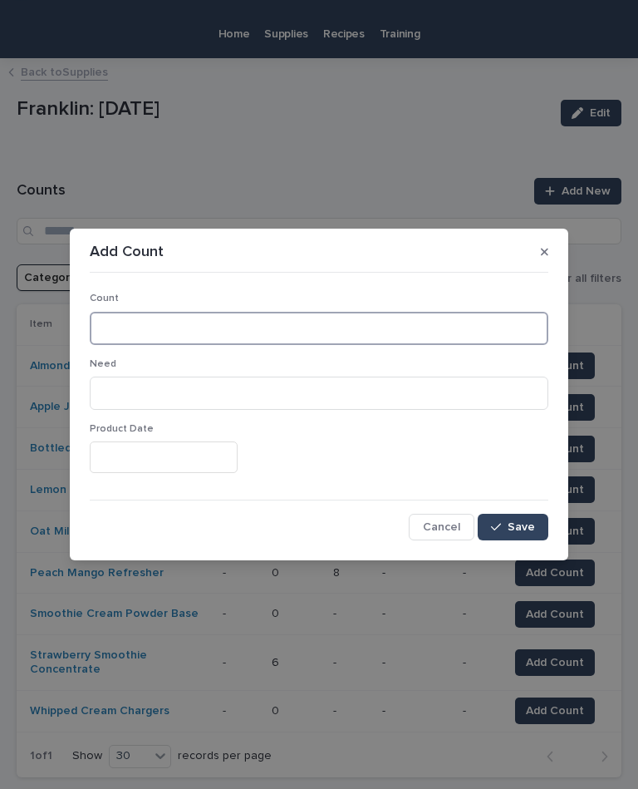
click at [330, 317] on input at bounding box center [319, 328] width 459 height 33
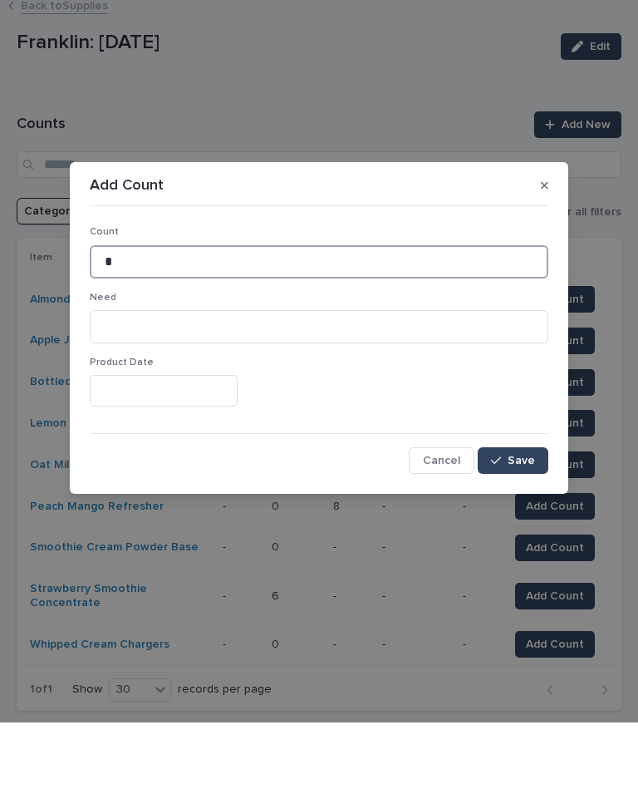
type input "*"
click at [510, 514] on button "Save" at bounding box center [513, 527] width 71 height 27
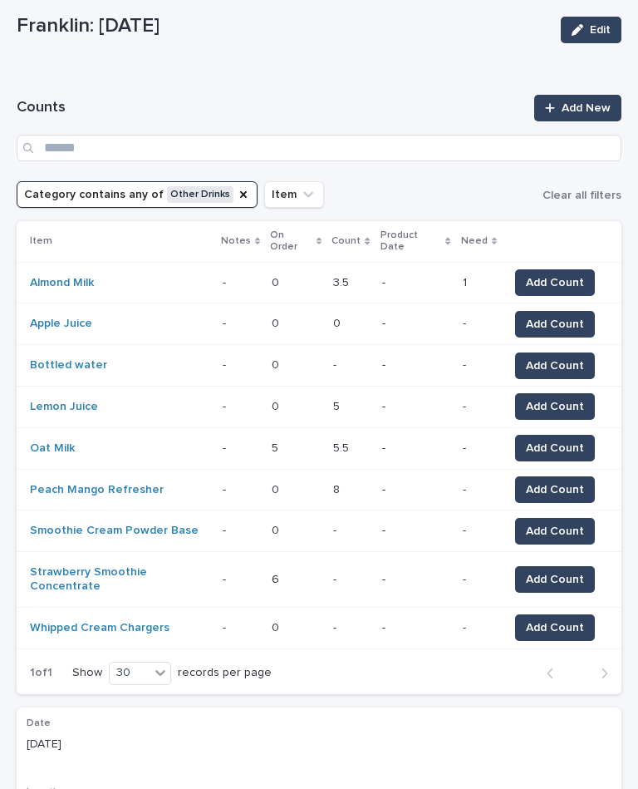
scroll to position [110, 0]
click at [576, 523] on span "Add Count" at bounding box center [555, 531] width 58 height 17
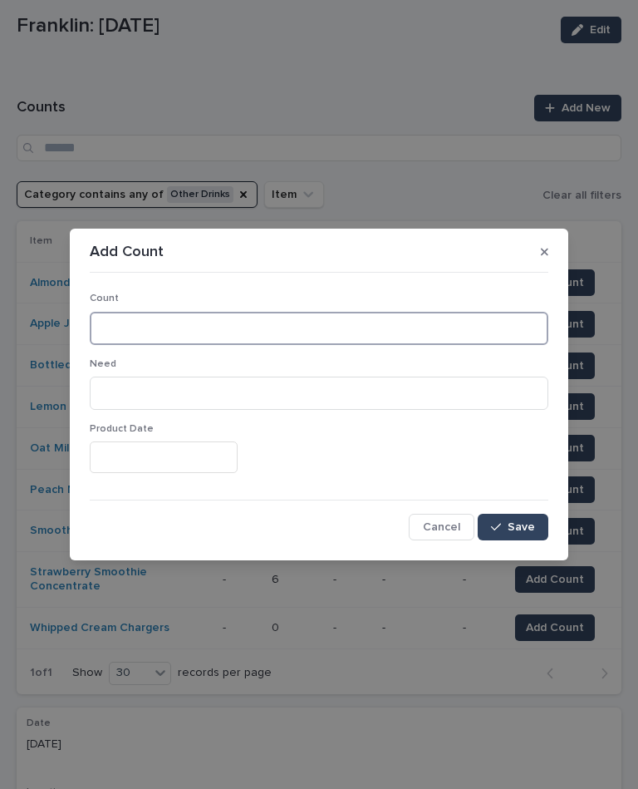
click at [315, 323] on input at bounding box center [319, 328] width 459 height 33
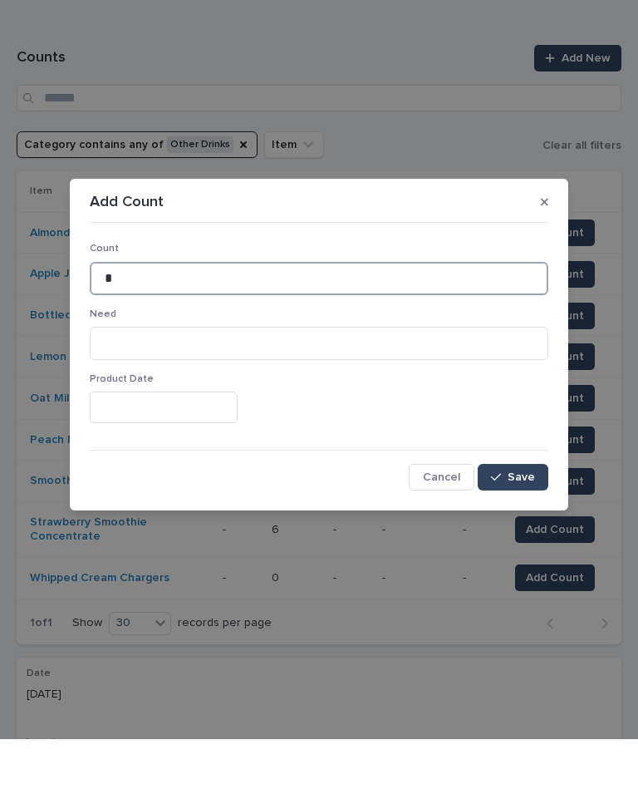
type input "*"
click at [519, 521] on span "Save" at bounding box center [521, 527] width 27 height 12
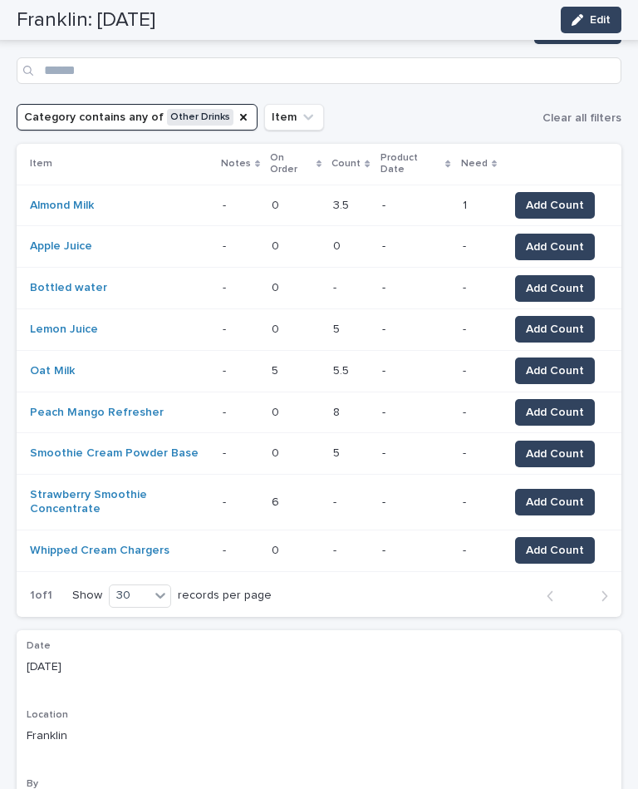
scroll to position [188, 0]
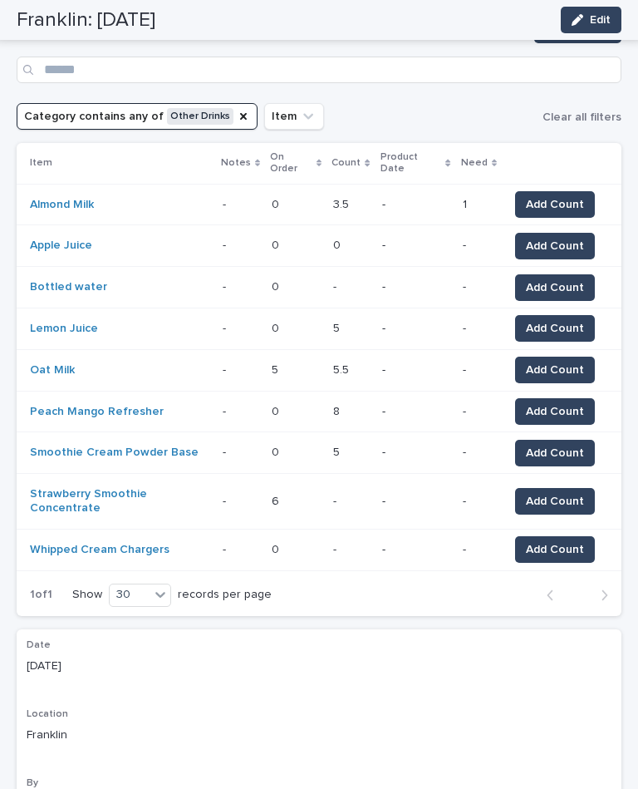
click at [558, 493] on span "Add Count" at bounding box center [555, 501] width 58 height 17
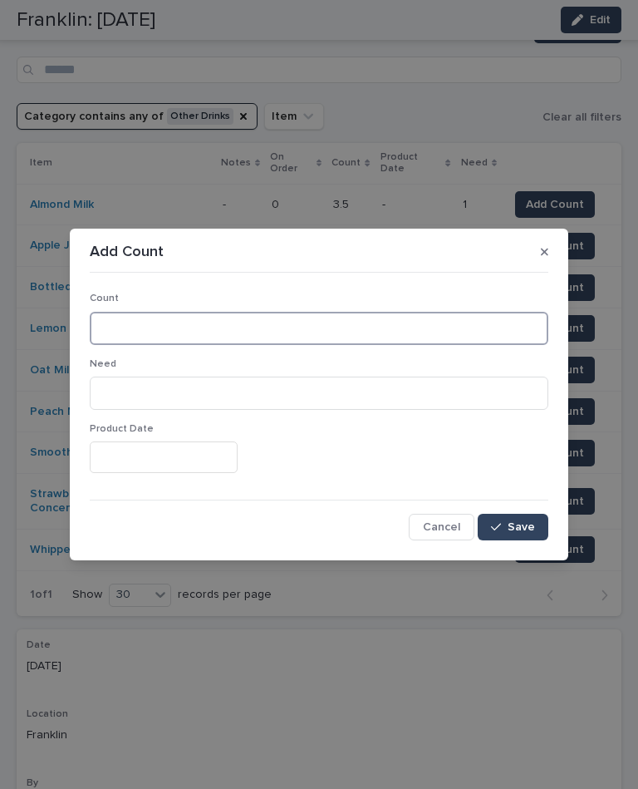
click at [258, 323] on input at bounding box center [319, 328] width 459 height 33
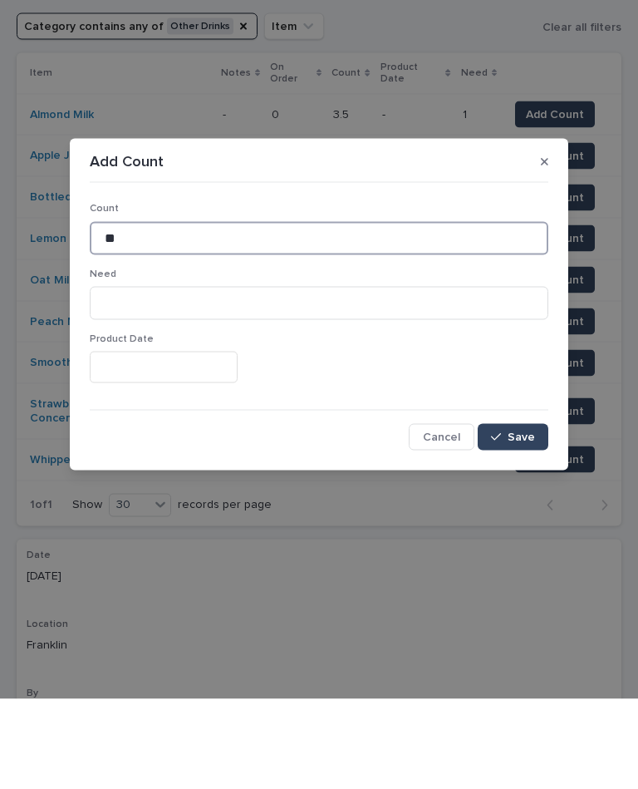
type input "**"
click at [521, 514] on button "Save" at bounding box center [513, 527] width 71 height 27
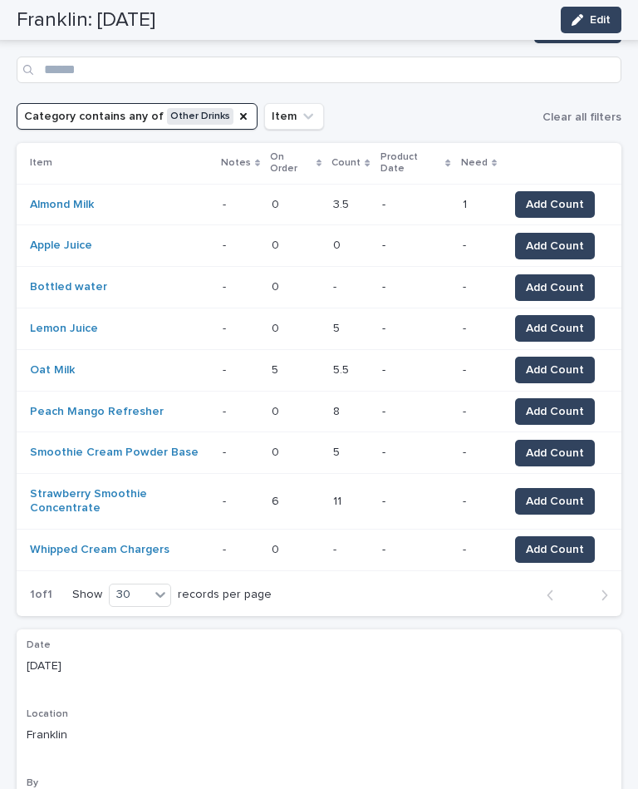
click at [552, 541] on span "Add Count" at bounding box center [555, 549] width 58 height 17
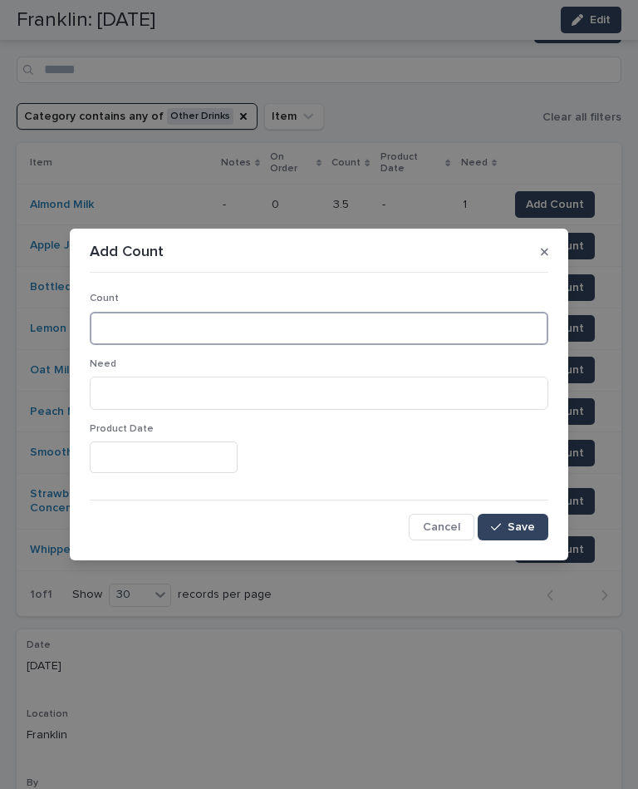
click at [265, 316] on input at bounding box center [319, 328] width 459 height 33
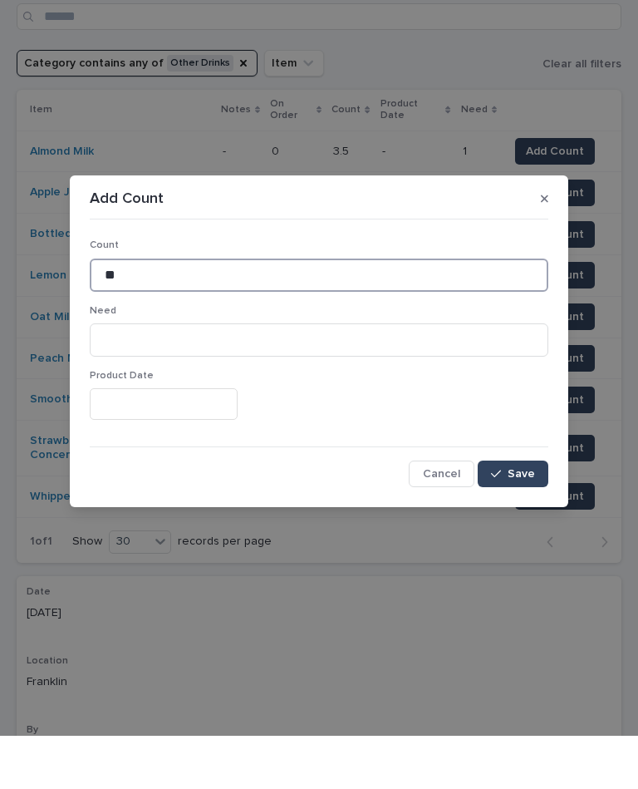
type input "**"
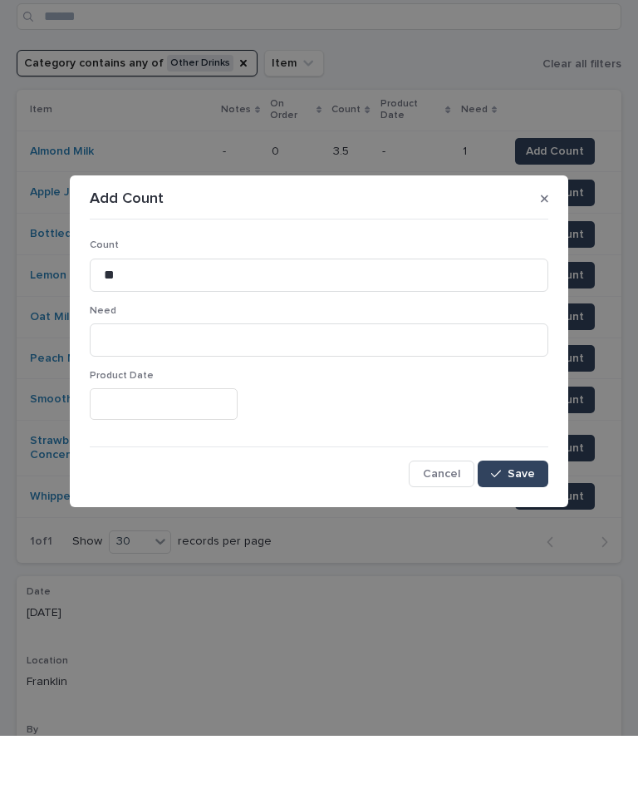
click at [500, 514] on button "Save" at bounding box center [513, 527] width 71 height 27
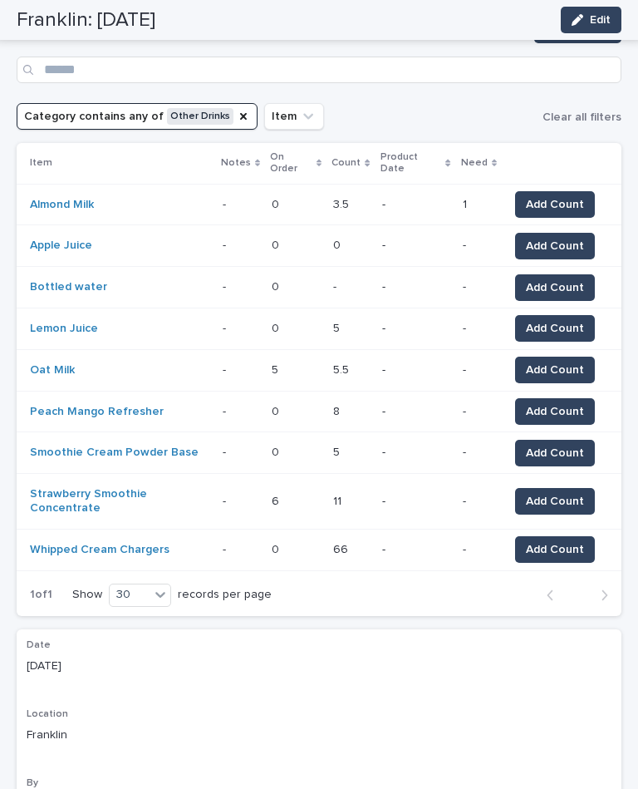
click at [557, 279] on span "Add Count" at bounding box center [555, 287] width 58 height 17
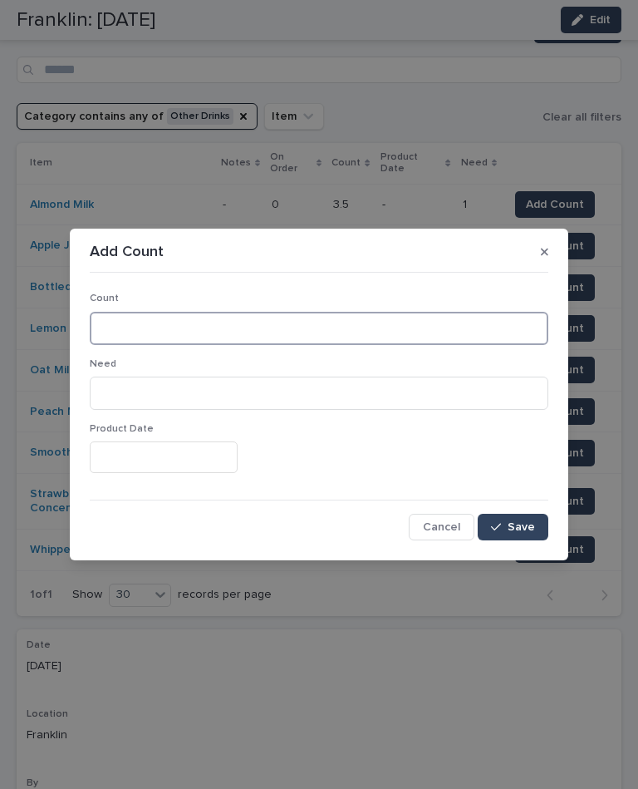
click at [224, 334] on input at bounding box center [319, 328] width 459 height 33
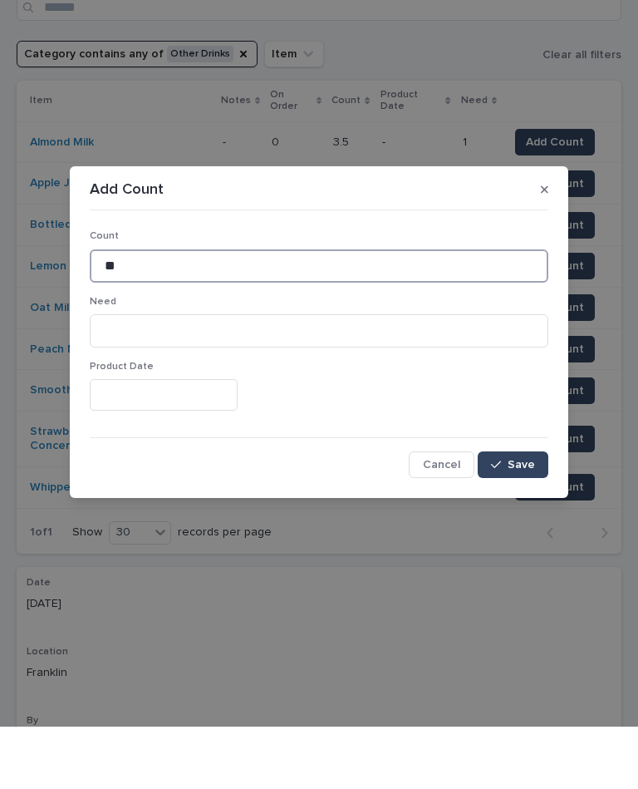
type input "**"
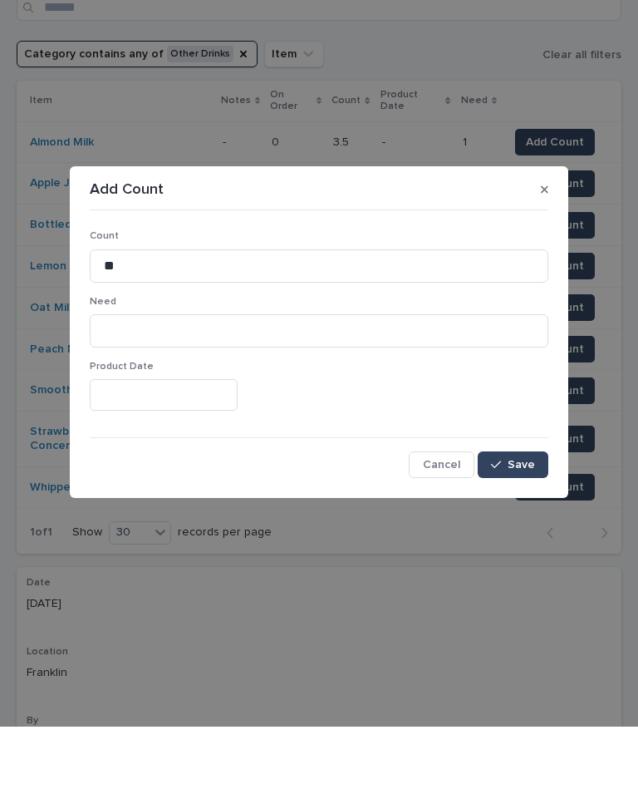
click at [522, 514] on button "Save" at bounding box center [513, 527] width 71 height 27
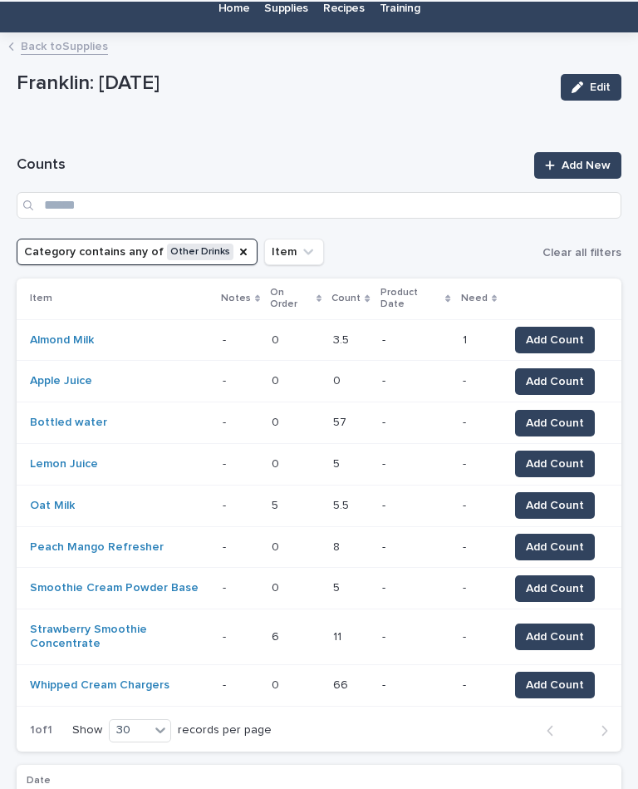
scroll to position [52, 0]
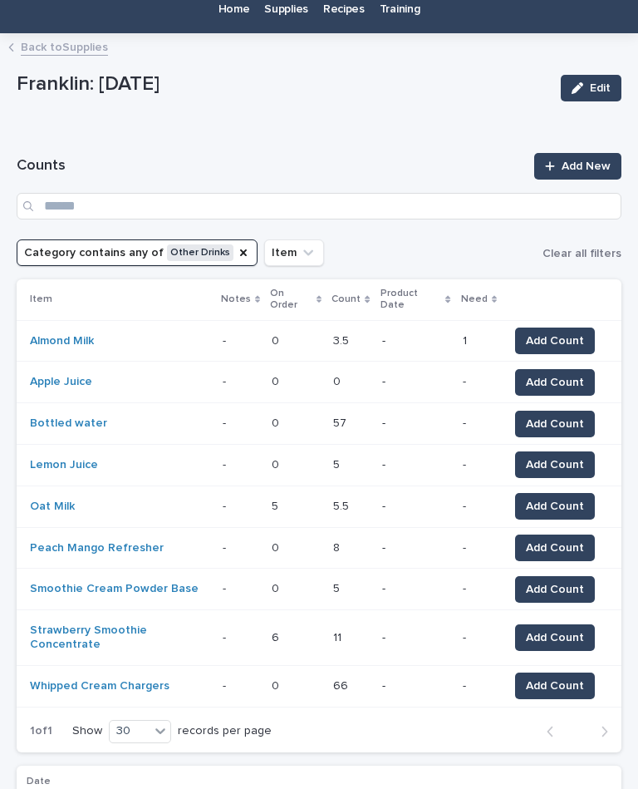
click at [221, 239] on button "Category contains any of Other Drinks" at bounding box center [137, 252] width 241 height 27
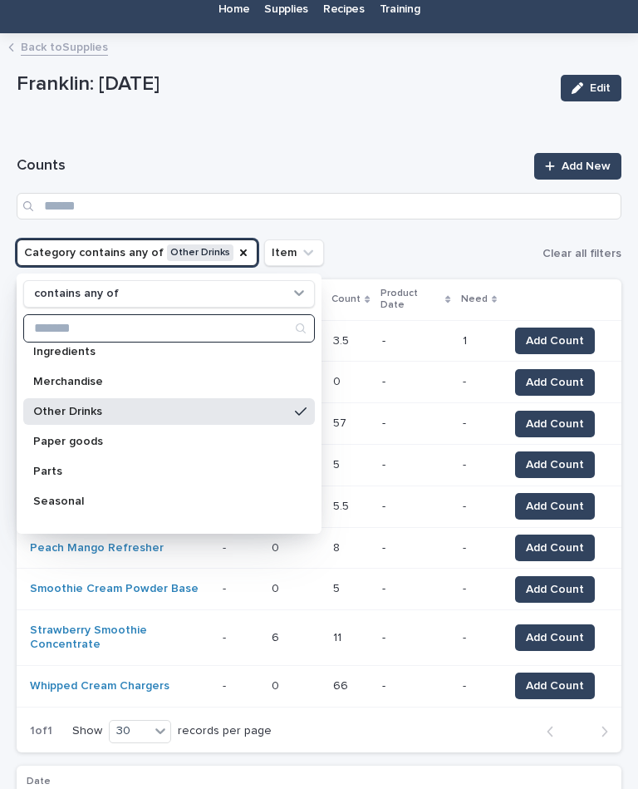
scroll to position [159, 0]
click at [165, 435] on p "Paper goods" at bounding box center [160, 441] width 255 height 12
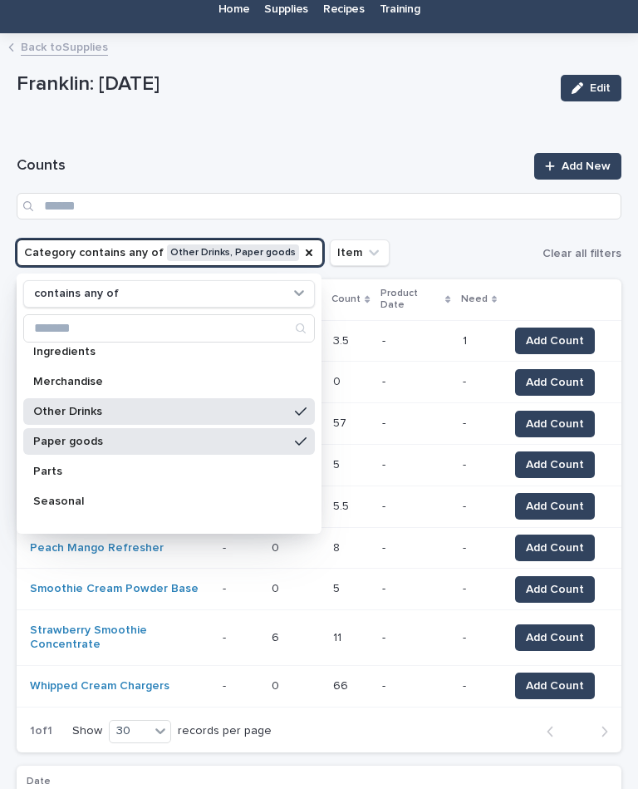
click at [212, 398] on div "Other Drinks" at bounding box center [169, 411] width 292 height 27
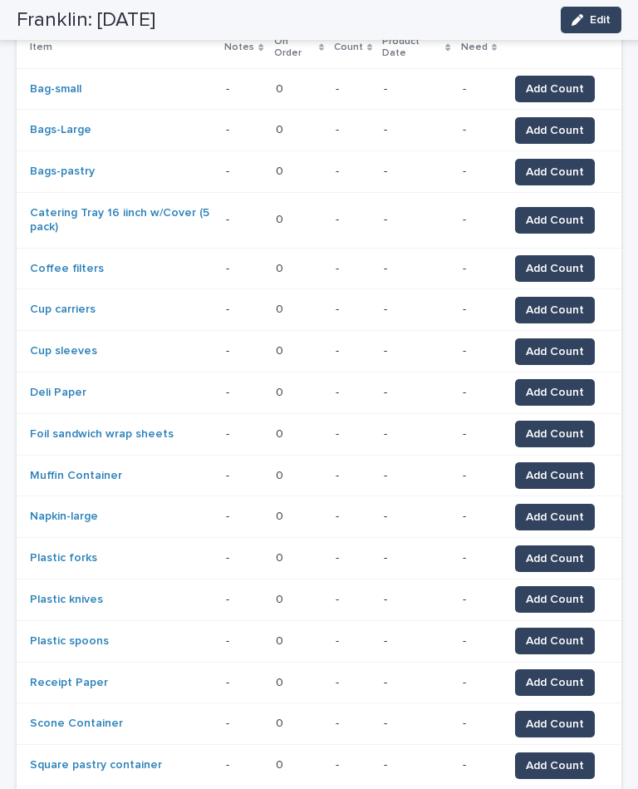
scroll to position [300, 0]
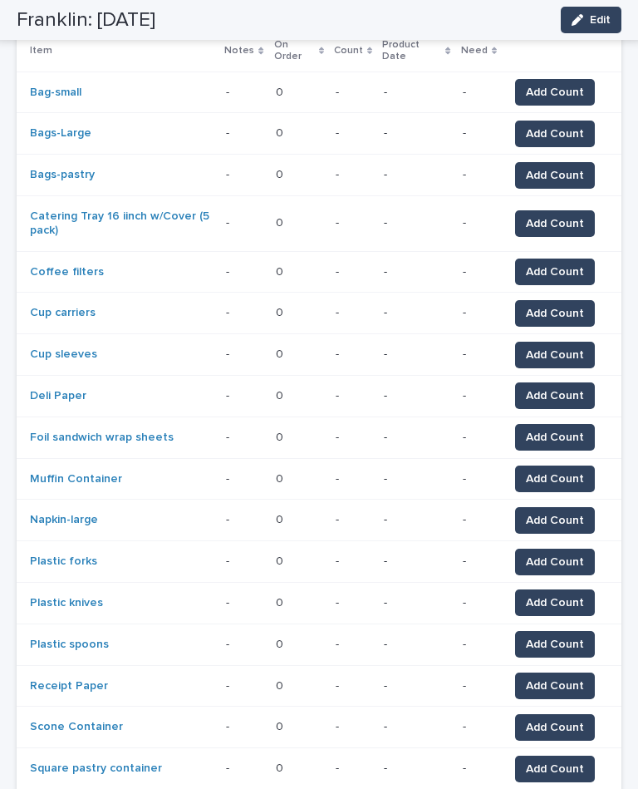
click at [543, 347] on span "Add Count" at bounding box center [555, 355] width 58 height 17
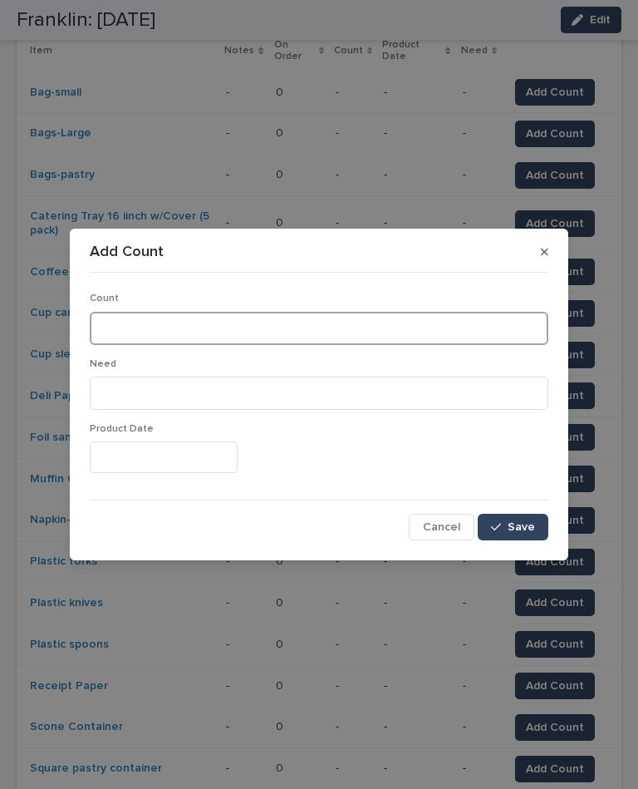
click at [332, 337] on input at bounding box center [319, 328] width 459 height 33
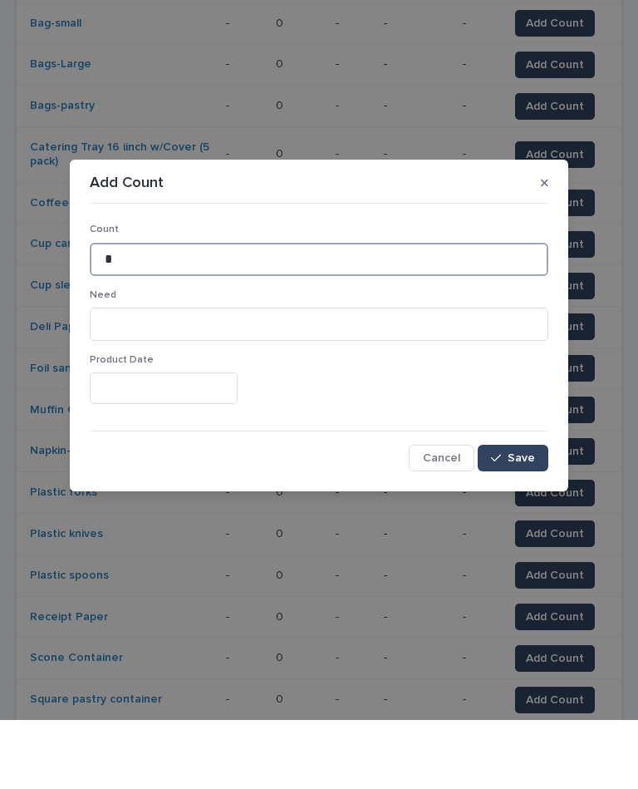
type input "*"
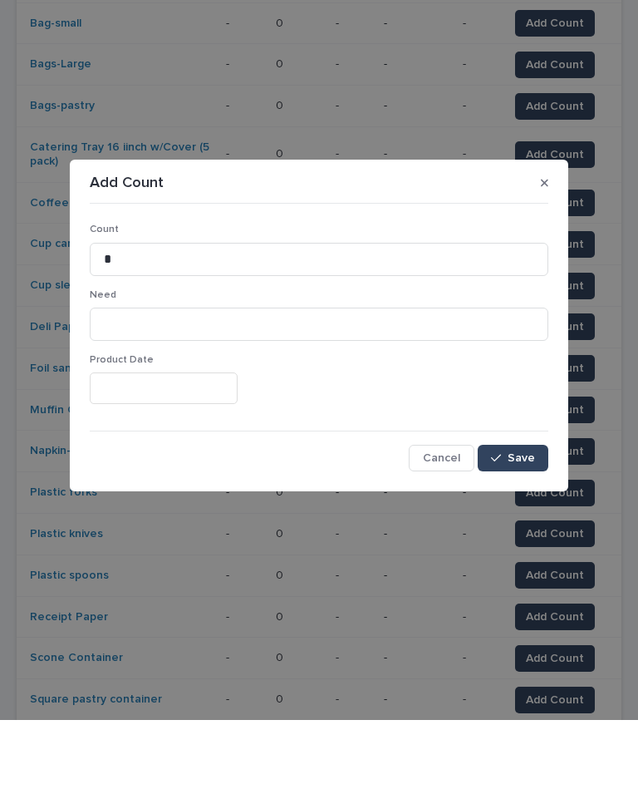
click at [532, 521] on span "Save" at bounding box center [521, 527] width 27 height 12
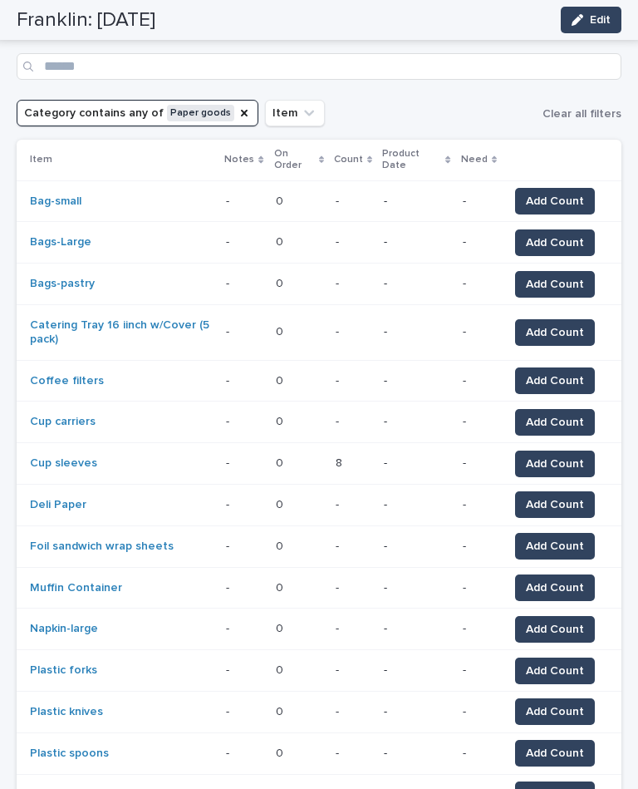
scroll to position [212, 0]
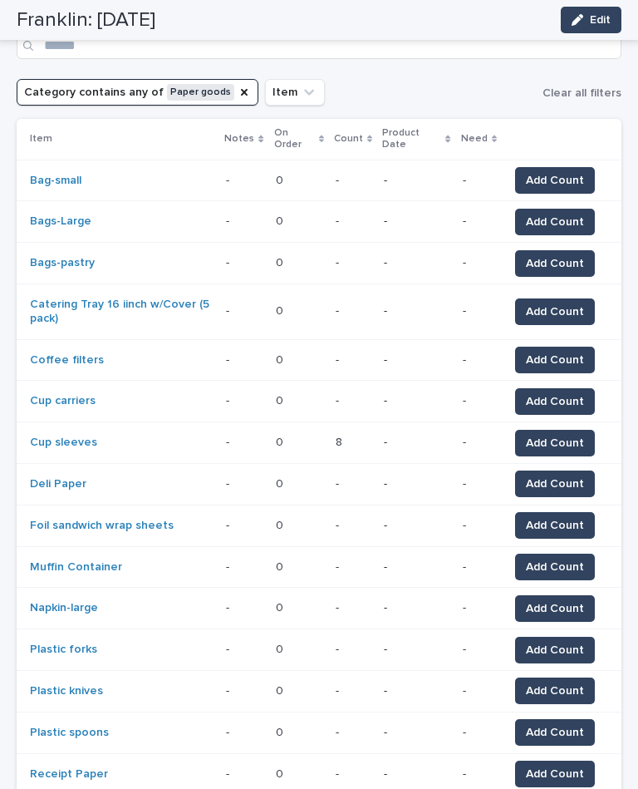
click at [569, 517] on span "Add Count" at bounding box center [555, 525] width 58 height 17
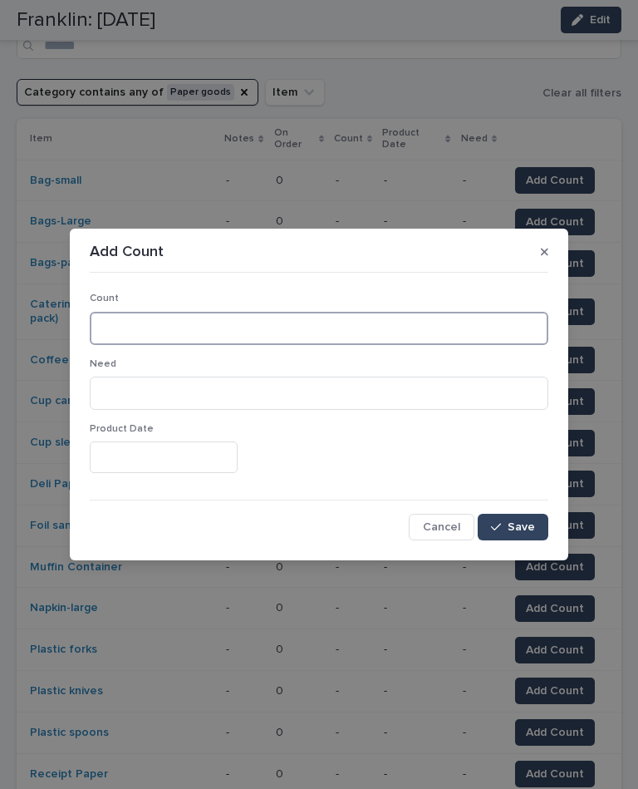
click at [349, 321] on input at bounding box center [319, 328] width 459 height 33
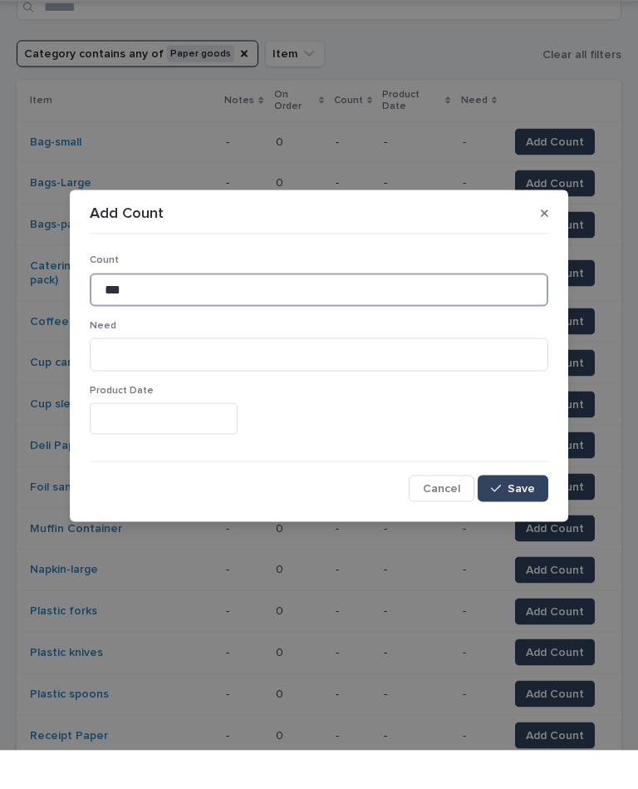
type input "***"
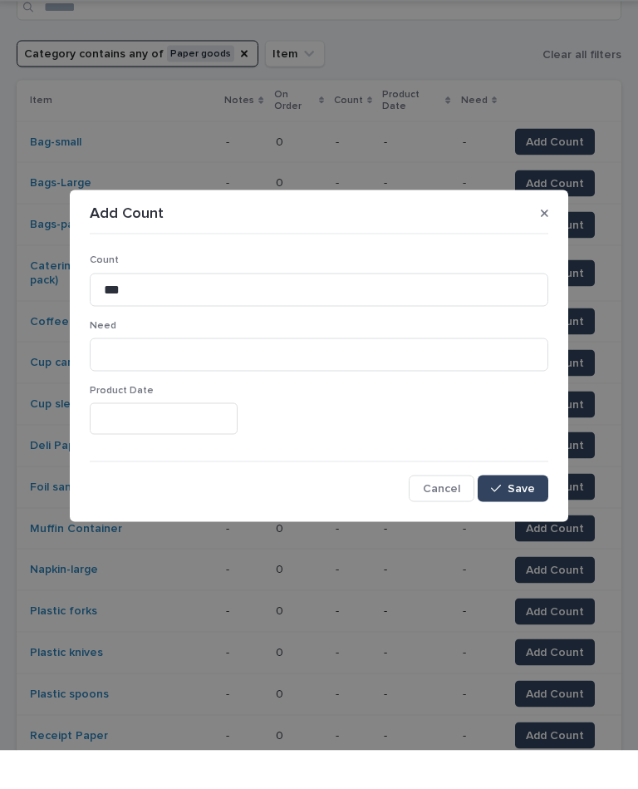
click at [531, 521] on span "Save" at bounding box center [521, 527] width 27 height 12
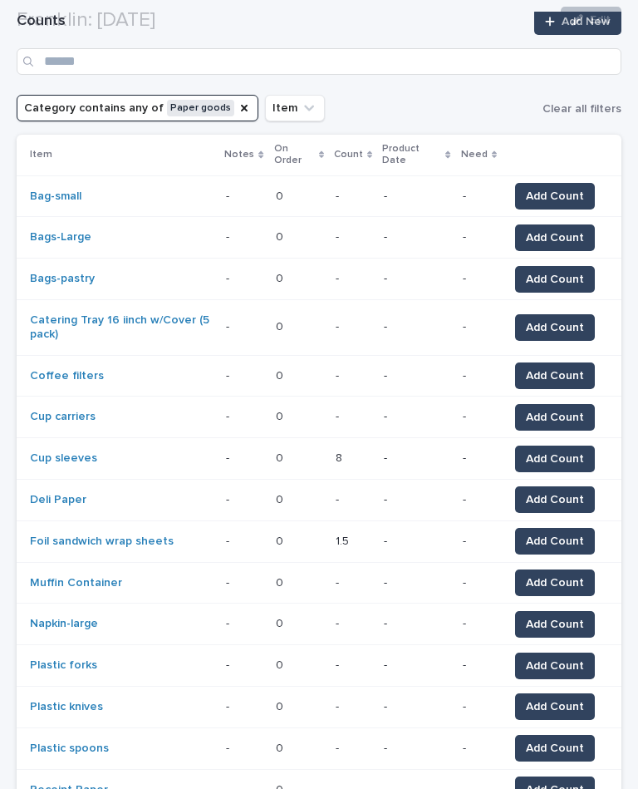
scroll to position [197, 0]
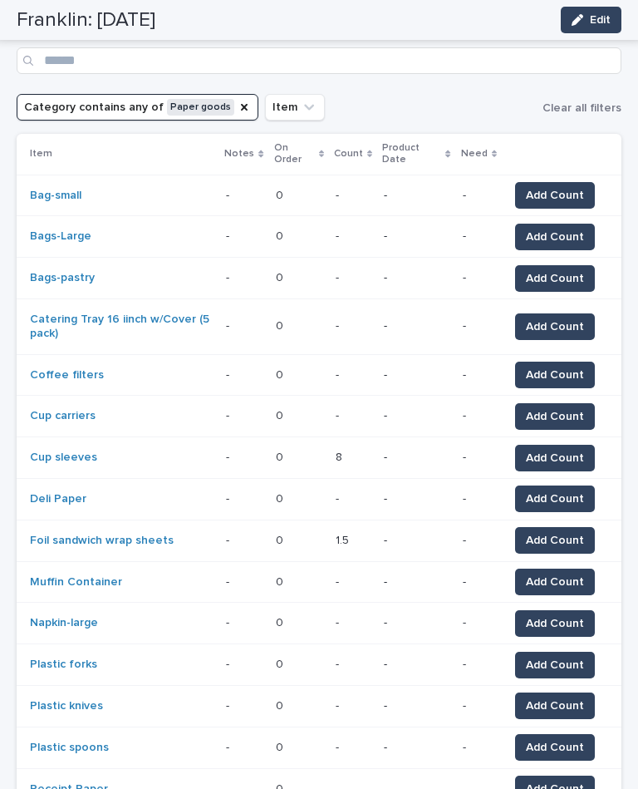
click at [553, 366] on span "Add Count" at bounding box center [555, 374] width 58 height 17
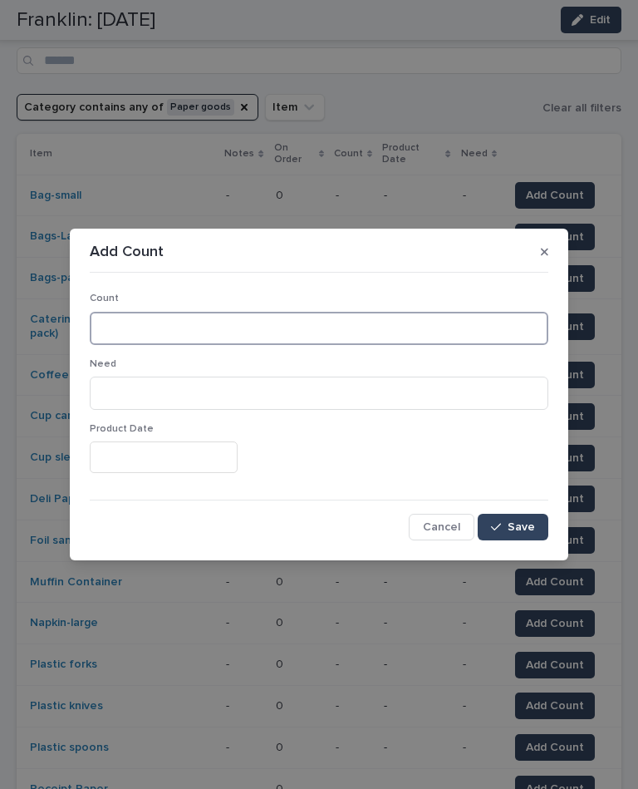
click at [281, 312] on input at bounding box center [319, 328] width 459 height 33
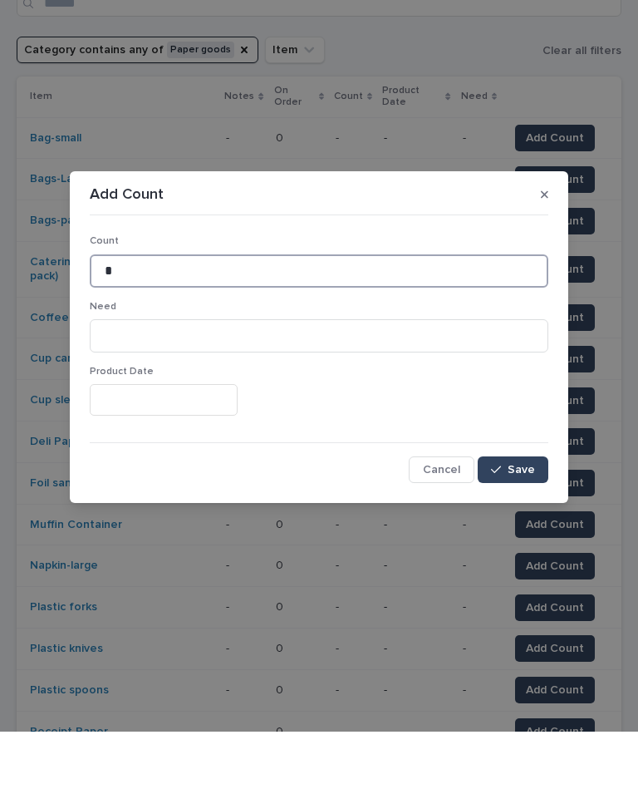
type input "*"
click at [519, 521] on span "Save" at bounding box center [521, 527] width 27 height 12
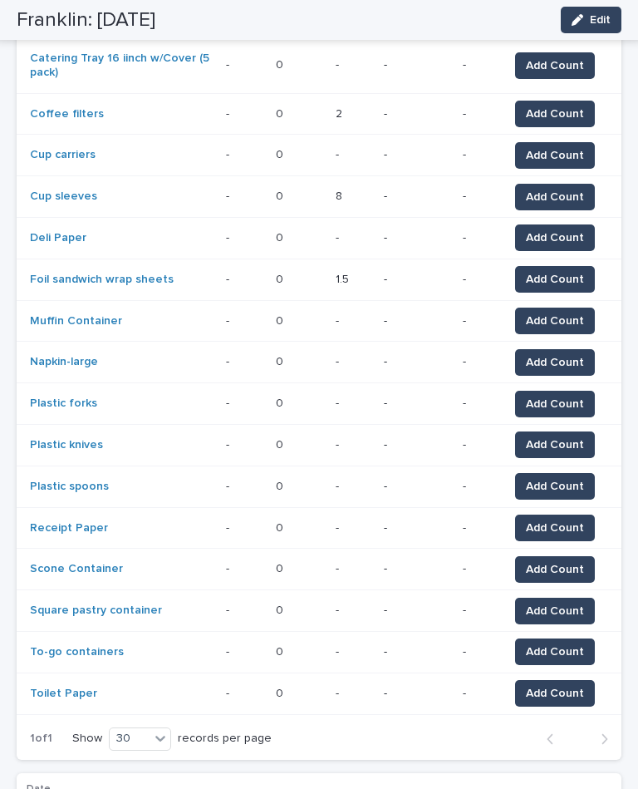
scroll to position [496, 0]
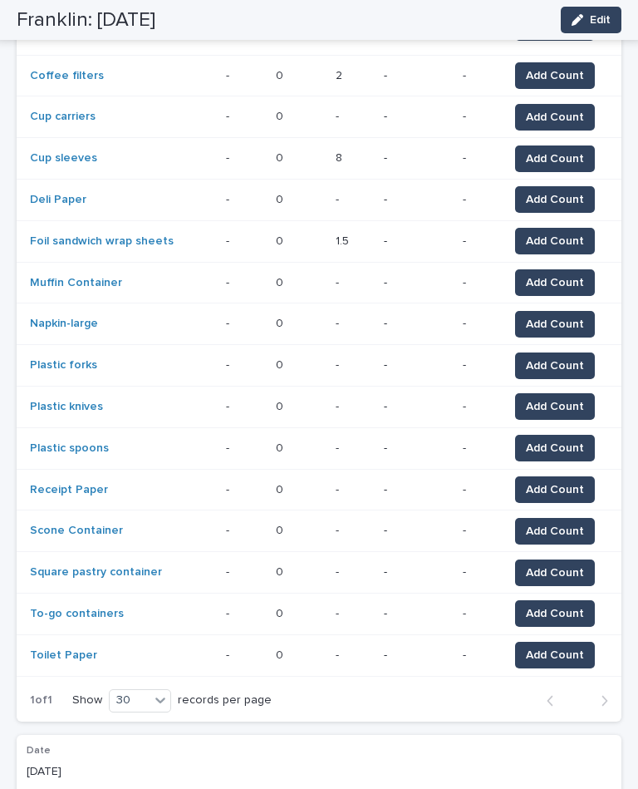
click at [565, 357] on span "Add Count" at bounding box center [555, 365] width 58 height 17
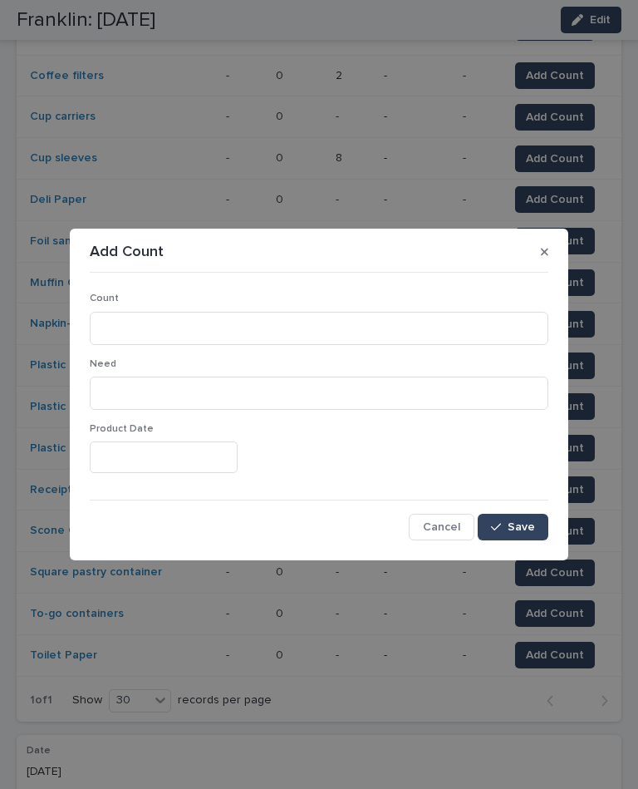
click at [542, 260] on button "button" at bounding box center [544, 251] width 21 height 27
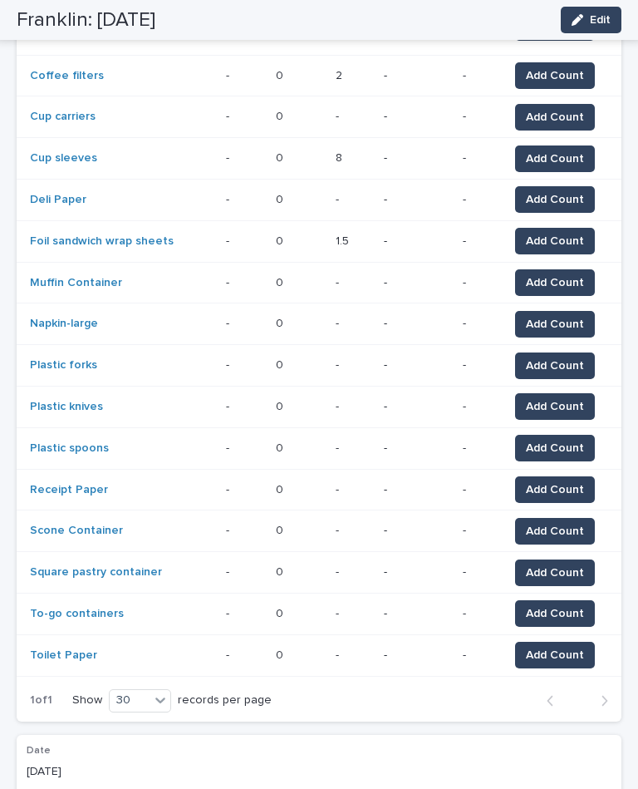
click at [572, 481] on span "Add Count" at bounding box center [555, 489] width 58 height 17
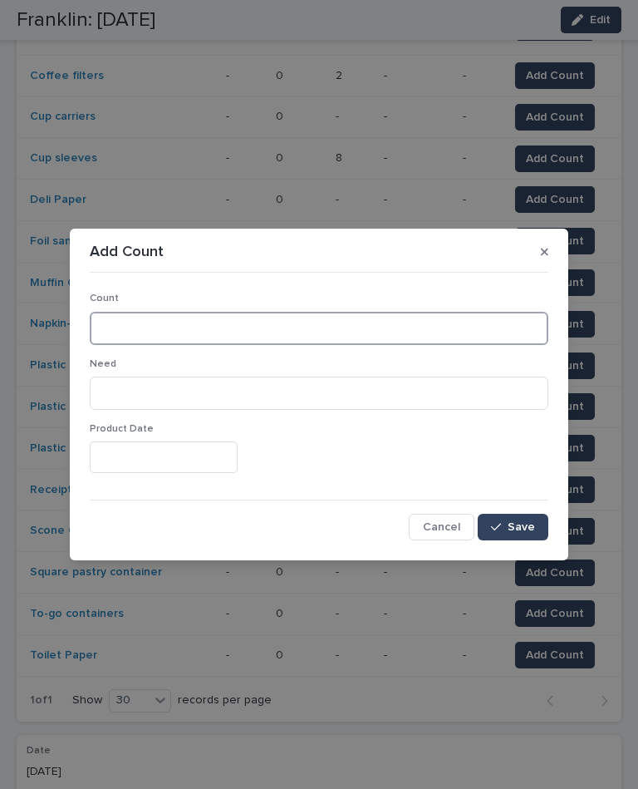
click at [434, 322] on input at bounding box center [319, 328] width 459 height 33
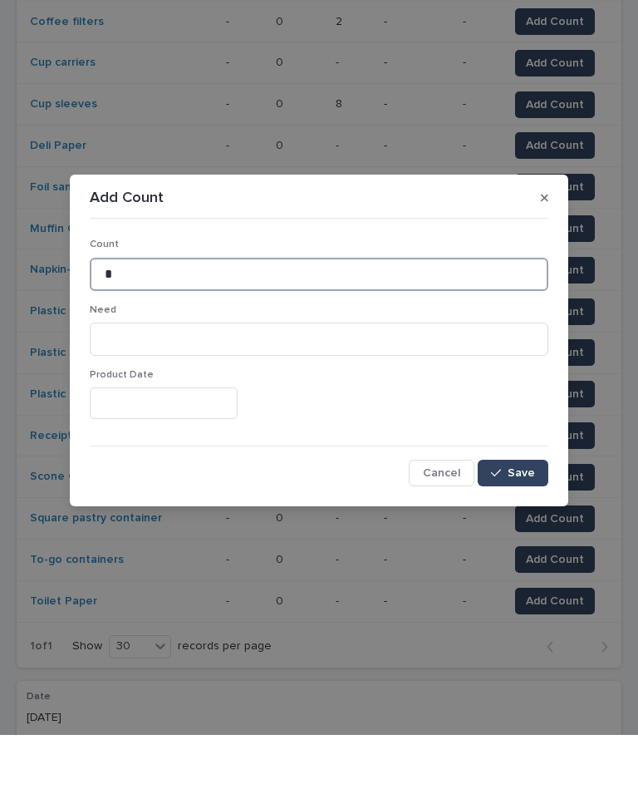
type input "*"
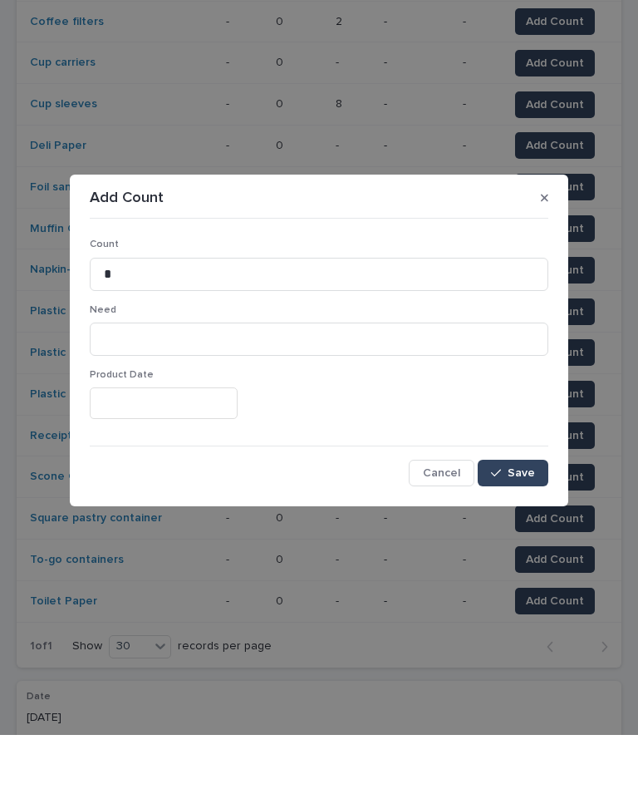
click at [534, 521] on span "Save" at bounding box center [521, 527] width 27 height 12
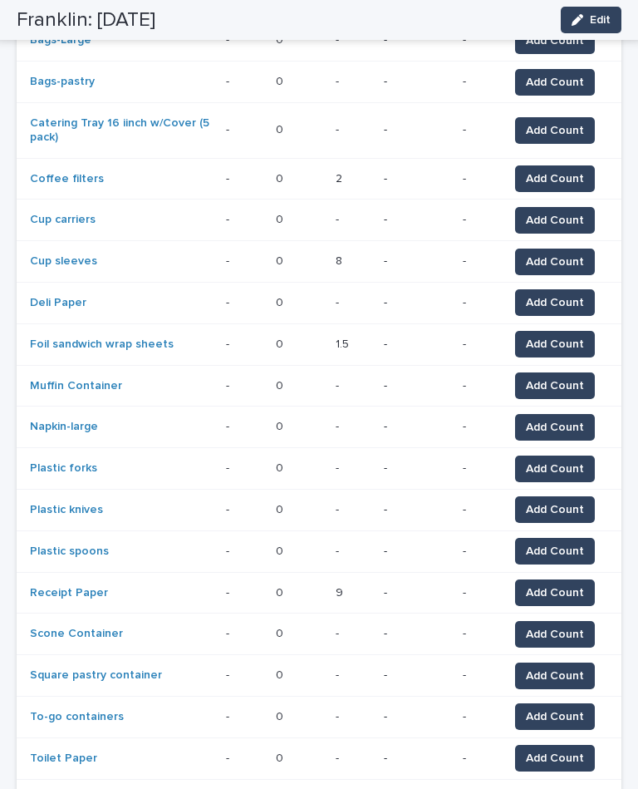
scroll to position [393, 0]
click at [567, 501] on span "Add Count" at bounding box center [555, 509] width 58 height 17
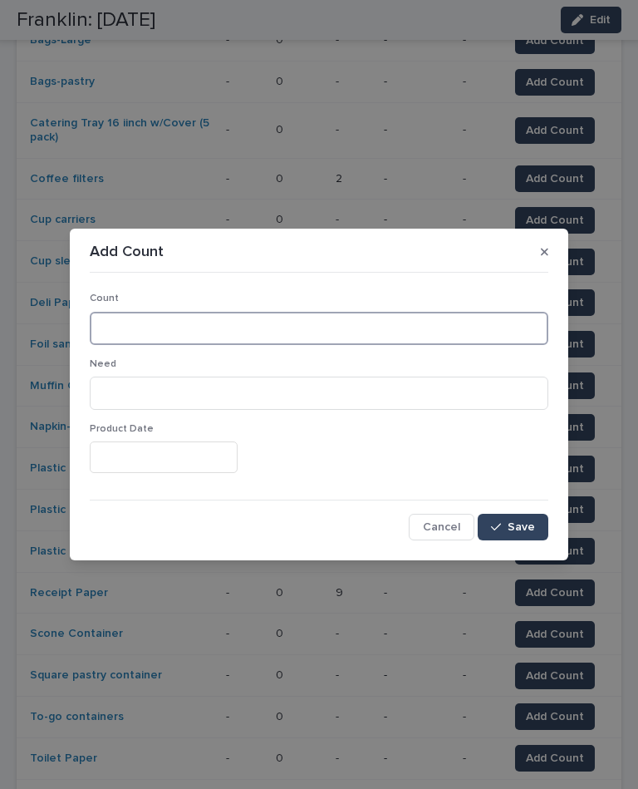
click at [298, 323] on input at bounding box center [319, 328] width 459 height 33
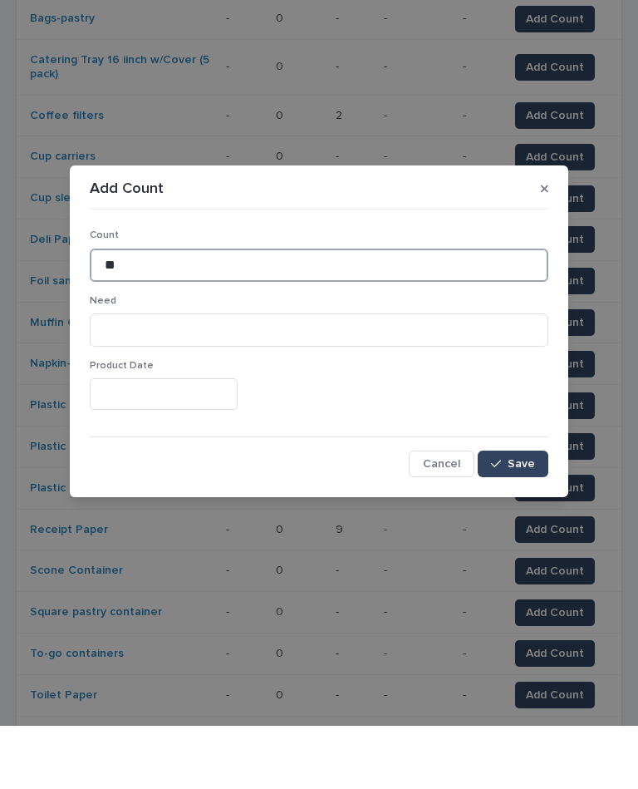
type input "**"
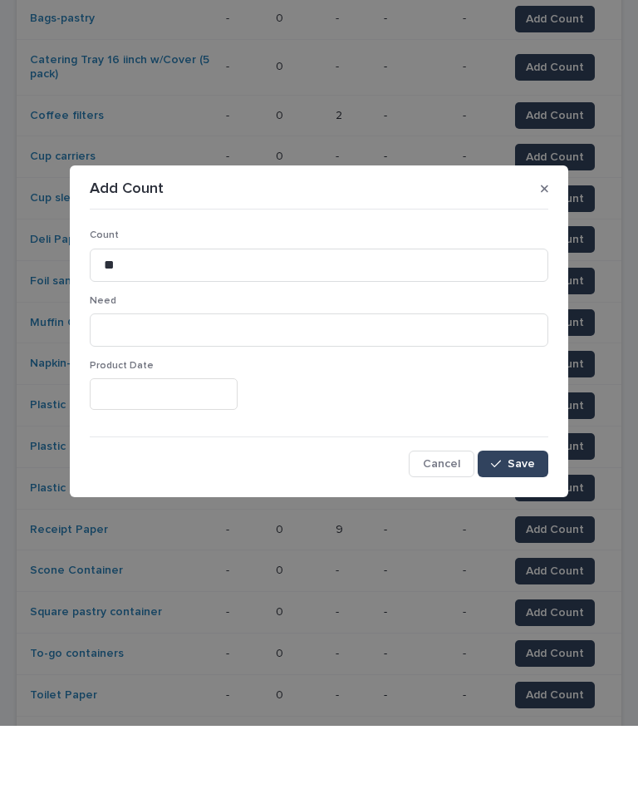
click at [514, 521] on span "Save" at bounding box center [521, 527] width 27 height 12
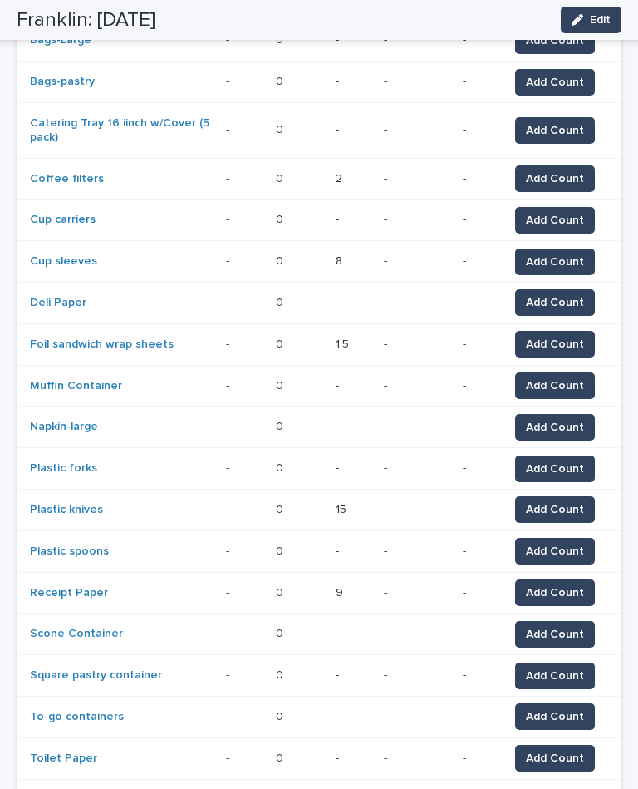
click at [568, 460] on span "Add Count" at bounding box center [555, 468] width 58 height 17
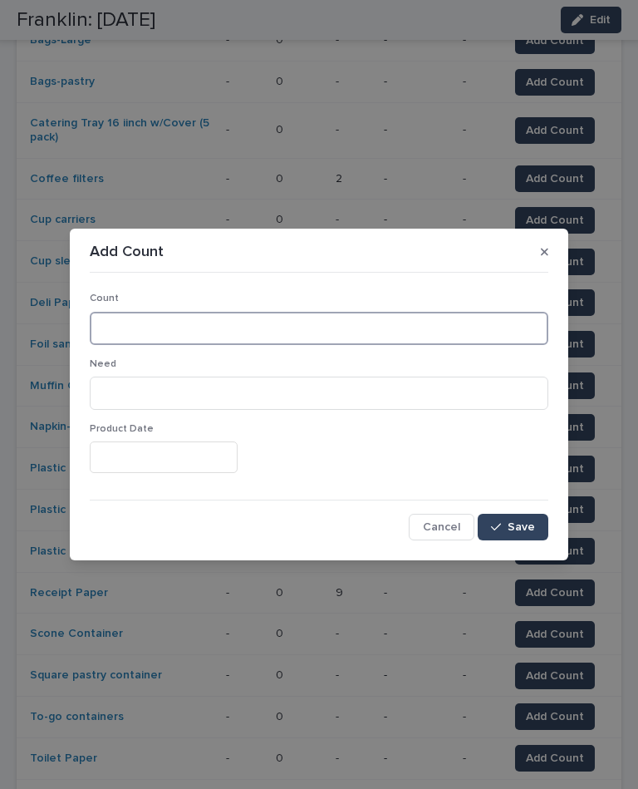
click at [283, 330] on input at bounding box center [319, 328] width 459 height 33
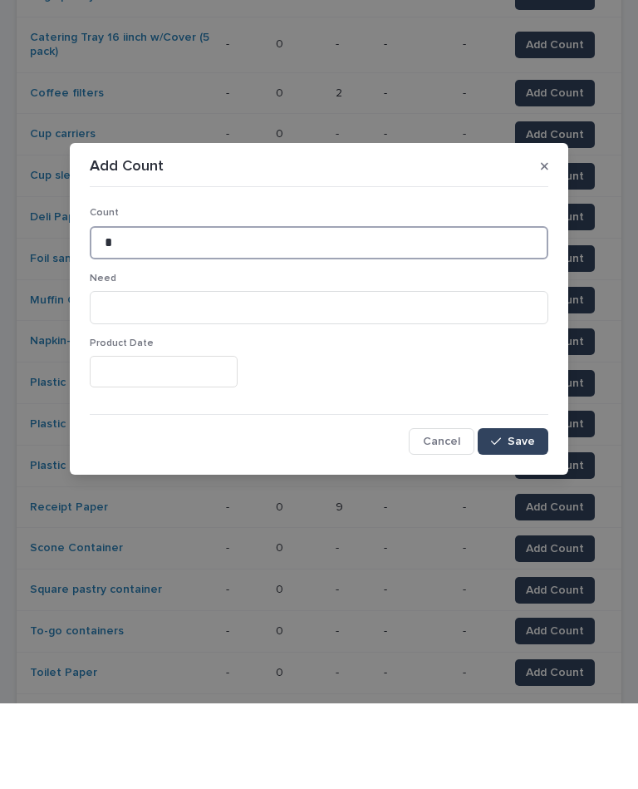
click at [213, 312] on input "*" at bounding box center [319, 328] width 459 height 33
type input "**"
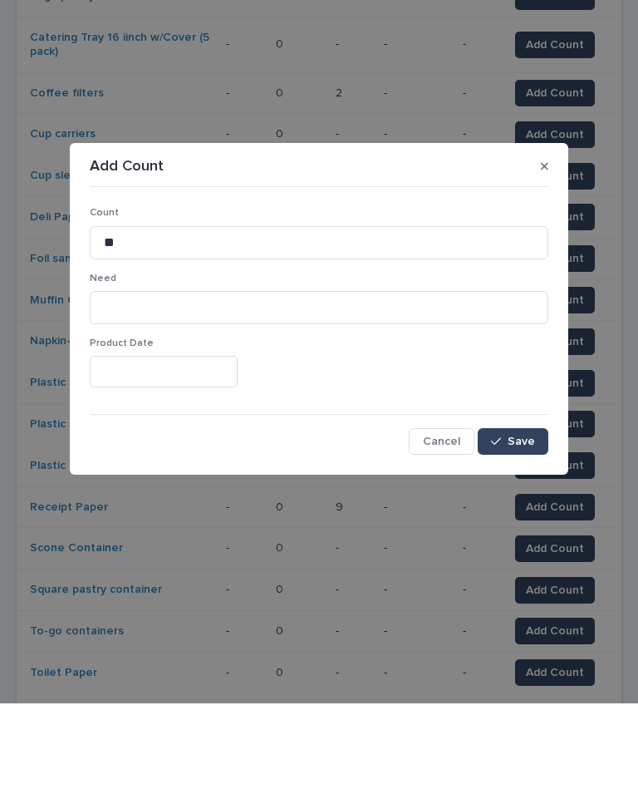
click at [512, 521] on span "Save" at bounding box center [521, 527] width 27 height 12
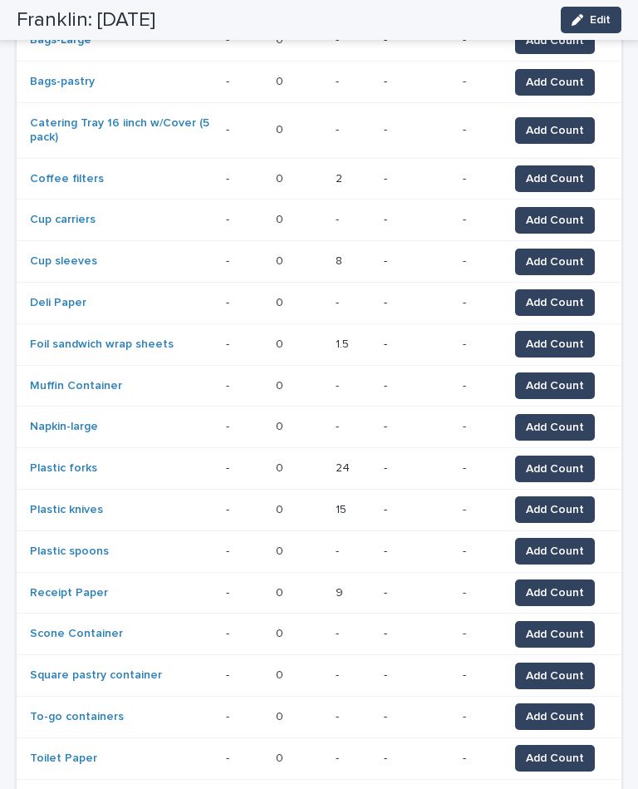
click at [585, 538] on button "Add Count" at bounding box center [555, 551] width 80 height 27
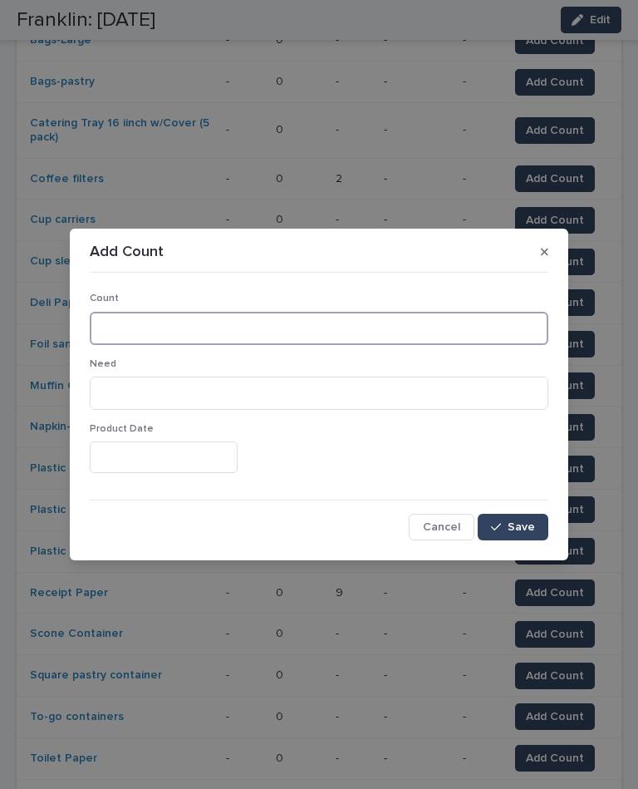
click at [313, 332] on input at bounding box center [319, 328] width 459 height 33
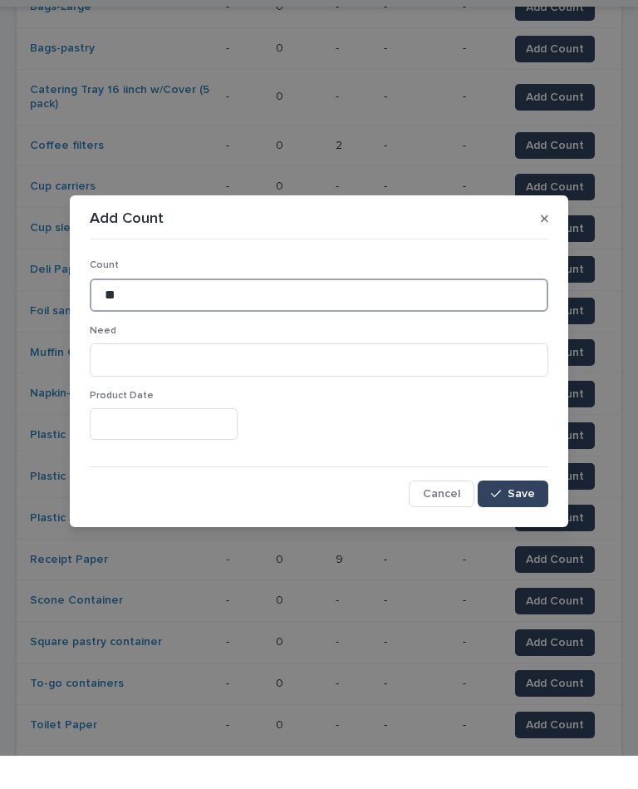
type input "**"
click at [519, 521] on span "Save" at bounding box center [521, 527] width 27 height 12
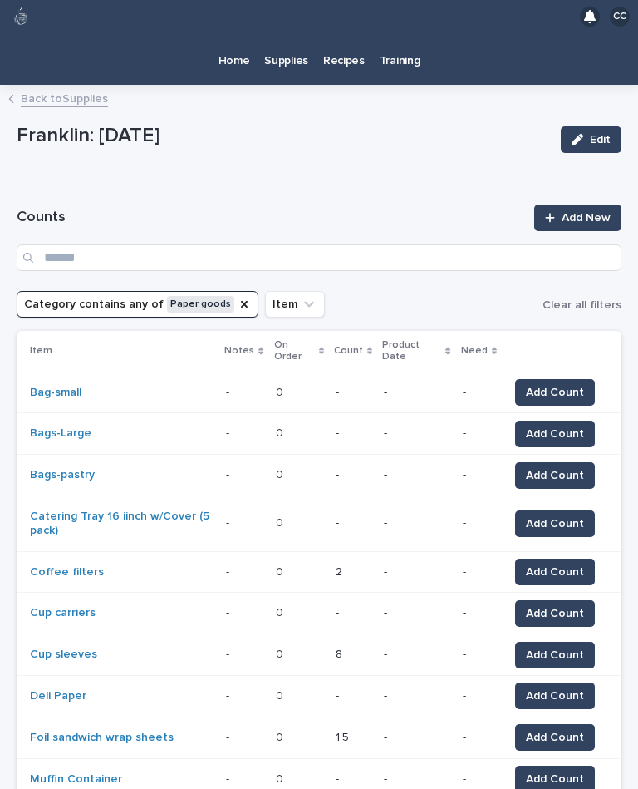
scroll to position [0, 0]
click at [238, 297] on icon "Category" at bounding box center [244, 303] width 13 height 13
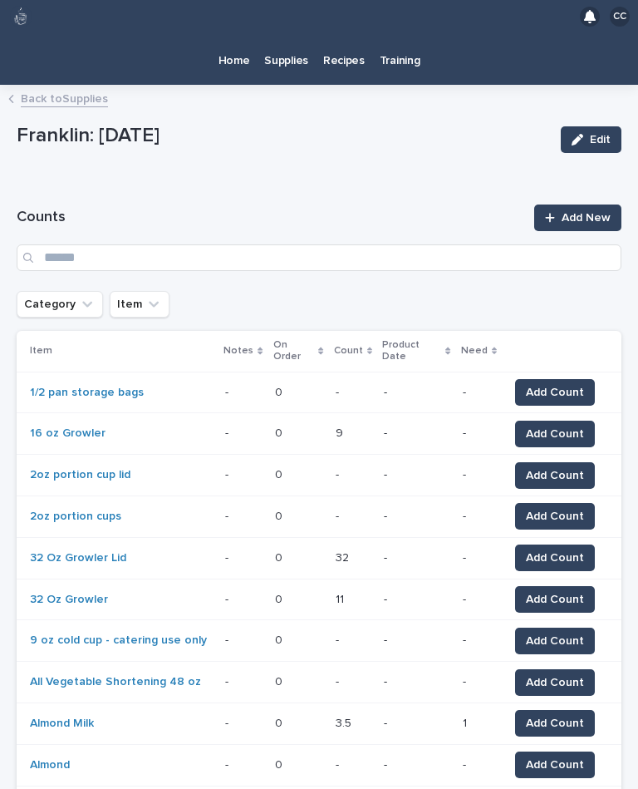
click at [82, 301] on icon "Category" at bounding box center [87, 304] width 10 height 6
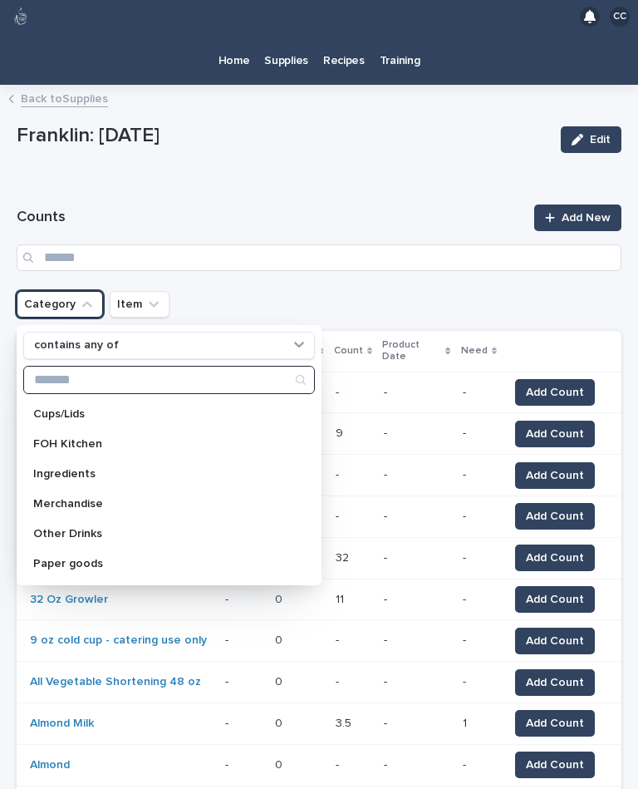
scroll to position [87, 0]
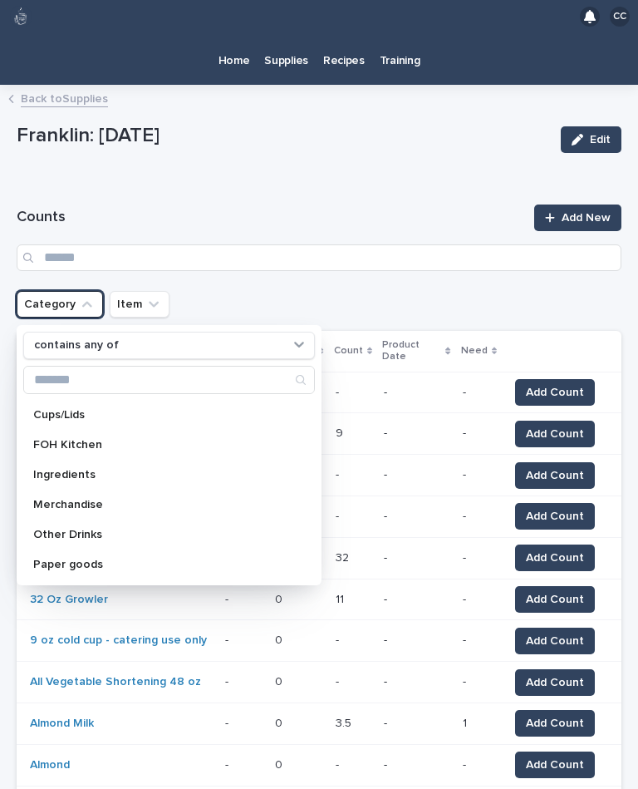
click at [122, 499] on p "Merchandise" at bounding box center [160, 505] width 255 height 12
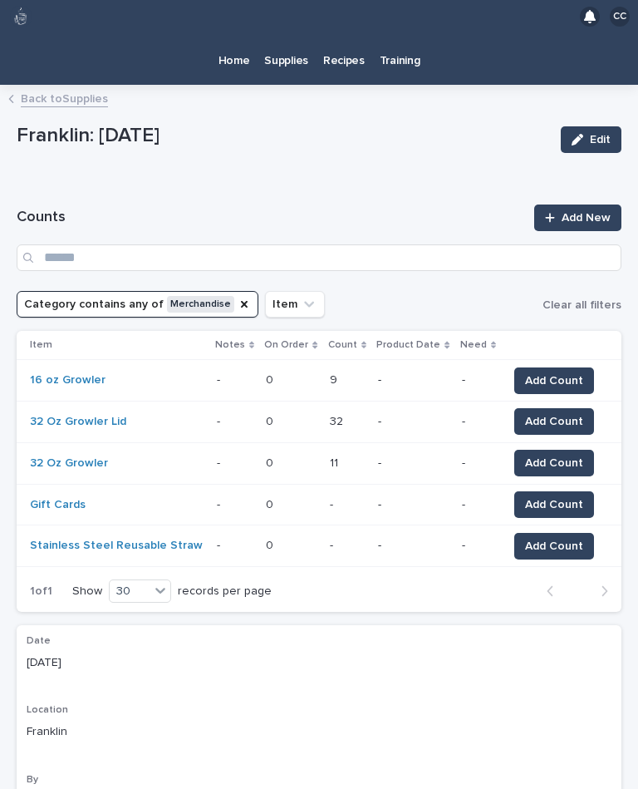
click at [407, 168] on div "Loading... Saving… Loading... Saving… Counts Add New Category contains any of M…" at bounding box center [319, 541] width 605 height 747
click at [555, 491] on button "Add Count" at bounding box center [554, 504] width 80 height 27
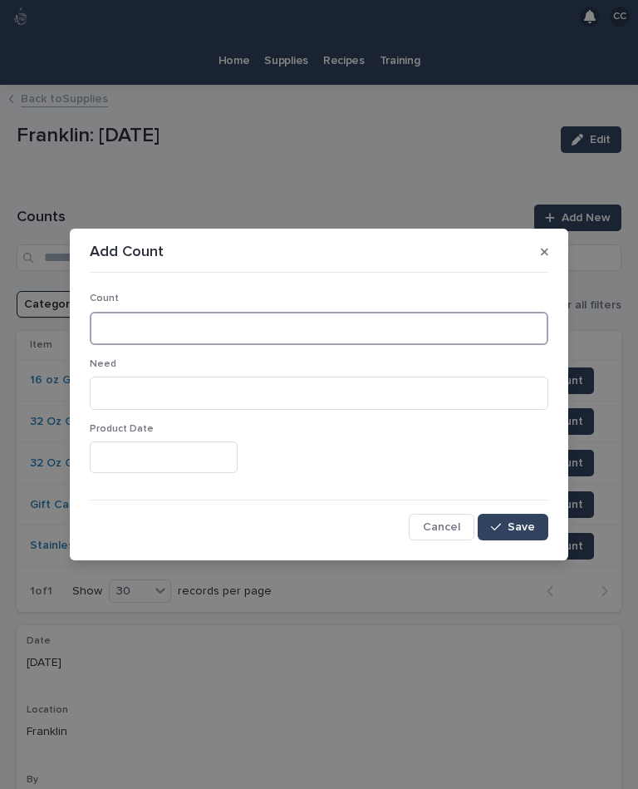
click at [196, 313] on input at bounding box center [319, 328] width 459 height 33
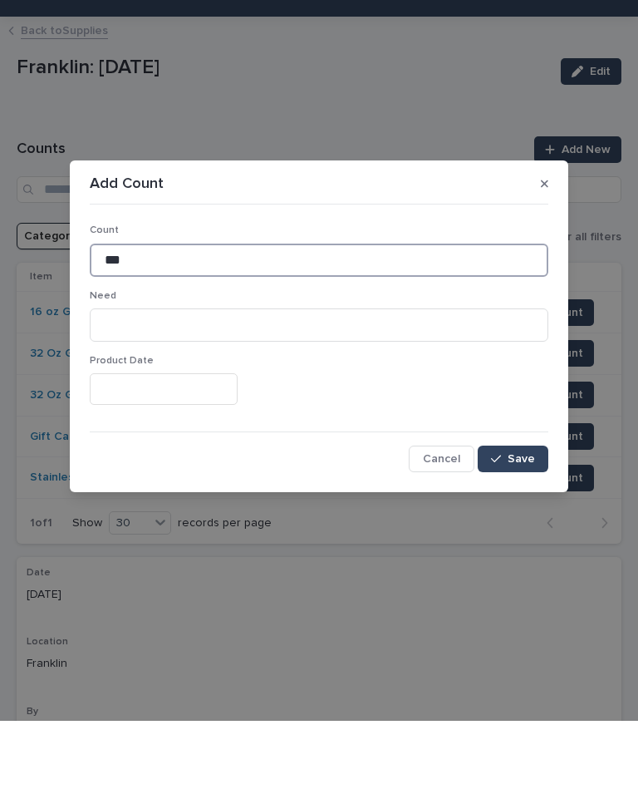
type input "***"
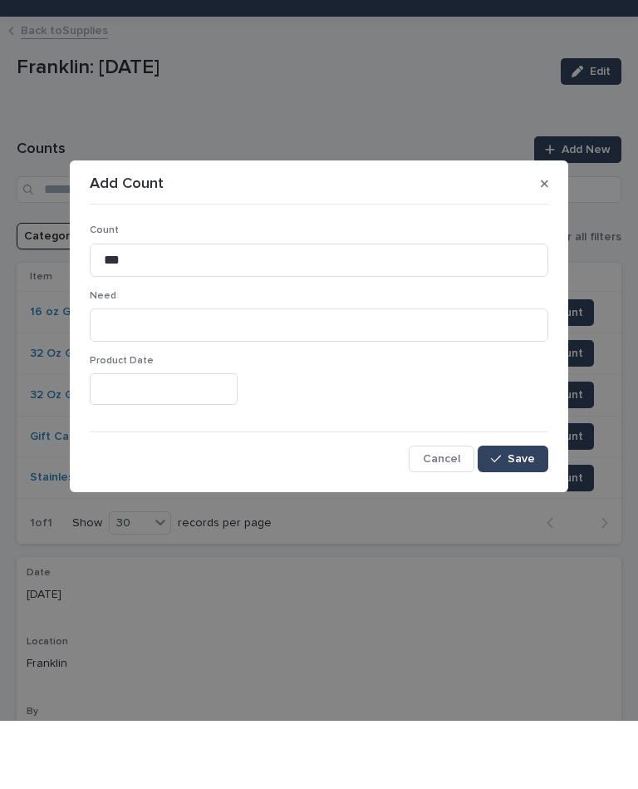
click at [523, 514] on button "Save" at bounding box center [513, 527] width 71 height 27
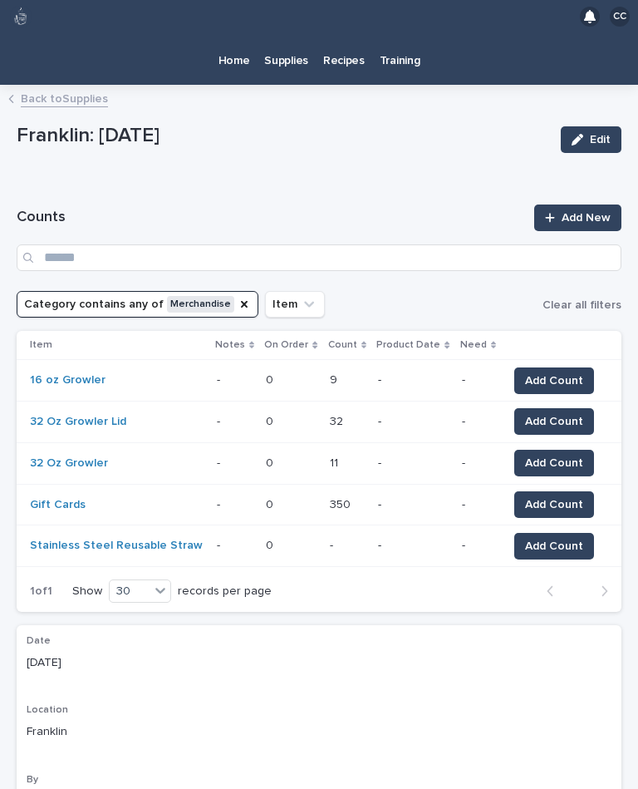
click at [548, 533] on button "Add Count" at bounding box center [554, 546] width 80 height 27
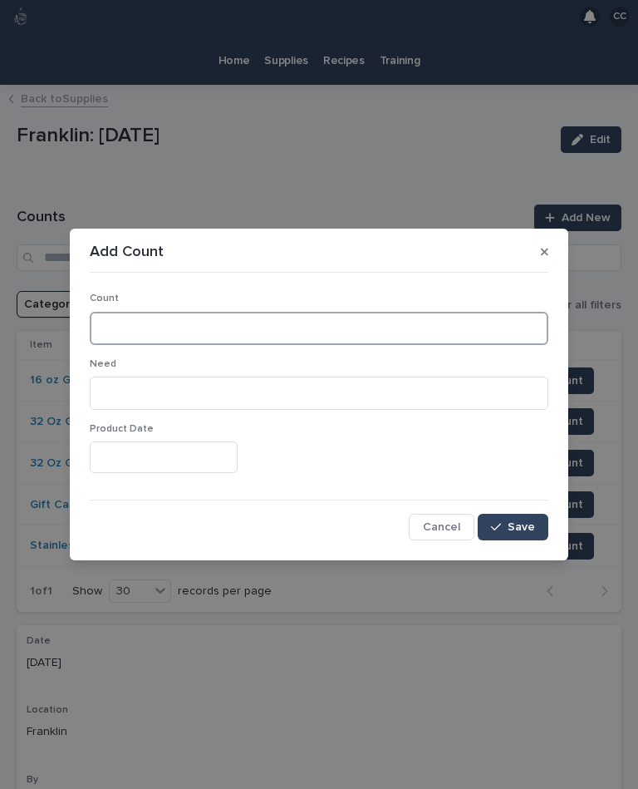
click at [199, 326] on input at bounding box center [319, 328] width 459 height 33
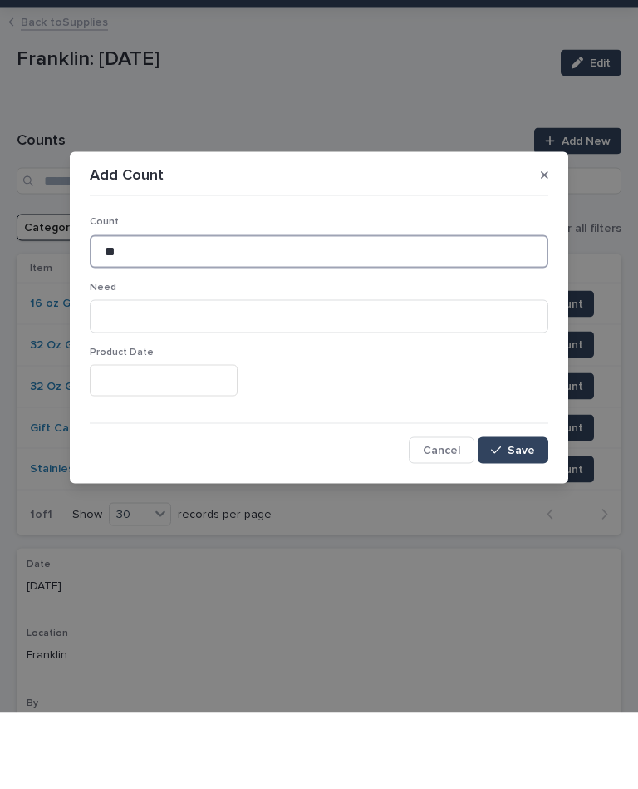
type input "**"
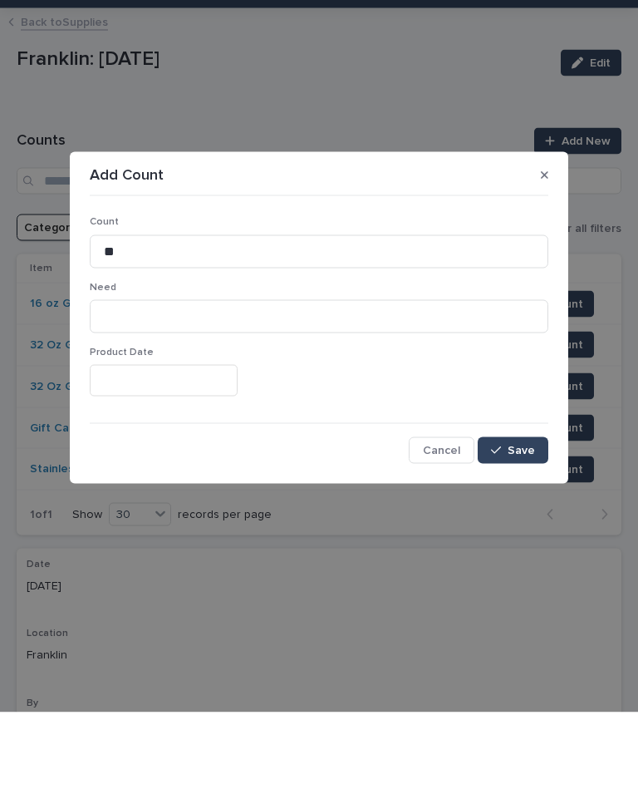
click at [506, 521] on div "button" at bounding box center [499, 527] width 17 height 12
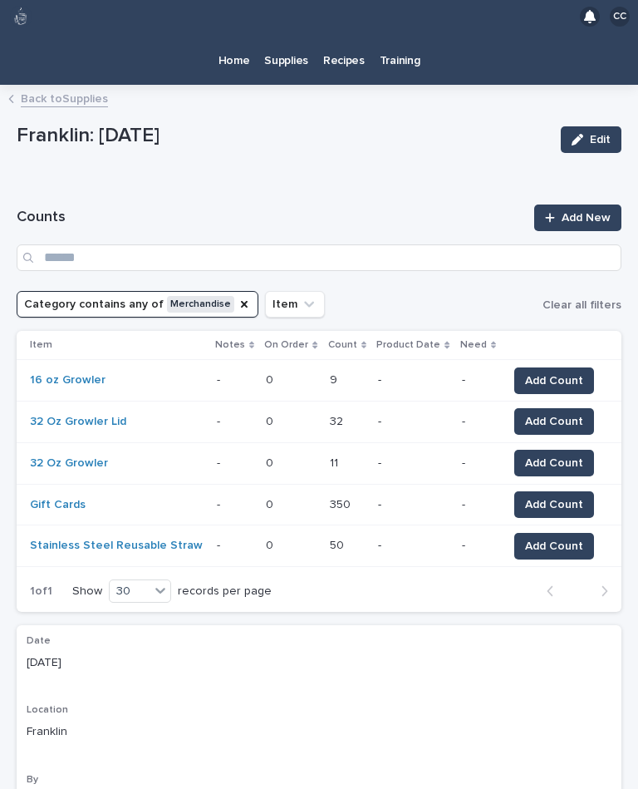
scroll to position [0, 0]
click at [236, 33] on p "Home" at bounding box center [235, 50] width 32 height 35
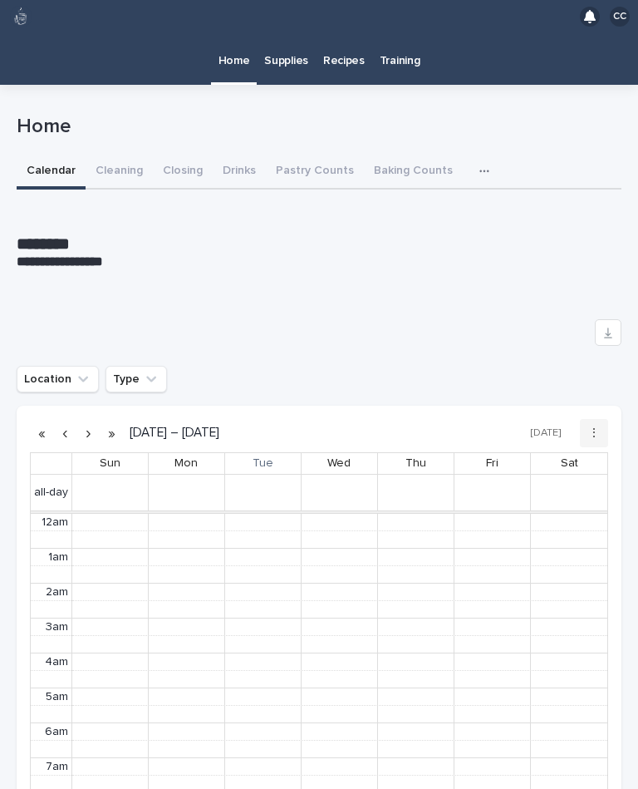
scroll to position [210, 0]
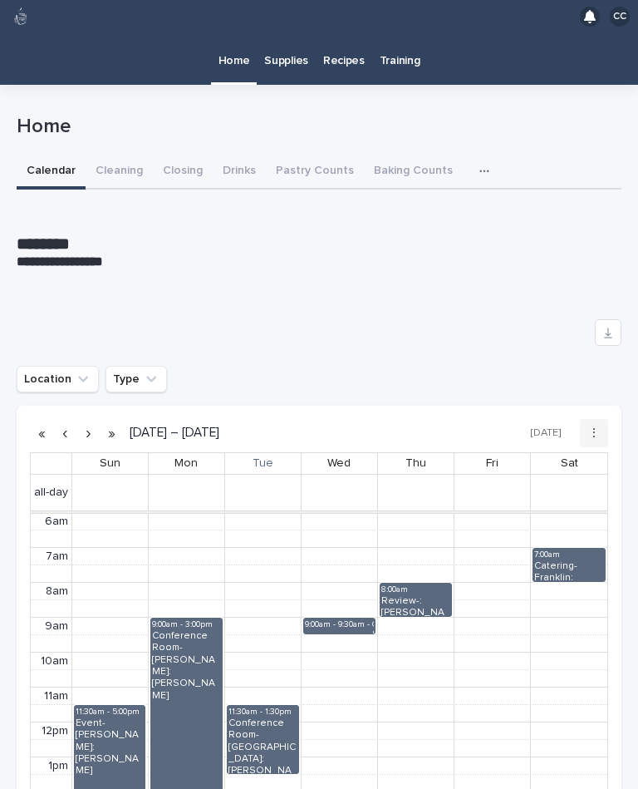
click at [288, 41] on link "Supplies" at bounding box center [286, 59] width 59 height 52
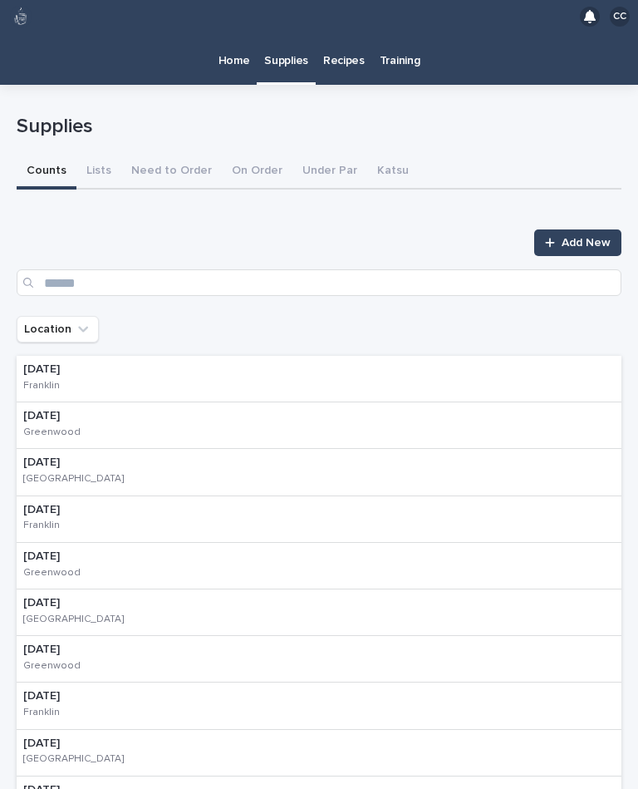
click at [209, 356] on div "[DATE] [PERSON_NAME]" at bounding box center [319, 379] width 605 height 47
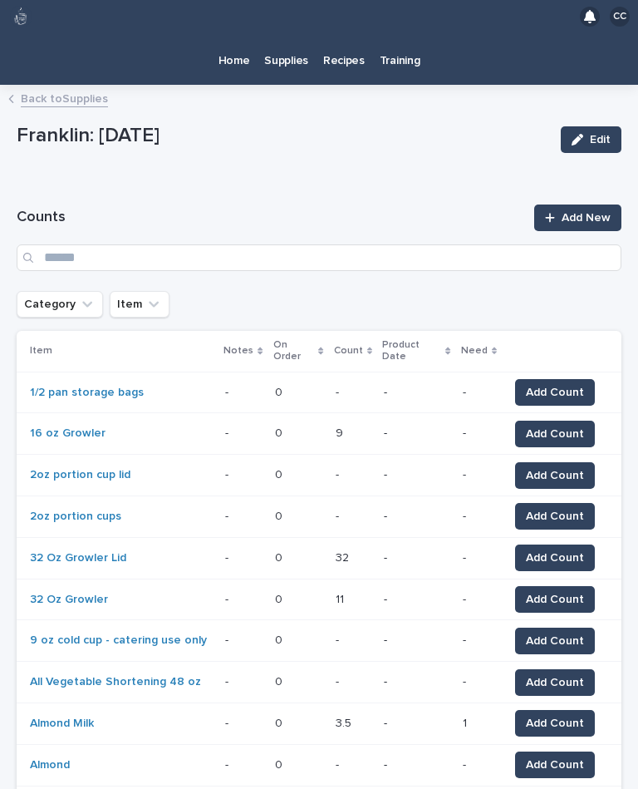
click at [249, 33] on p "Home" at bounding box center [235, 50] width 32 height 35
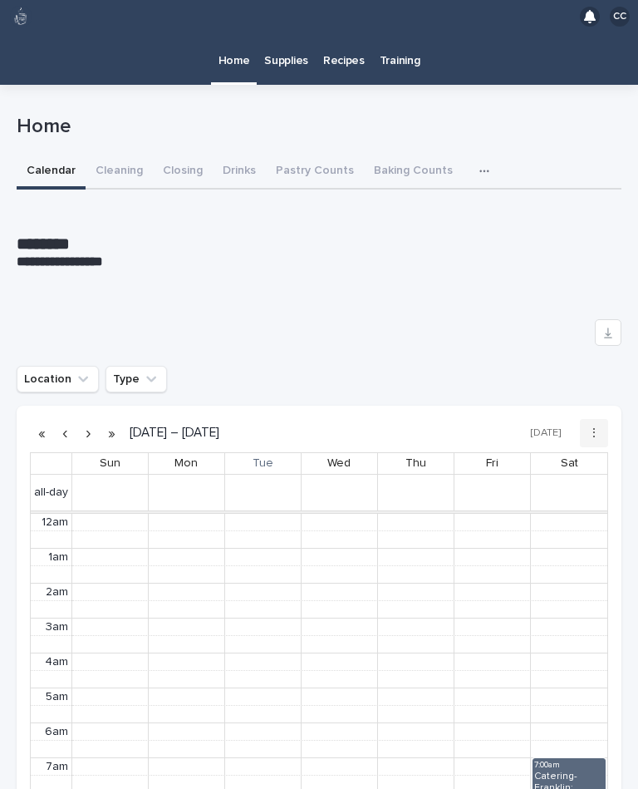
scroll to position [210, 0]
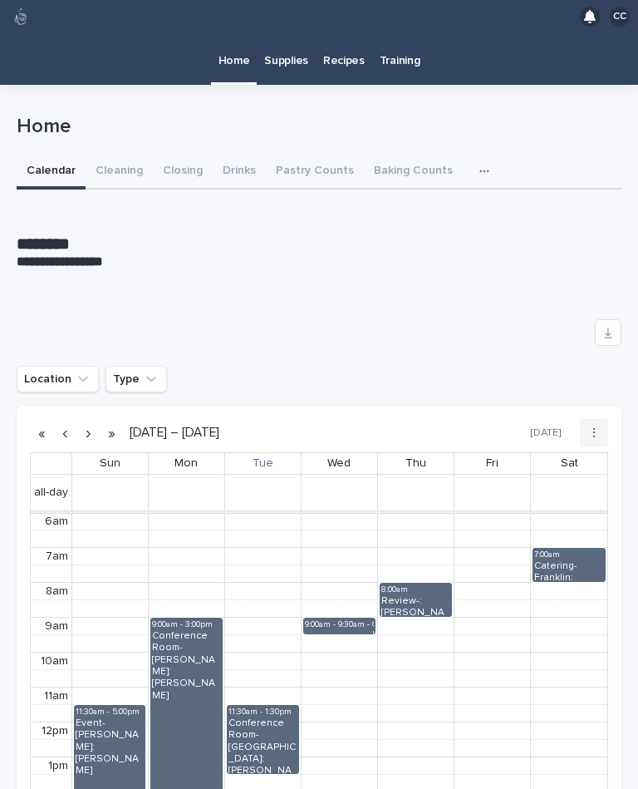
click at [122, 155] on button "Cleaning" at bounding box center [119, 172] width 67 height 35
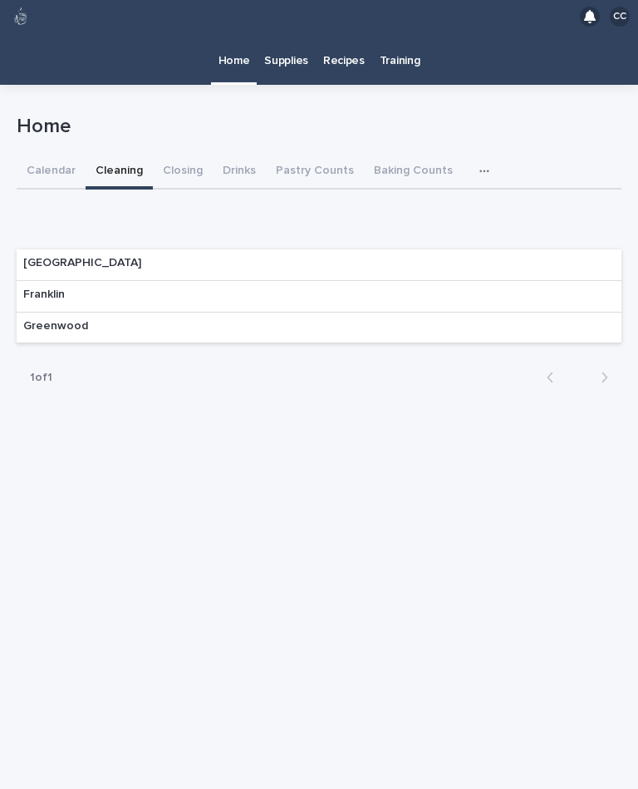
click at [486, 281] on div "Franklin" at bounding box center [319, 297] width 605 height 32
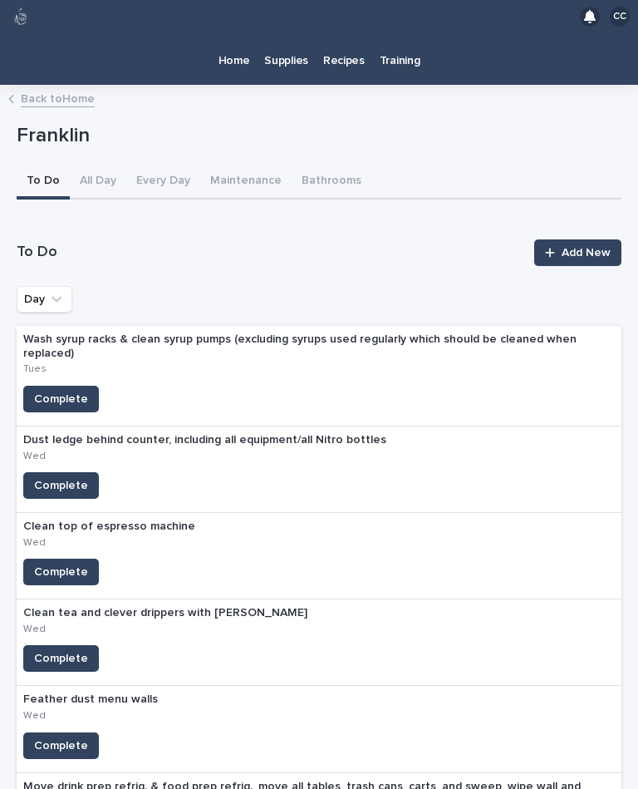
click at [47, 391] on span "Complete" at bounding box center [61, 399] width 54 height 17
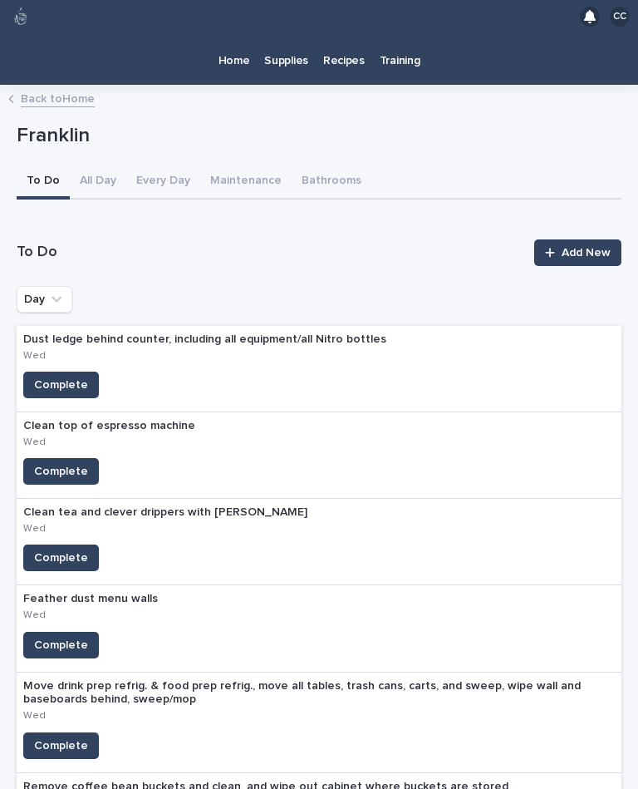
click at [233, 33] on p "Home" at bounding box center [235, 50] width 32 height 35
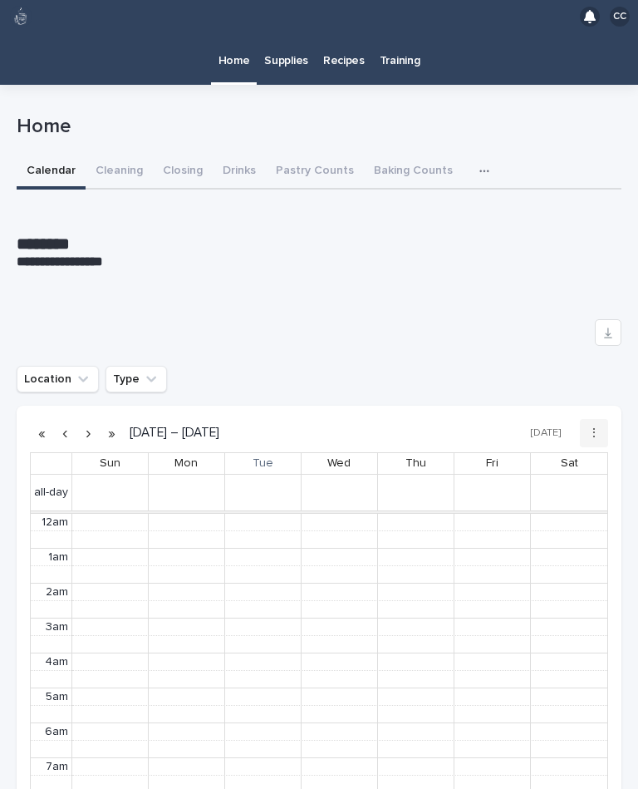
scroll to position [210, 0]
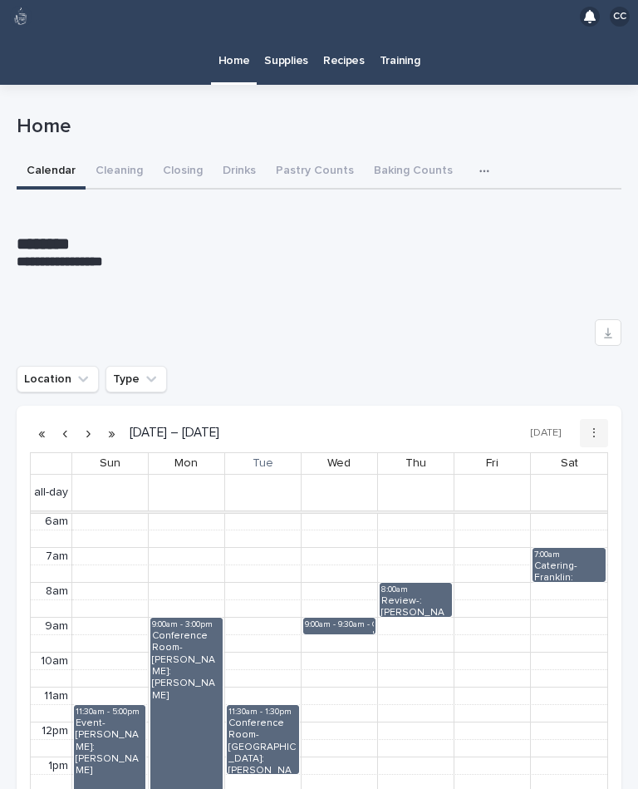
click at [174, 155] on button "Closing" at bounding box center [183, 172] width 60 height 35
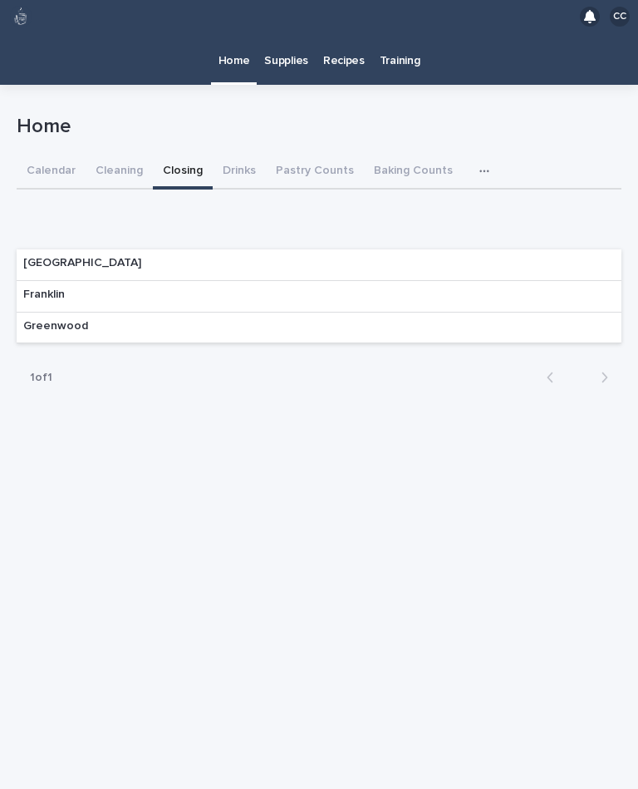
click at [386, 281] on div "Franklin" at bounding box center [319, 297] width 605 height 32
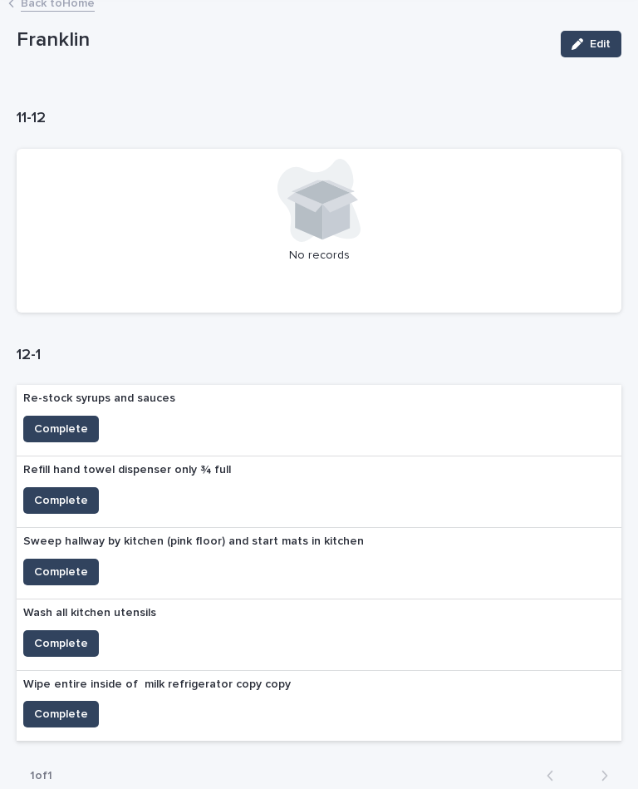
scroll to position [103, 0]
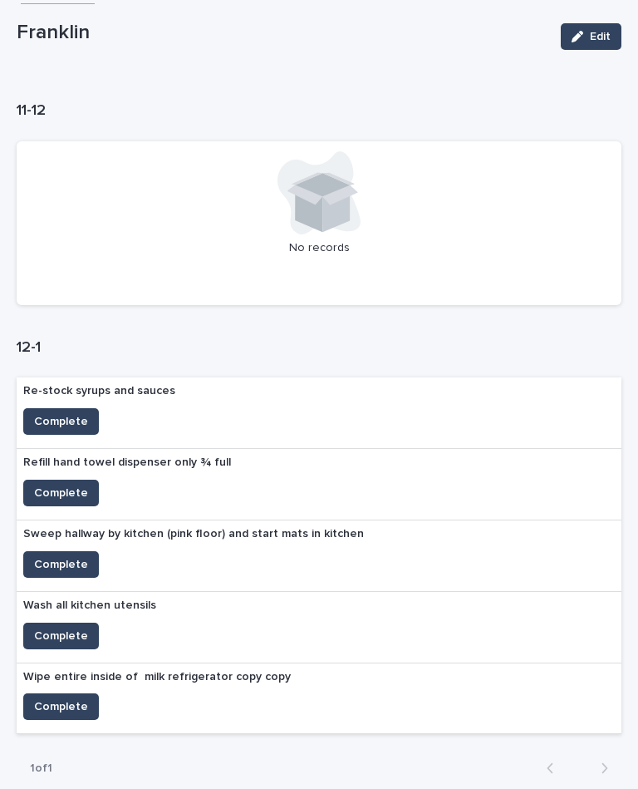
click at [79, 408] on button "Complete" at bounding box center [61, 421] width 76 height 27
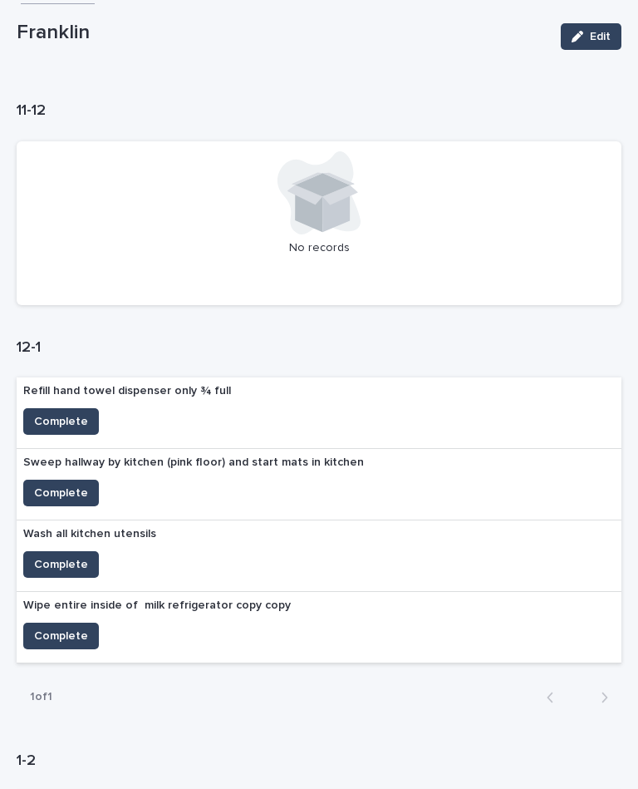
click at [51, 408] on button "Complete" at bounding box center [61, 421] width 76 height 27
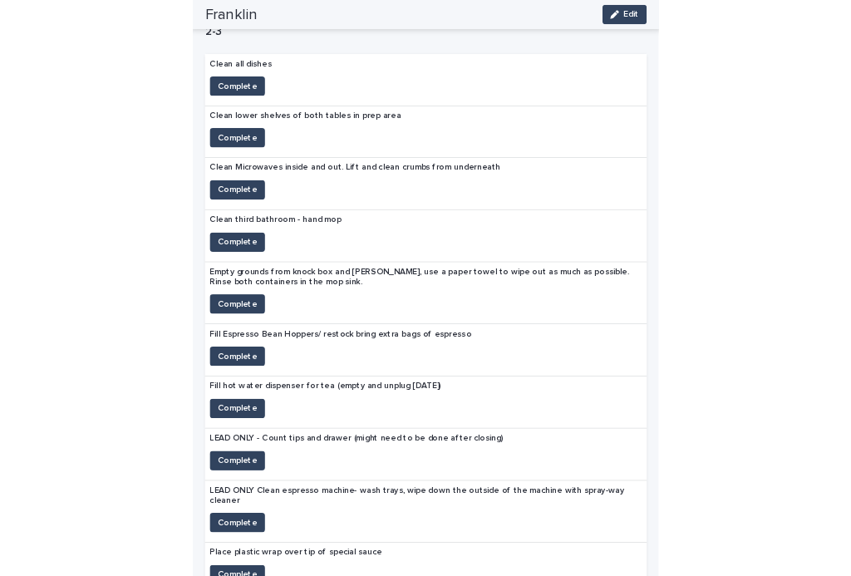
scroll to position [1762, 0]
